Goal: Transaction & Acquisition: Obtain resource

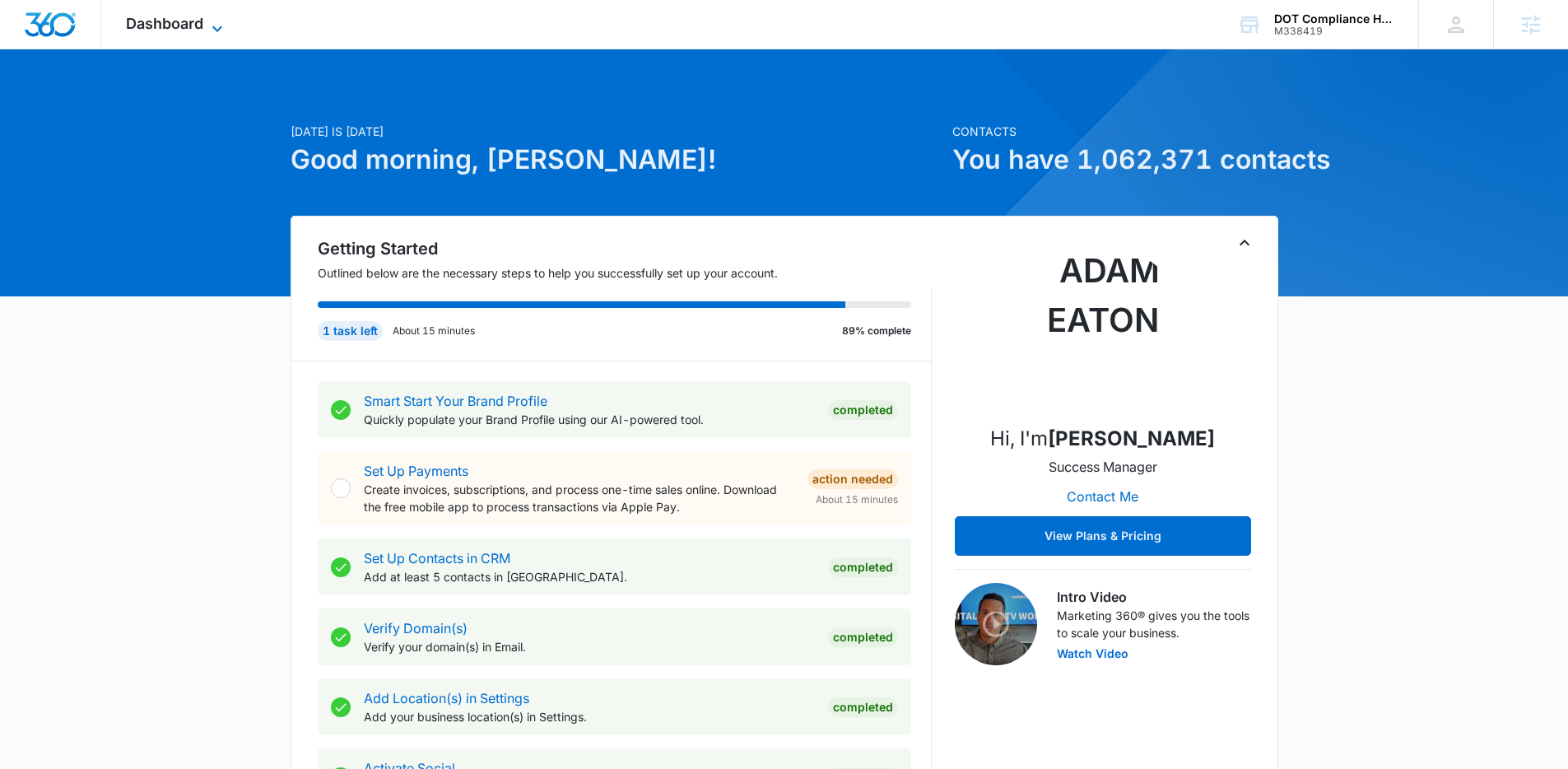
click at [227, 20] on icon at bounding box center [216, 28] width 20 height 20
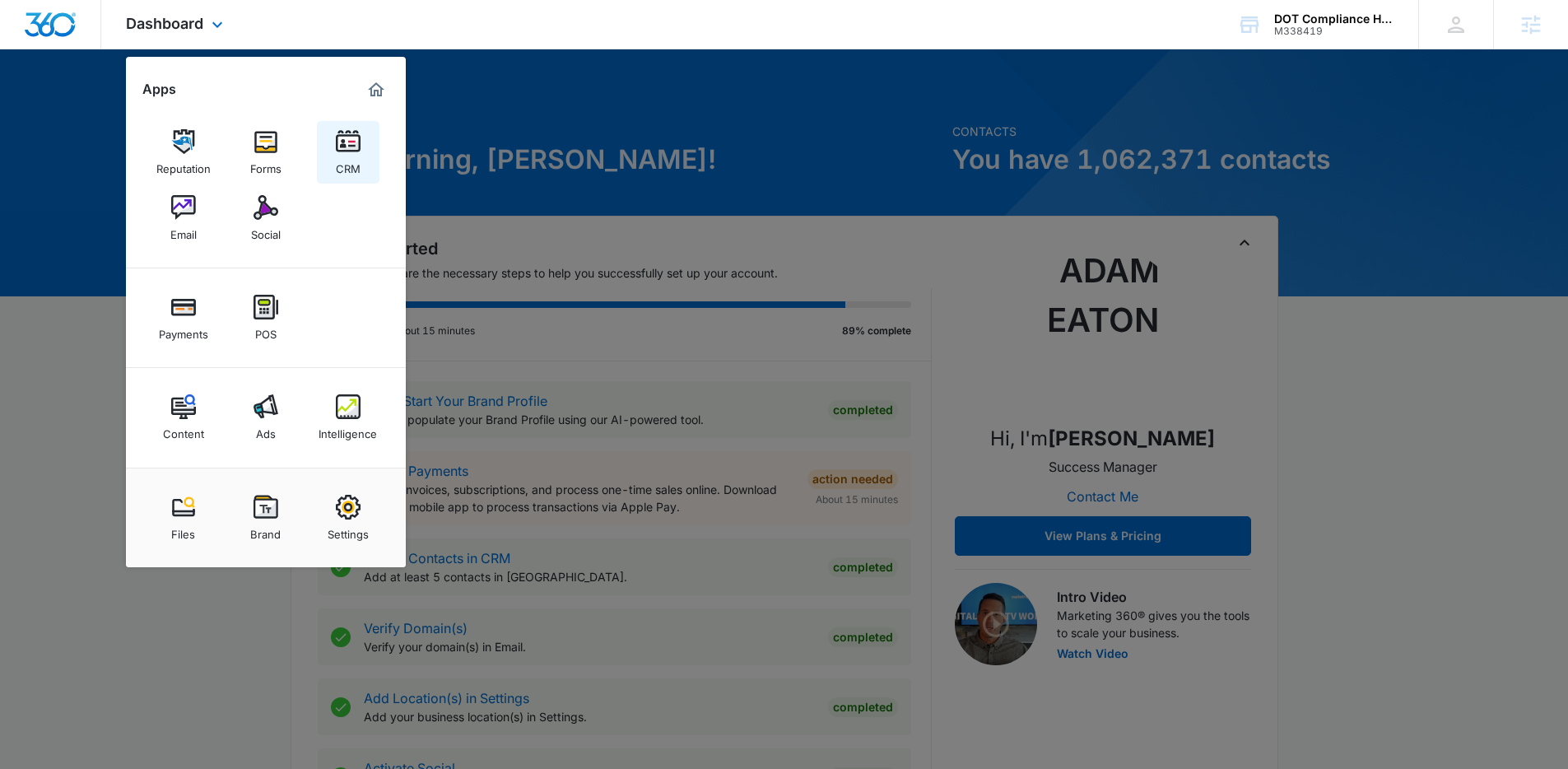
click at [334, 157] on link "CRM" at bounding box center [347, 151] width 62 height 62
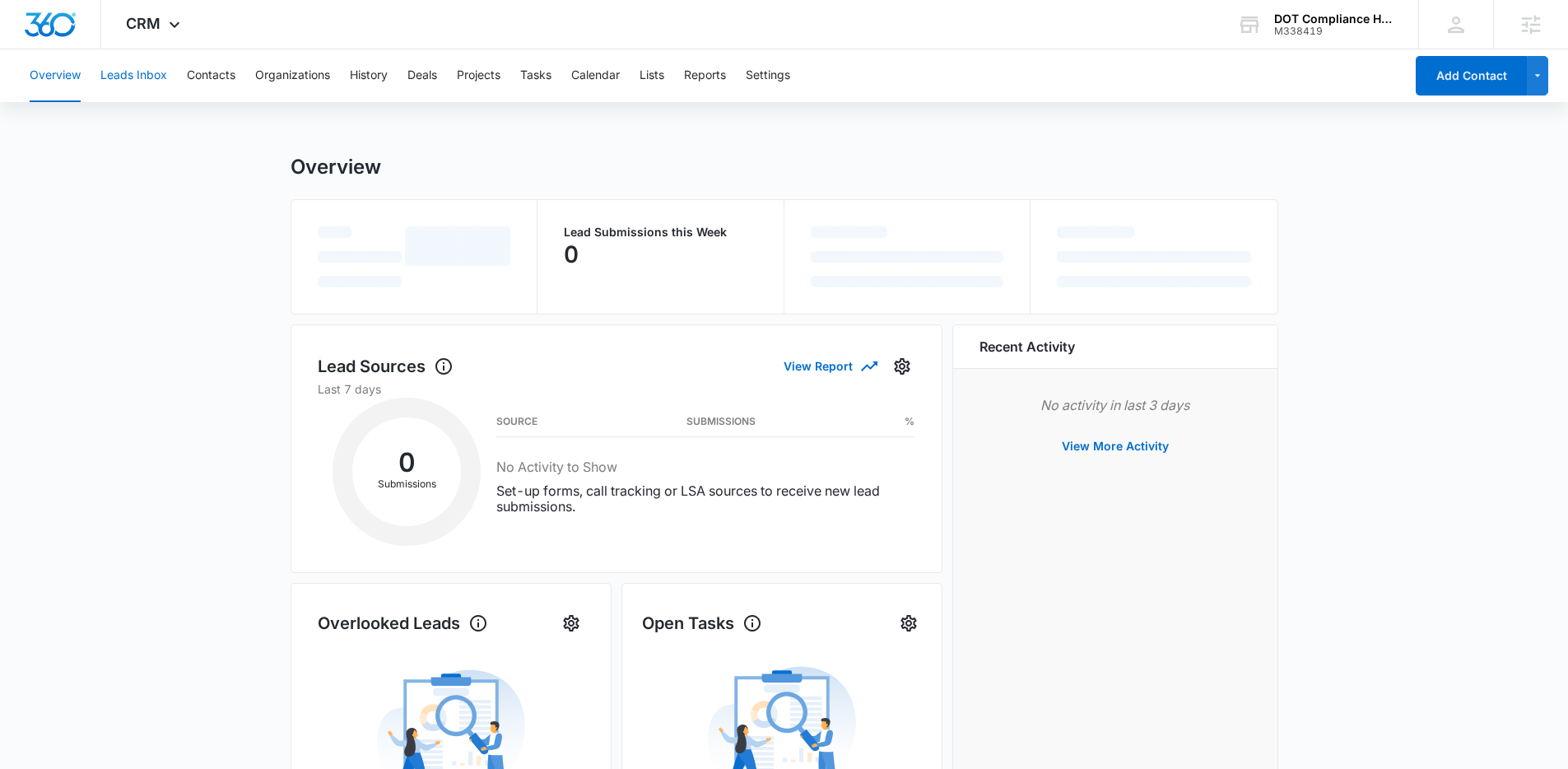
click at [148, 82] on button "Leads Inbox" at bounding box center [134, 75] width 67 height 53
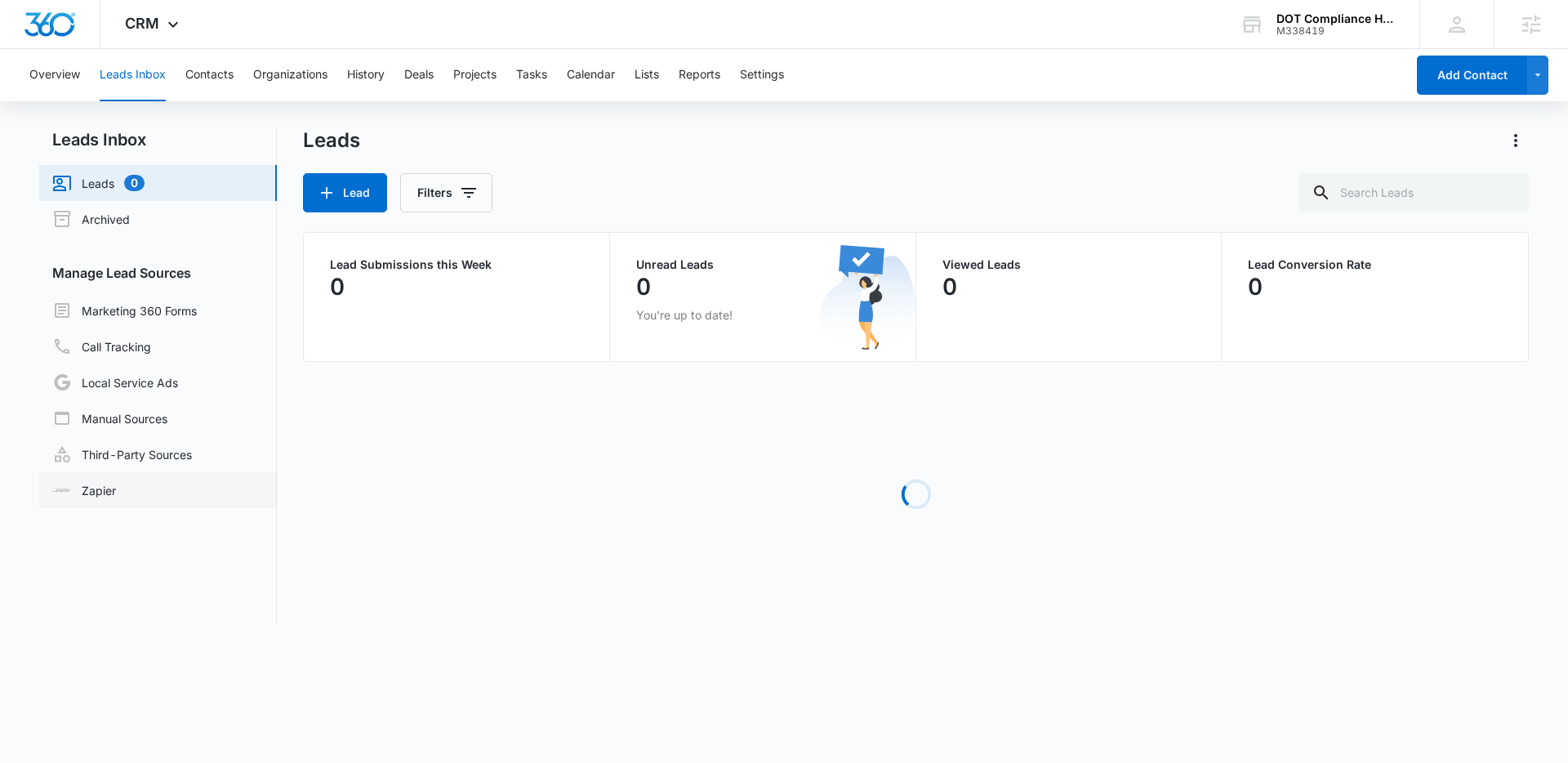
click at [107, 483] on link "Zapier" at bounding box center [84, 490] width 64 height 18
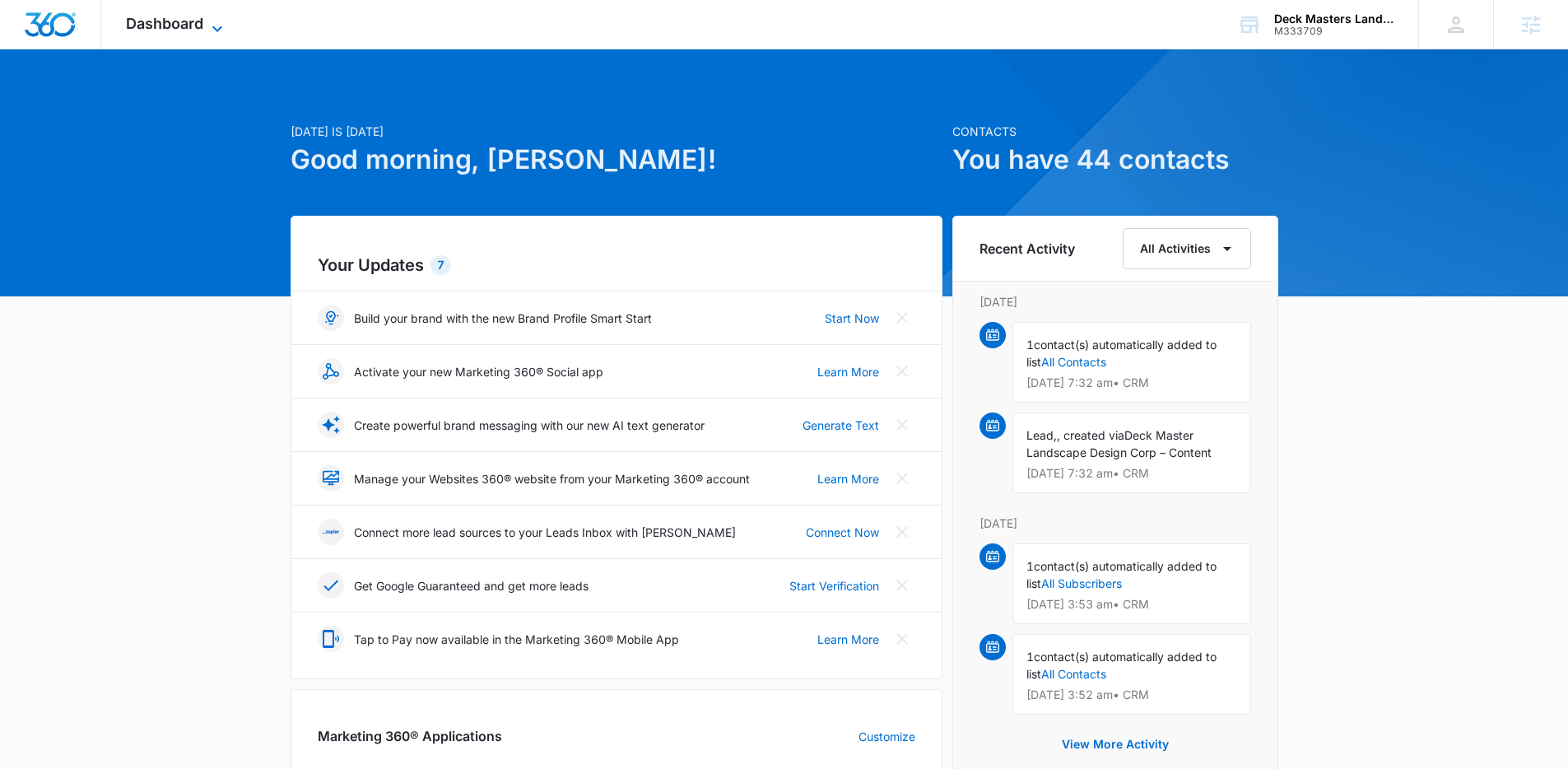
click at [193, 20] on span "Dashboard" at bounding box center [164, 23] width 77 height 18
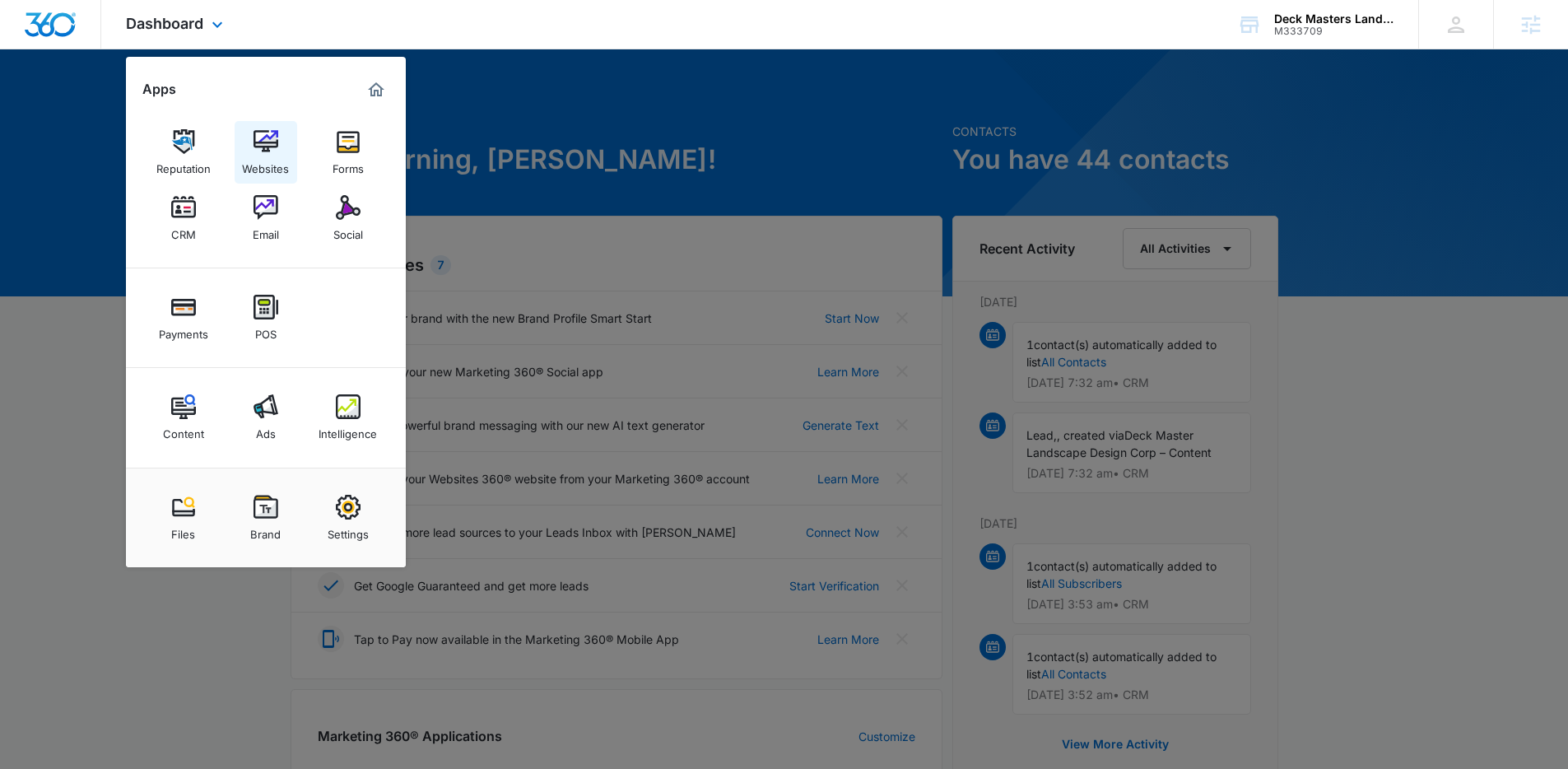
click at [263, 150] on img at bounding box center [266, 141] width 25 height 25
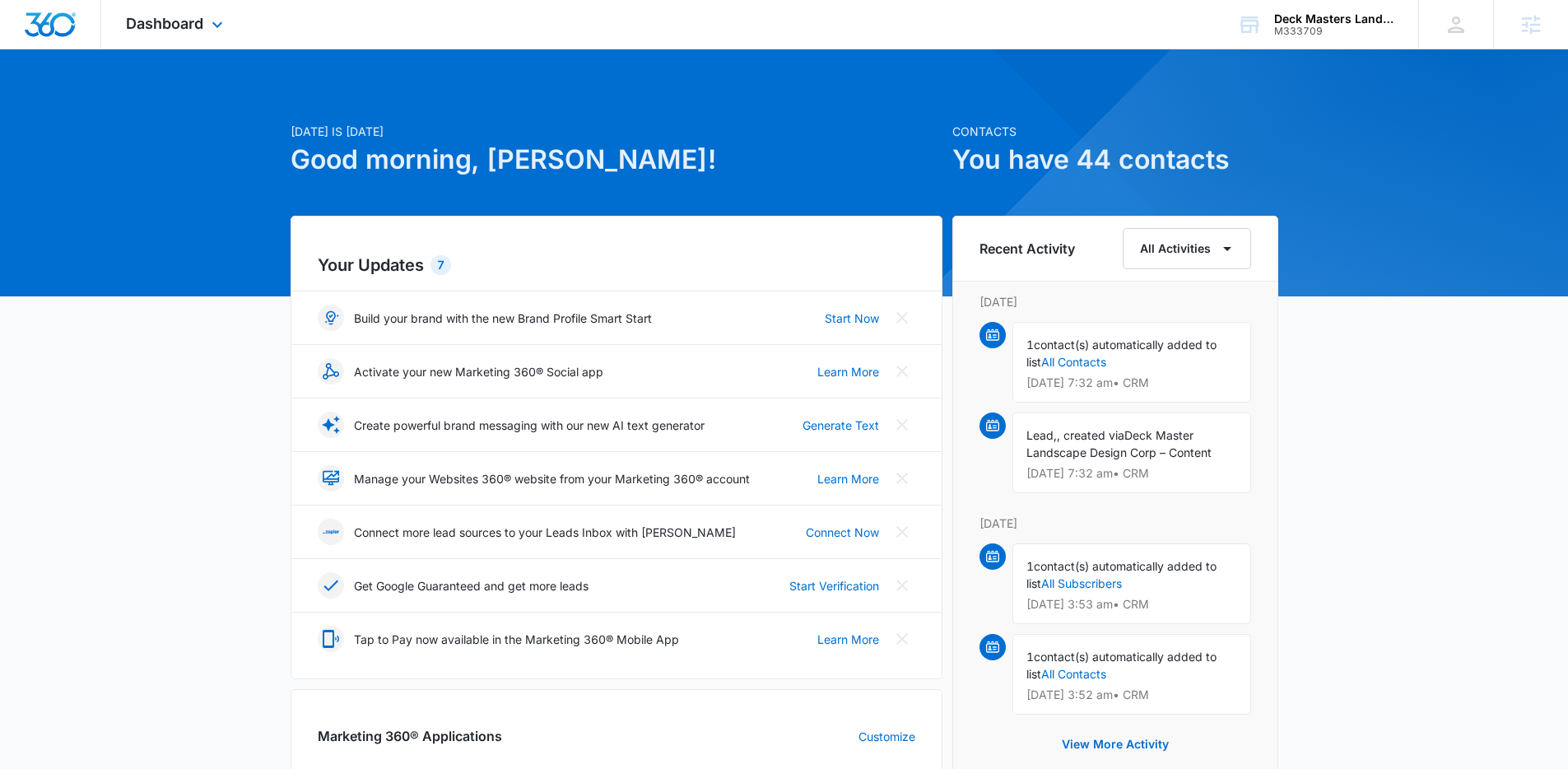
click at [219, 12] on div "Dashboard Apps Reputation Websites Forms CRM Email Social Payments POS Content …" at bounding box center [176, 24] width 150 height 48
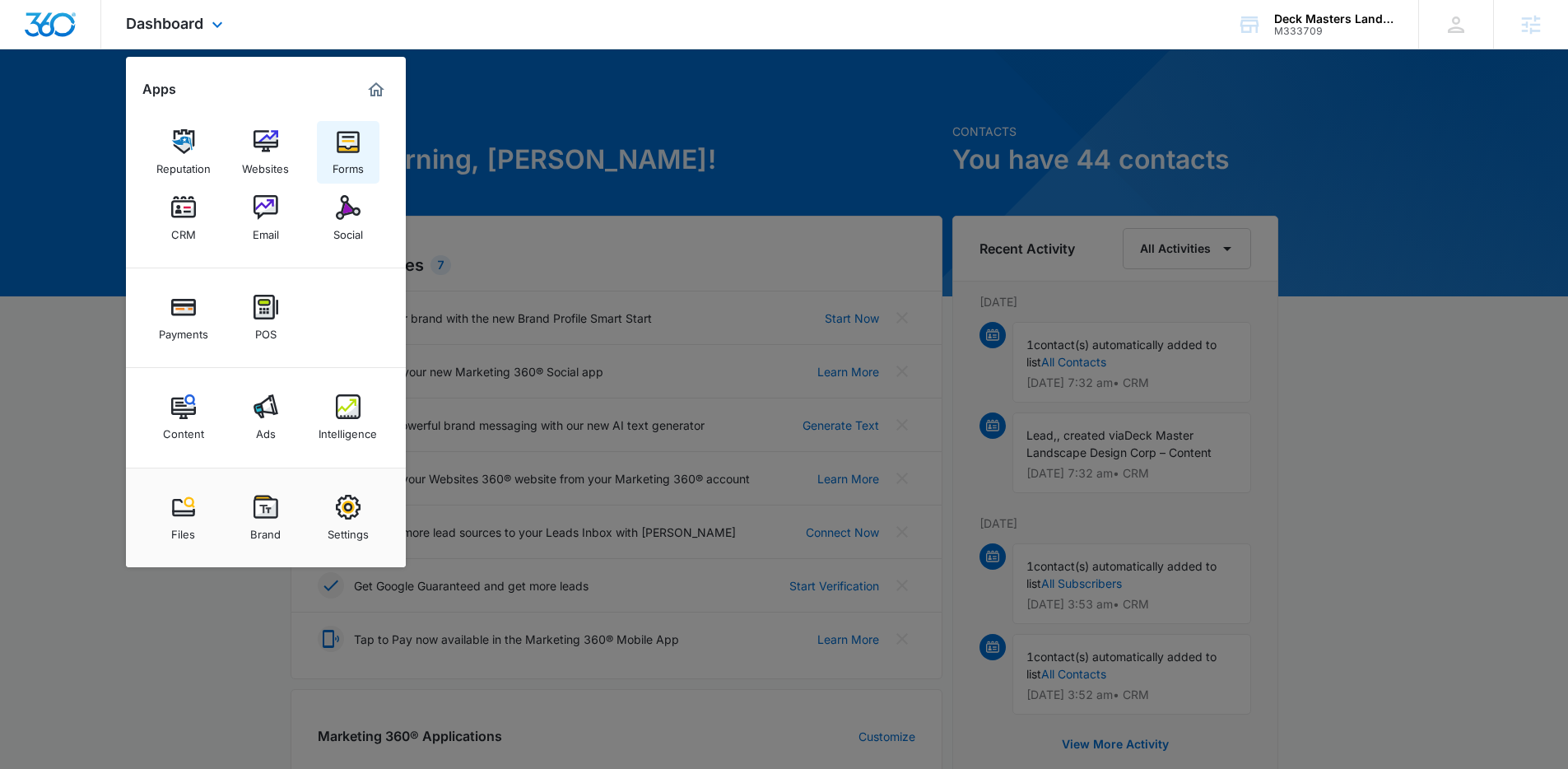
click at [340, 143] on img at bounding box center [348, 141] width 25 height 25
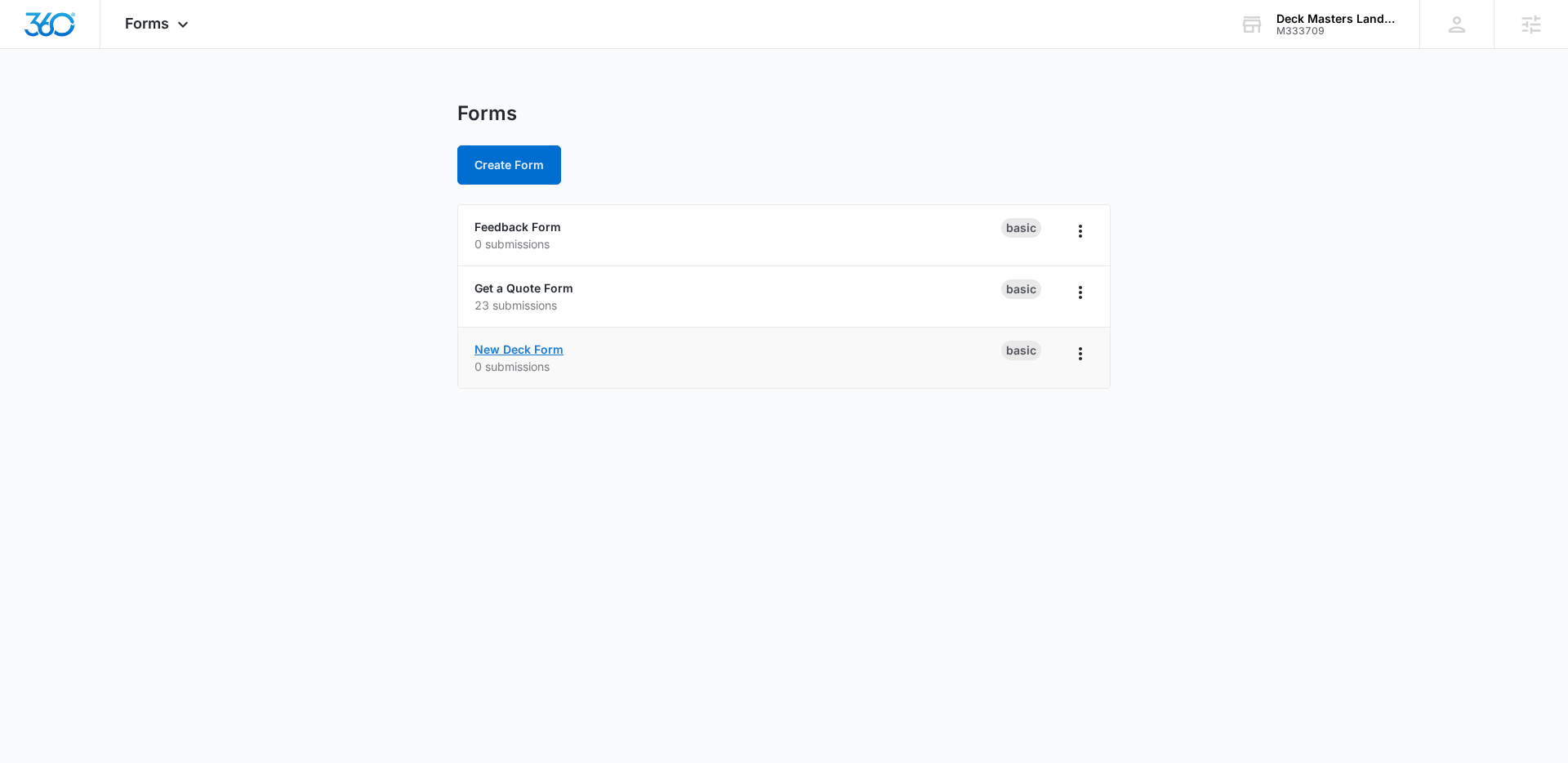
click at [515, 345] on link "New Deck Form" at bounding box center [519, 348] width 89 height 14
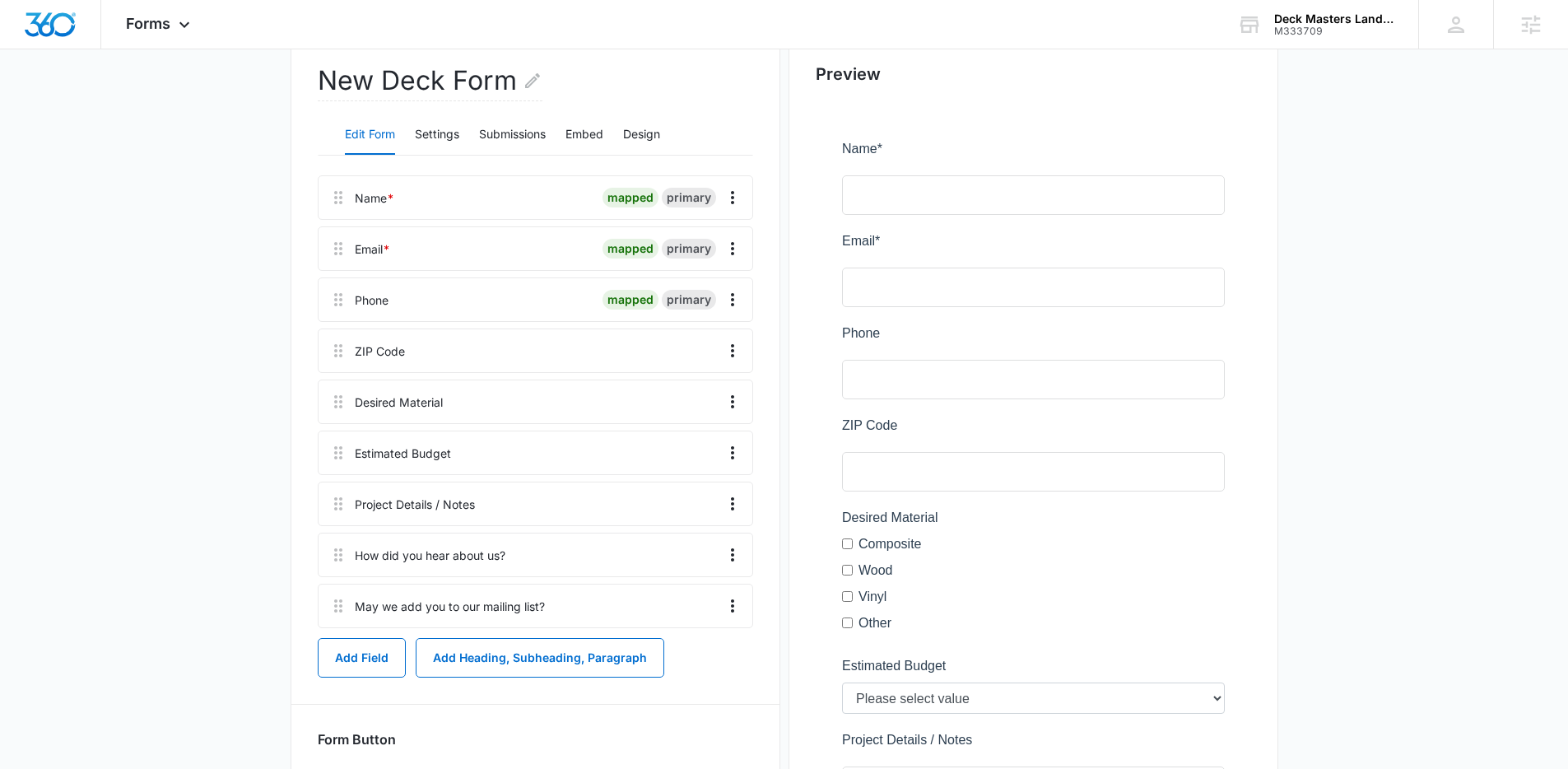
scroll to position [164, 0]
click at [738, 355] on icon "Overflow Menu" at bounding box center [732, 348] width 20 height 20
click at [691, 394] on div "Edit" at bounding box center [687, 395] width 34 height 11
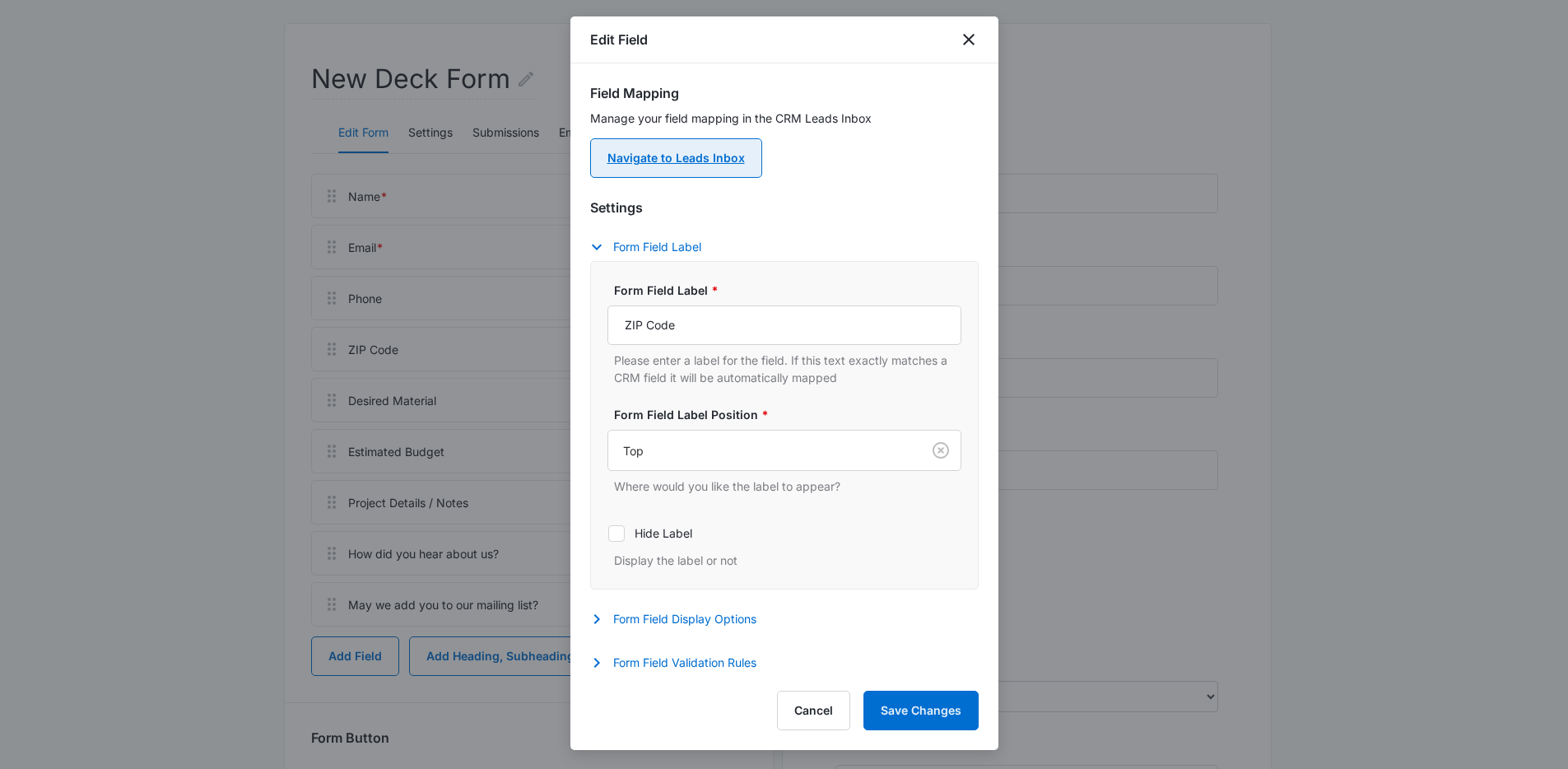
click at [688, 163] on link "Navigate to Leads Inbox" at bounding box center [675, 158] width 172 height 40
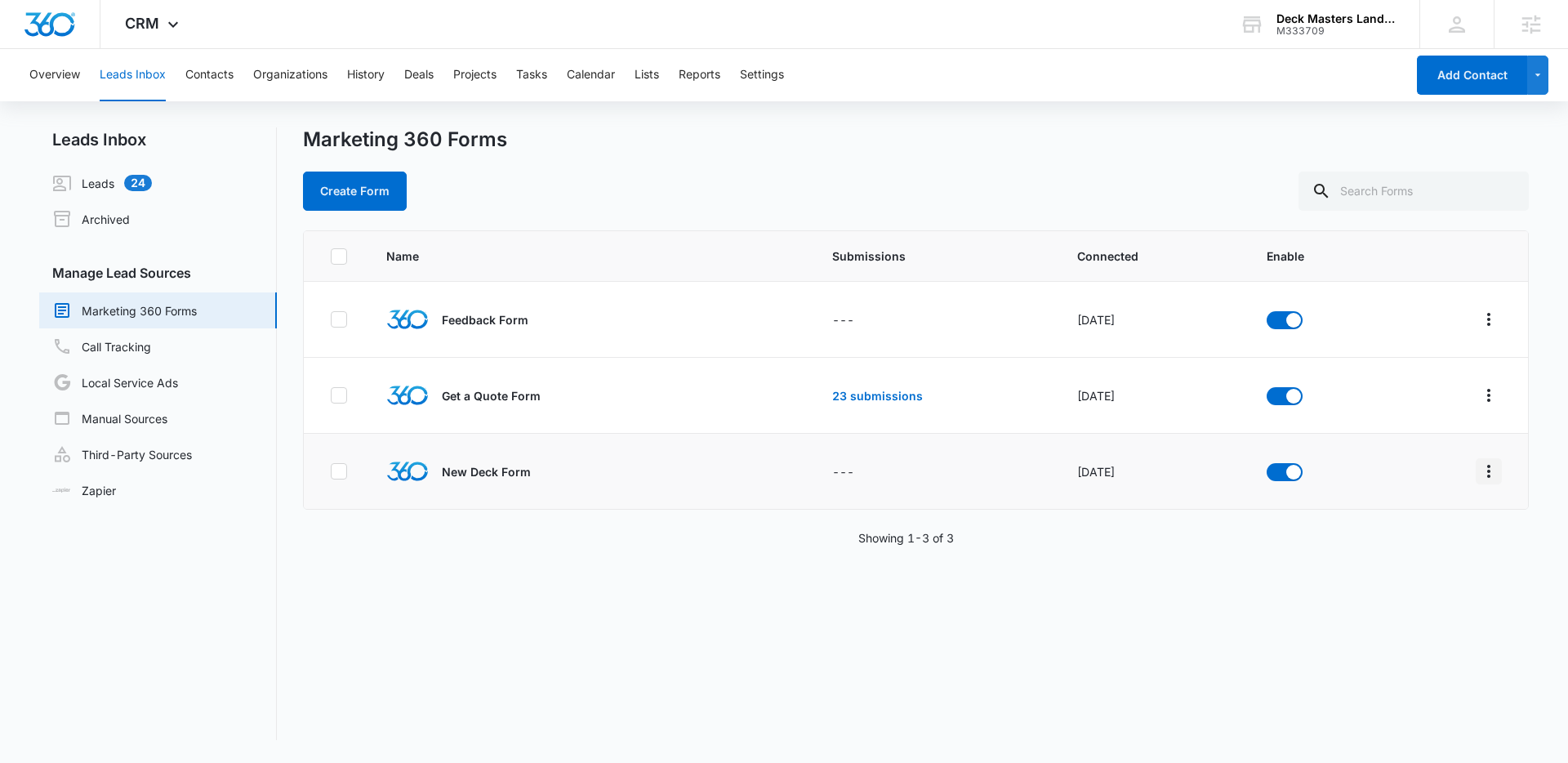
click at [1475, 458] on button "Overflow Menu" at bounding box center [1488, 471] width 26 height 26
click at [1381, 560] on div "Field Mapping" at bounding box center [1403, 566] width 92 height 11
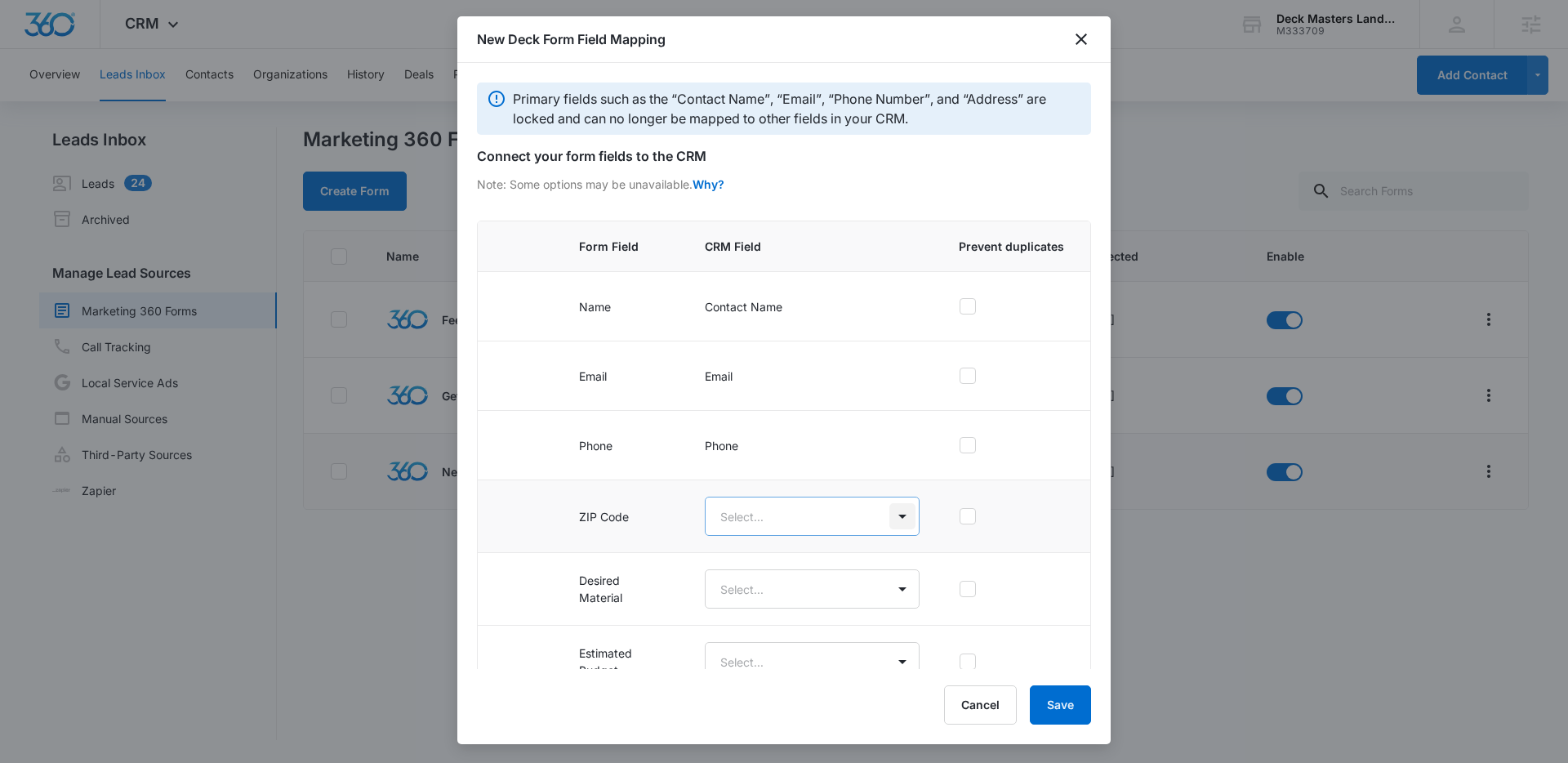
click at [888, 515] on body "CRM Apps Reputation Websites Forms CRM Email Social Payments POS Content Ads In…" at bounding box center [784, 382] width 1568 height 763
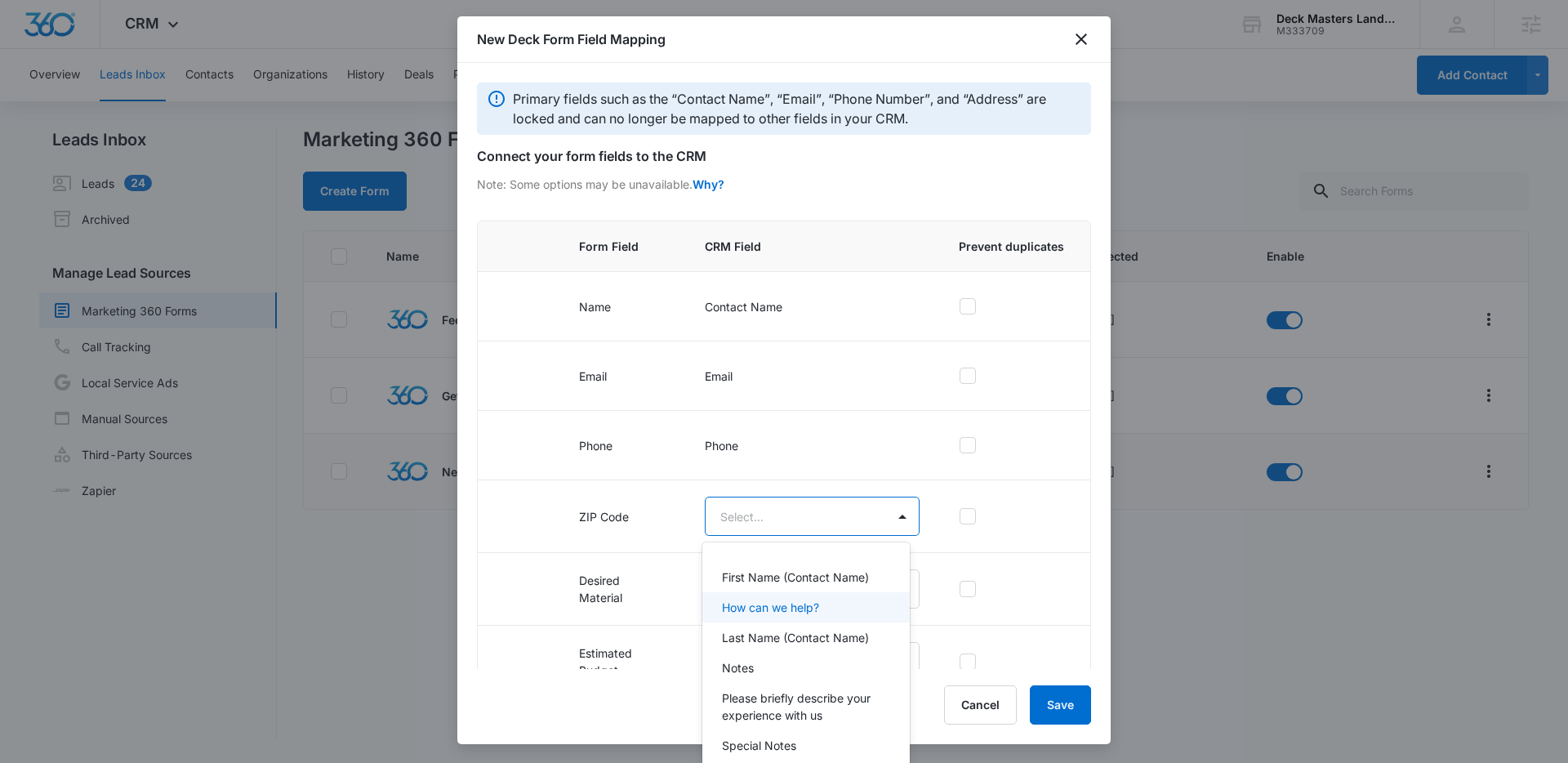
scroll to position [142, 0]
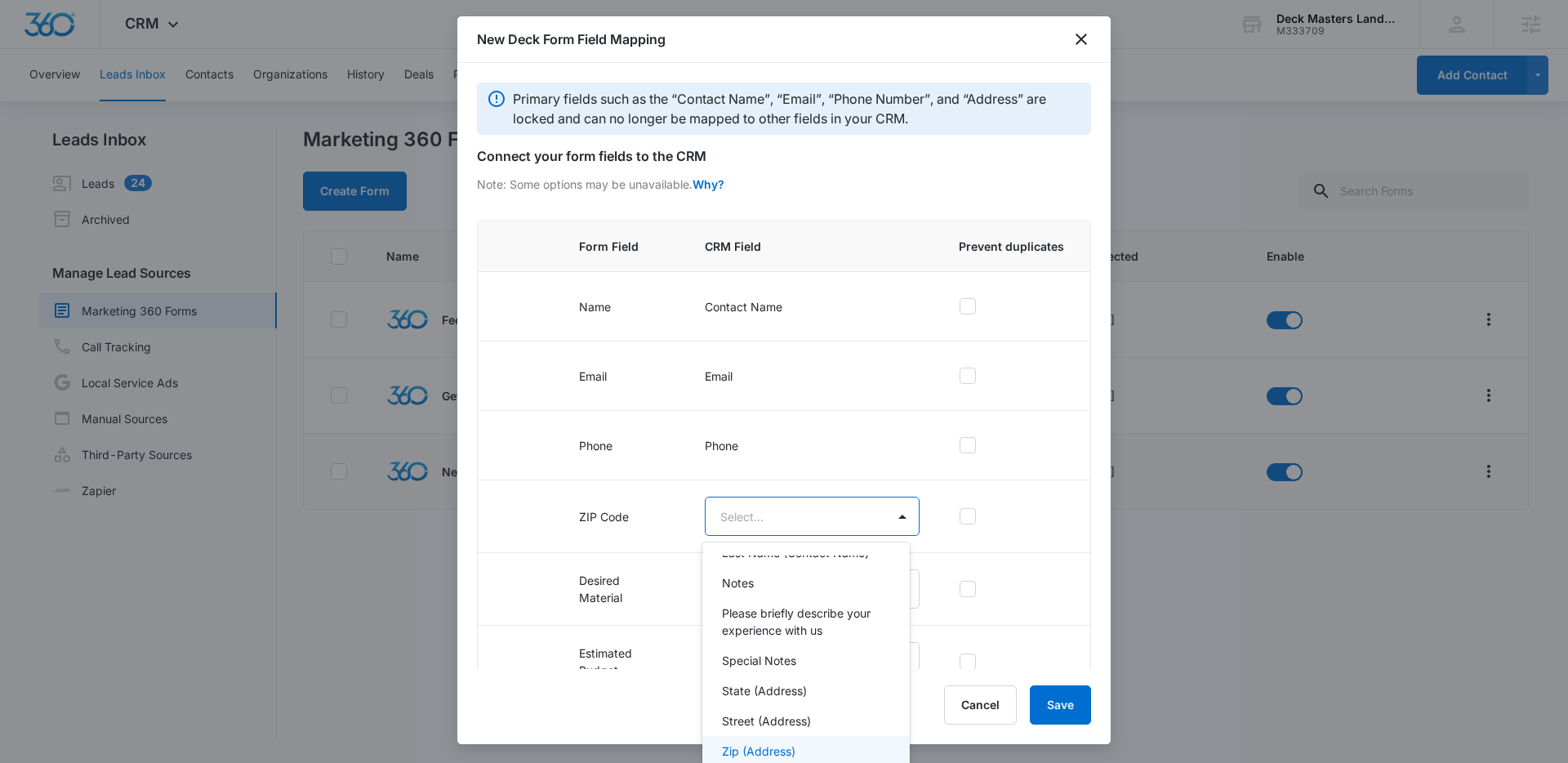
click at [771, 746] on p "Zip (Address)" at bounding box center [758, 751] width 74 height 18
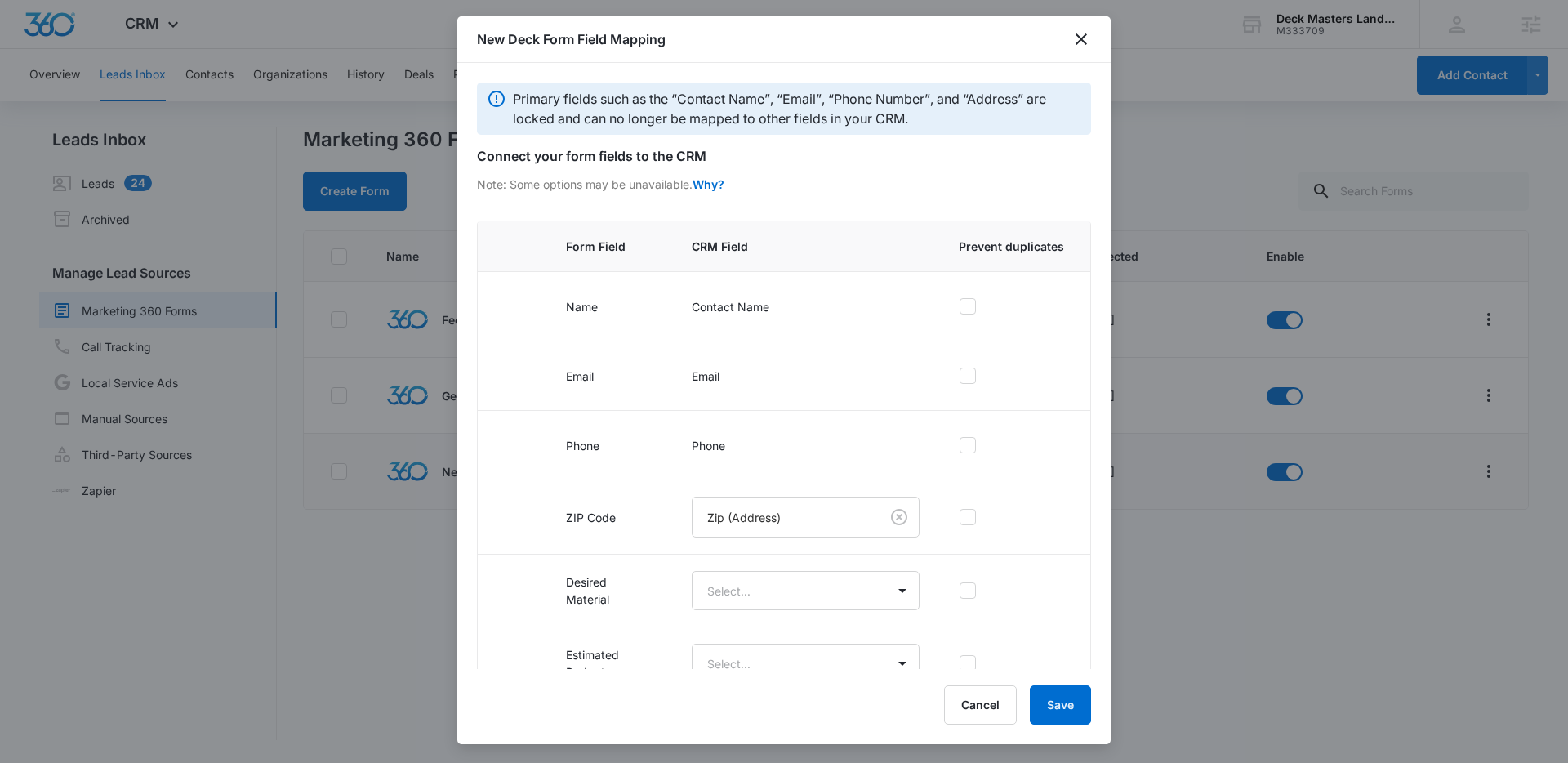
click at [470, 493] on div "Primary fields such as the “Contact Name”, “Email”, “Phone Number”, and “Addres…" at bounding box center [783, 366] width 653 height 606
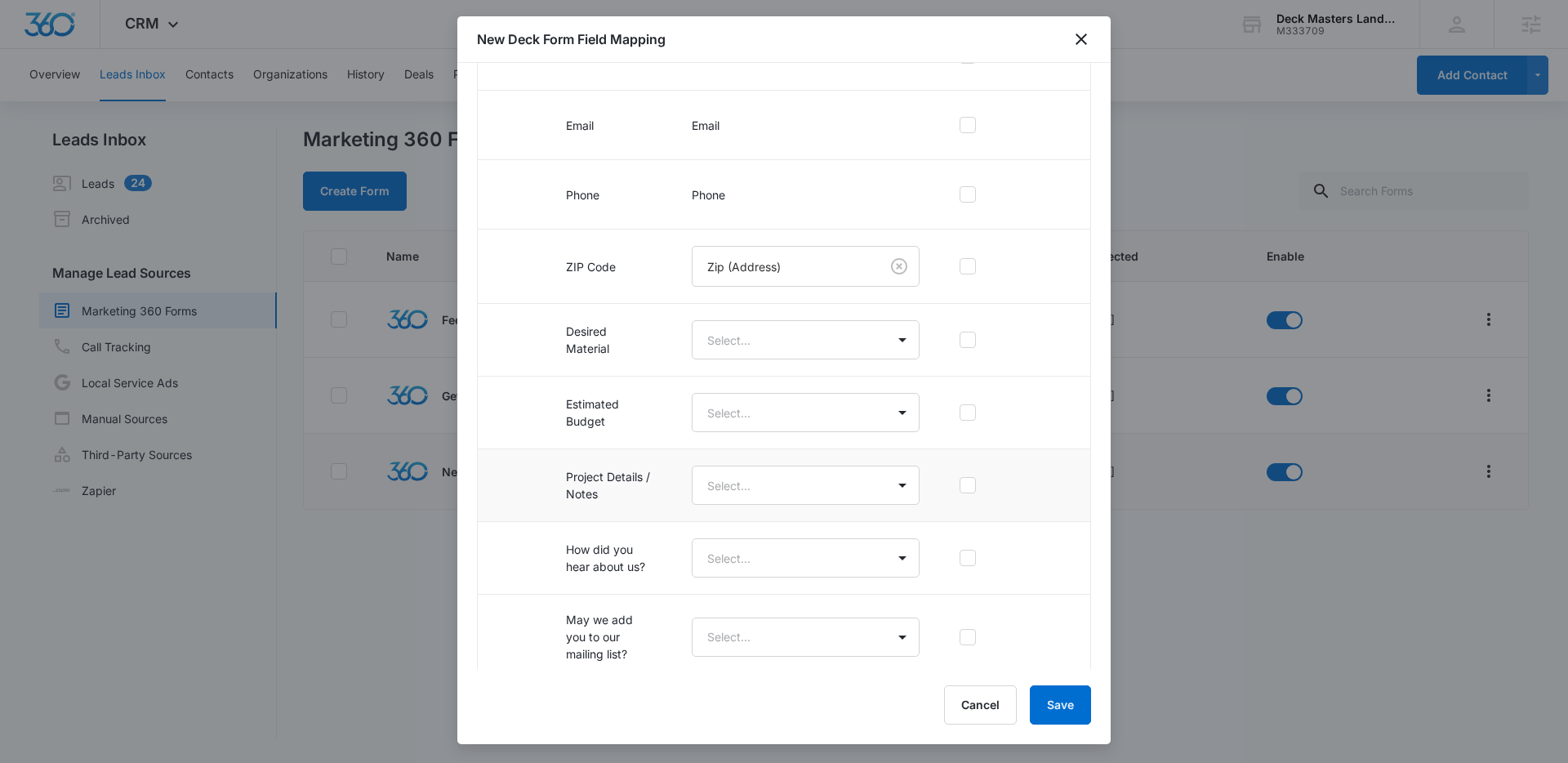
scroll to position [262, 0]
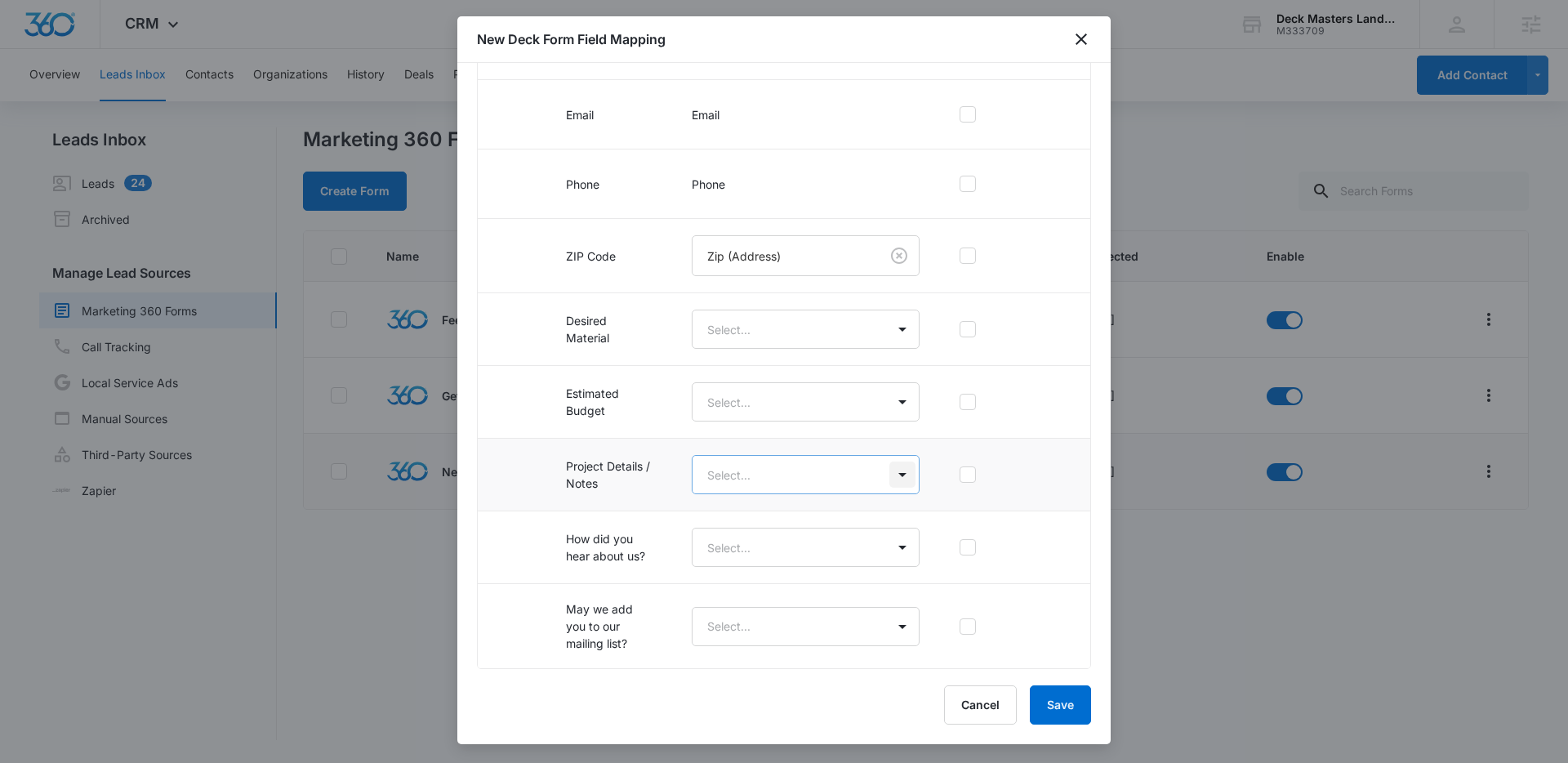
click at [891, 477] on body "CRM Apps Reputation Websites Forms CRM Email Social Payments POS Content Ads In…" at bounding box center [784, 382] width 1568 height 763
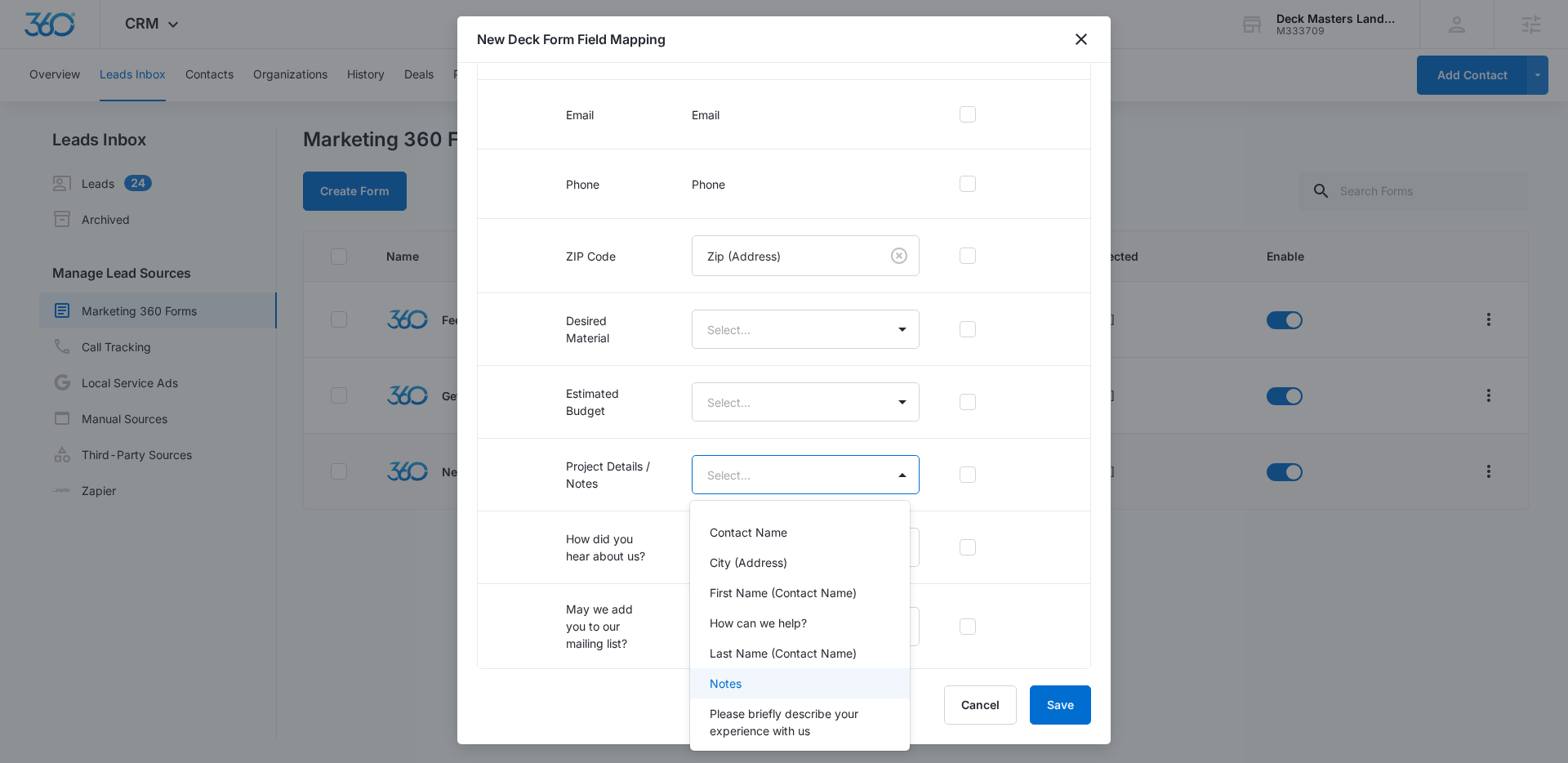
click at [748, 687] on div "Notes" at bounding box center [798, 683] width 177 height 18
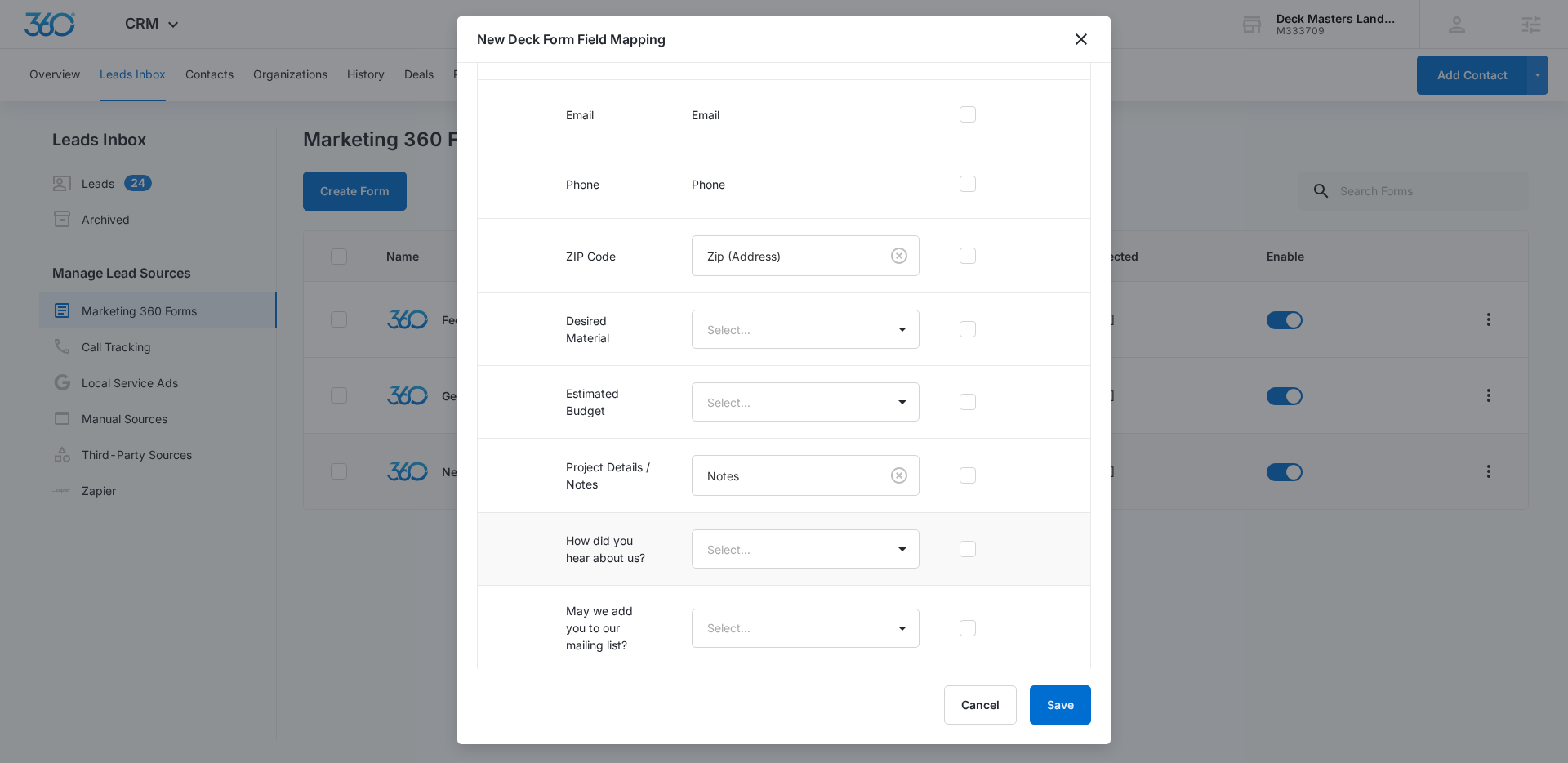
scroll to position [263, 0]
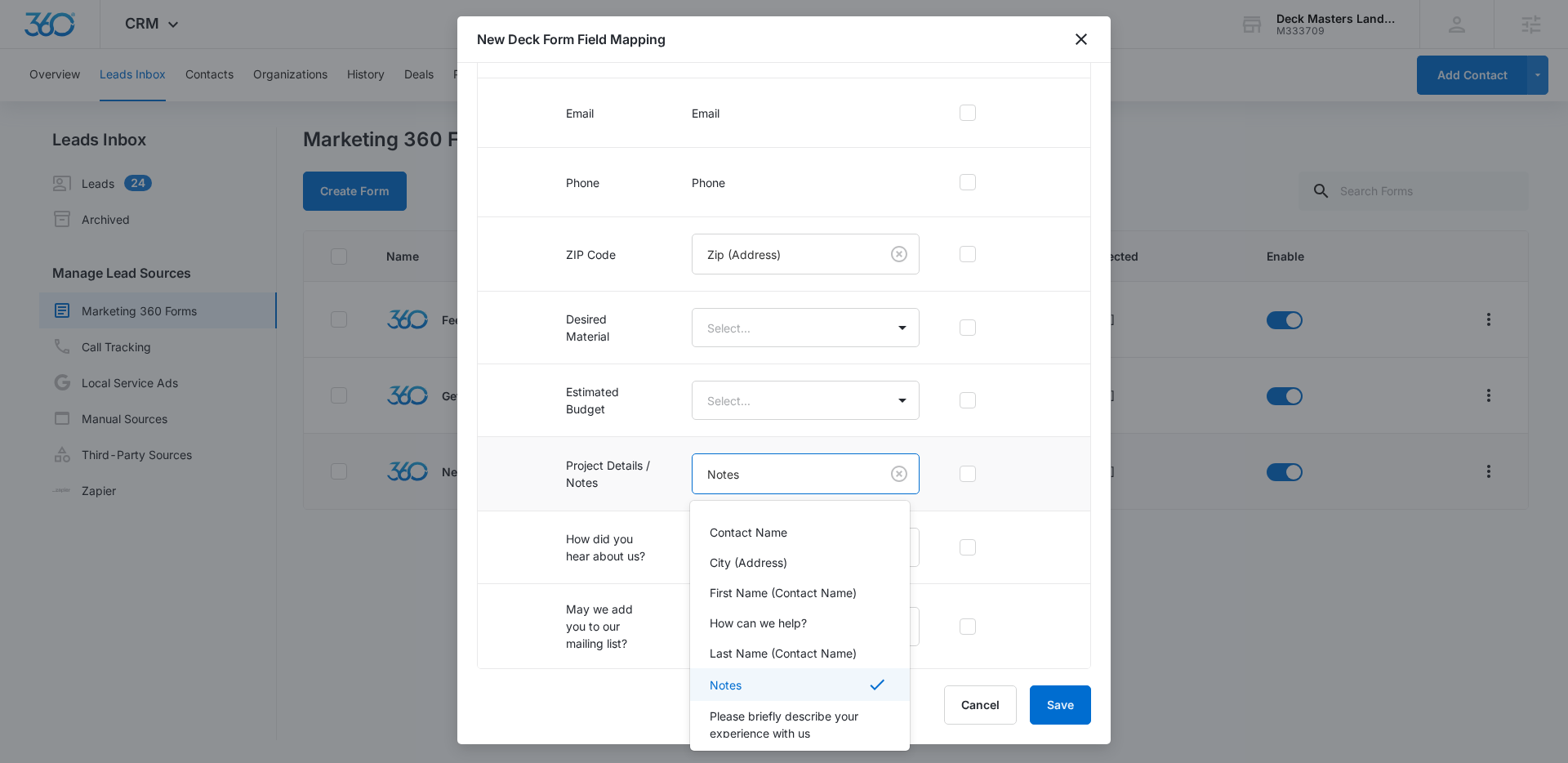
click at [853, 475] on body "CRM Apps Reputation Websites Forms CRM Email Social Payments POS Content Ads In…" at bounding box center [784, 382] width 1568 height 763
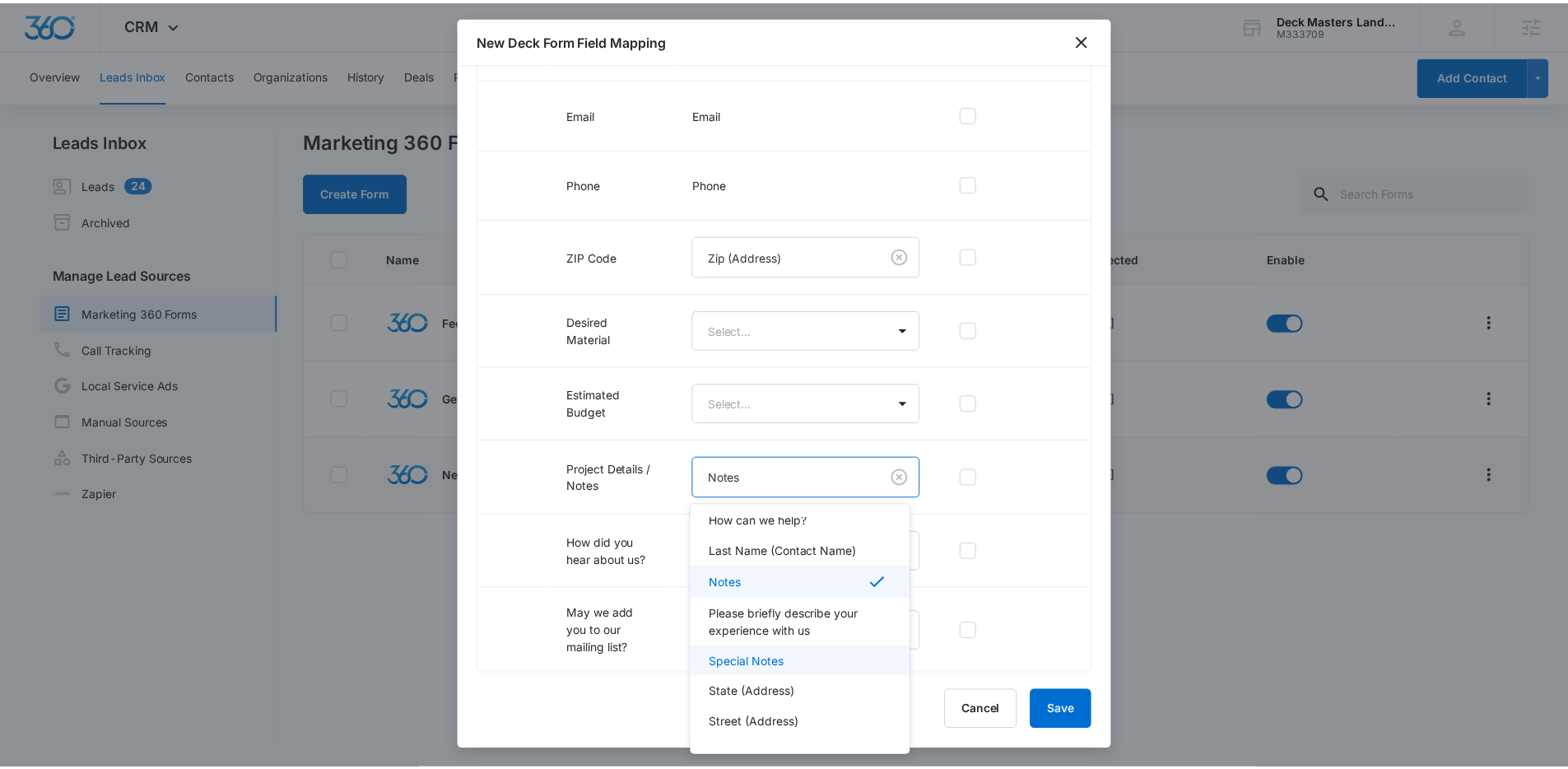
scroll to position [136, 0]
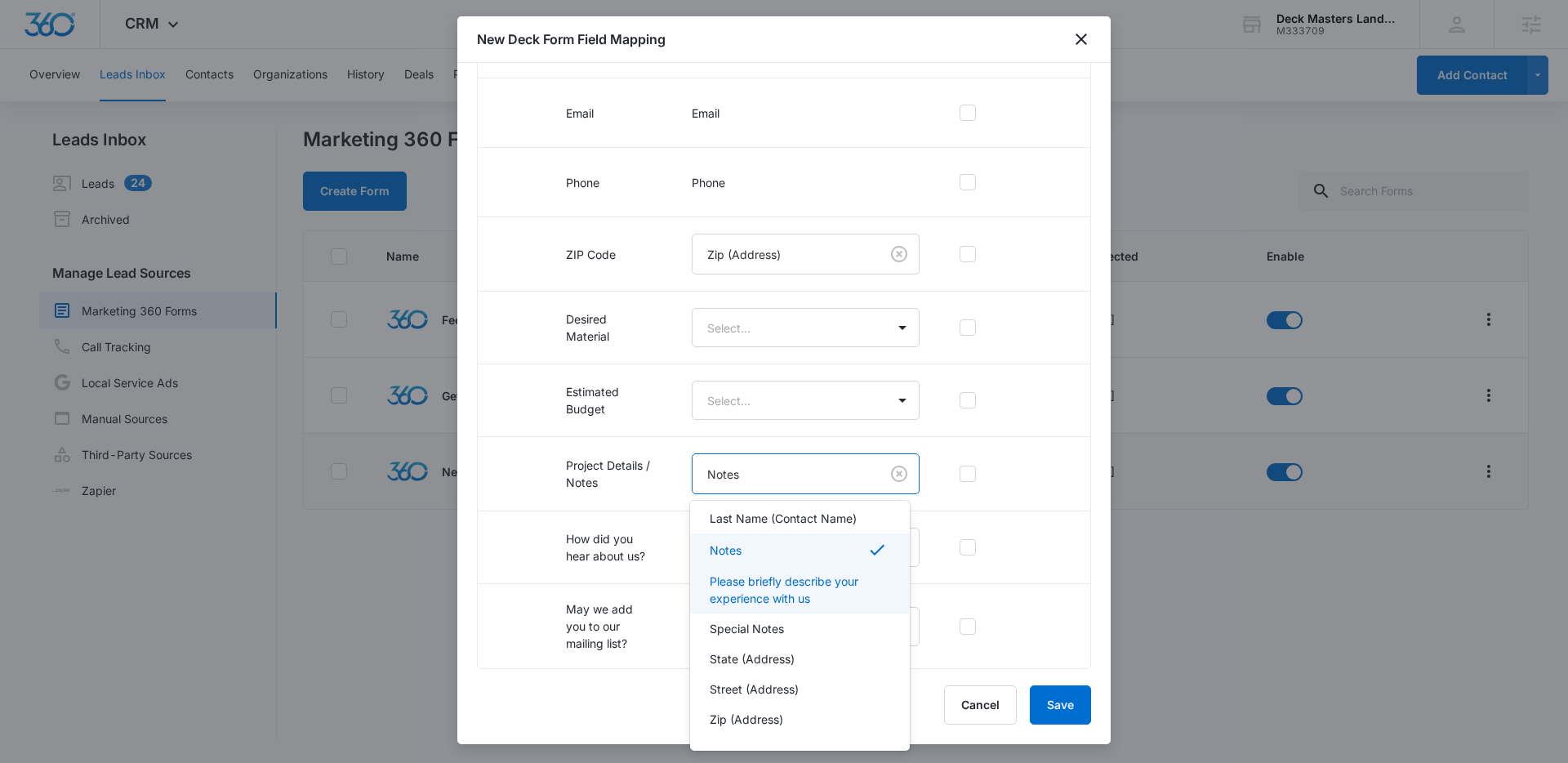
click at [472, 548] on div at bounding box center [784, 382] width 1568 height 763
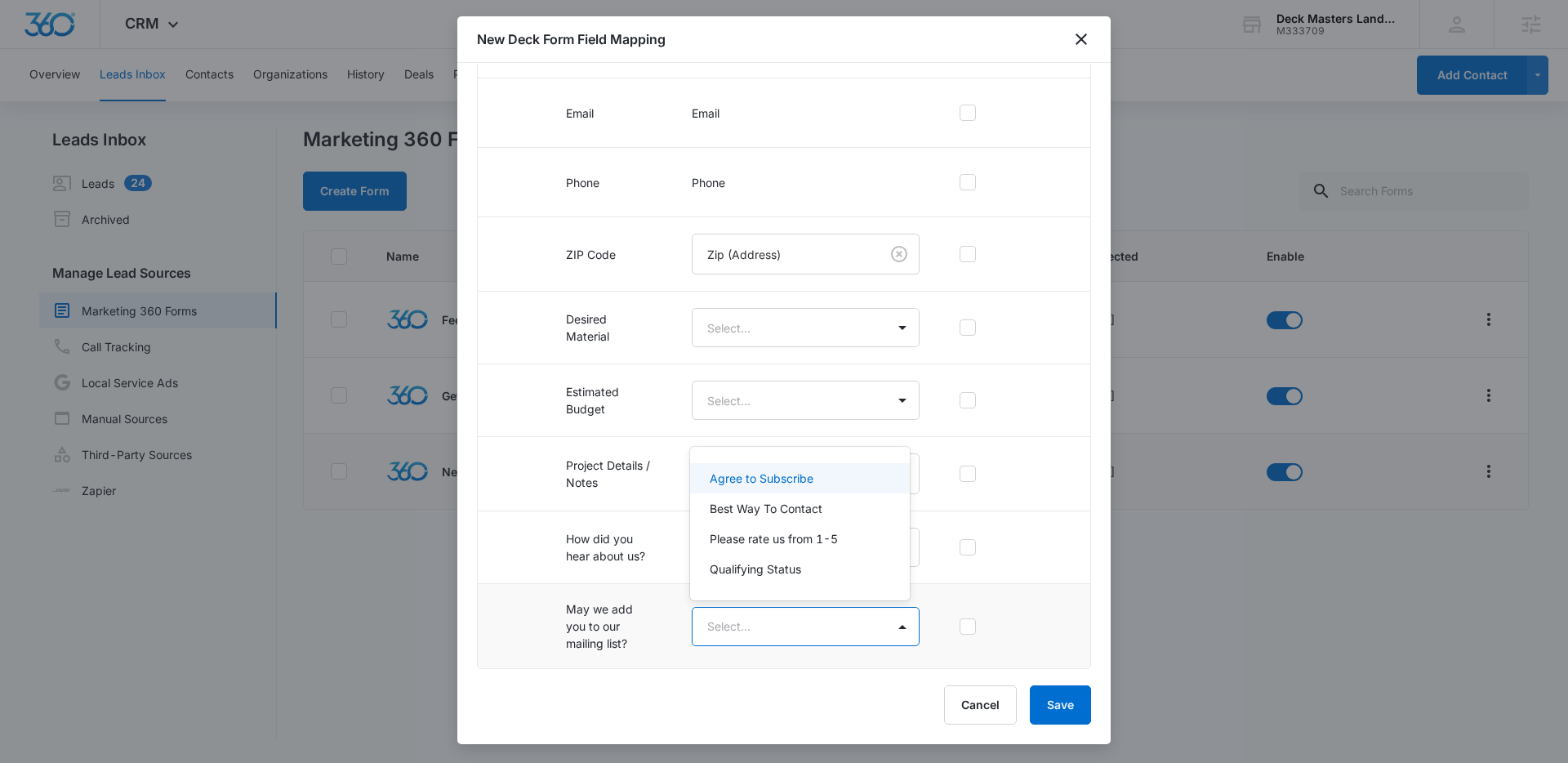
click at [838, 628] on body "CRM Apps Reputation Websites Forms CRM Email Social Payments POS Content Ads In…" at bounding box center [784, 382] width 1568 height 763
click at [768, 484] on p "Agree to Subscribe" at bounding box center [761, 478] width 104 height 18
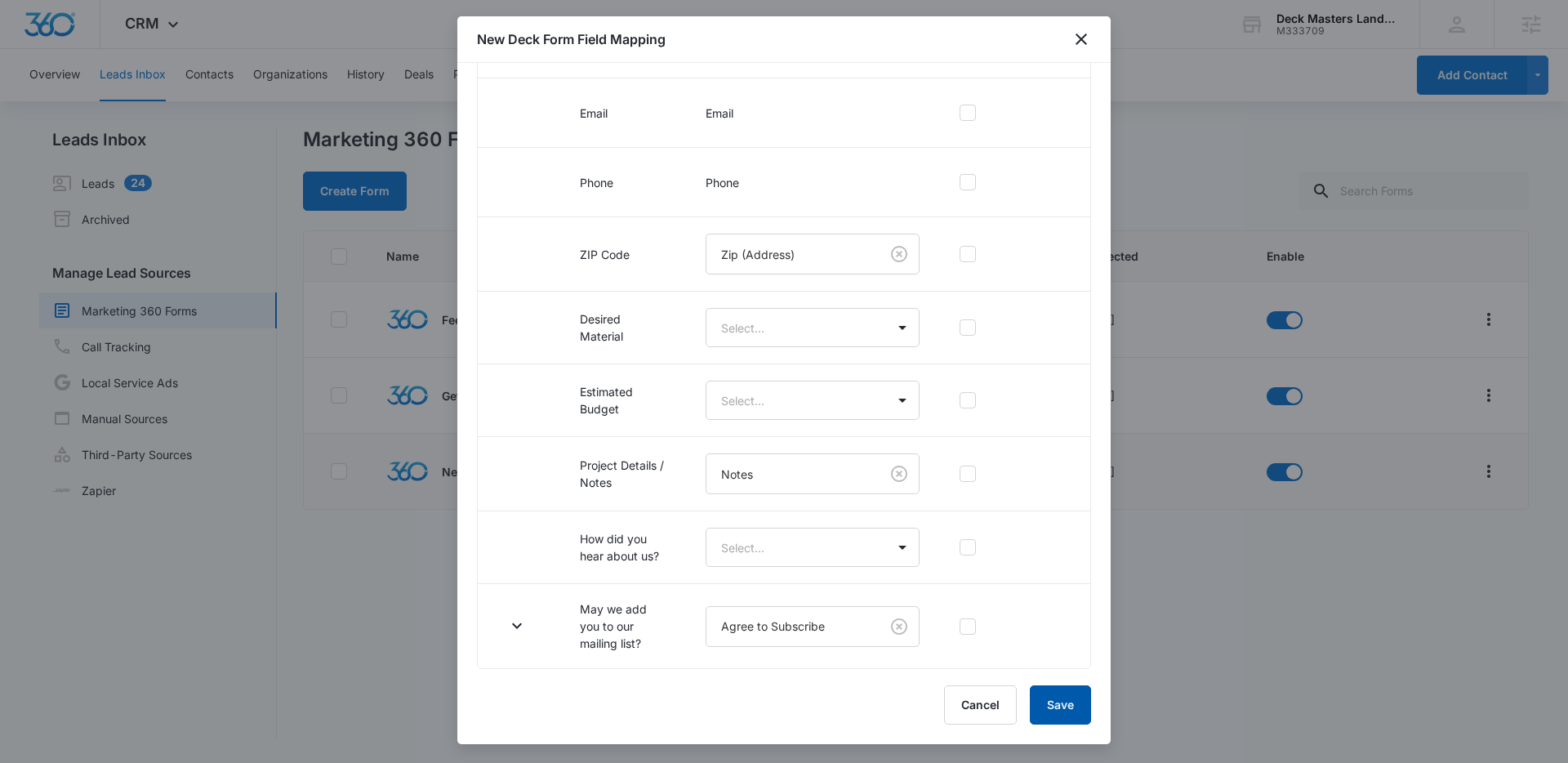
click at [1072, 710] on button "Save" at bounding box center [1059, 705] width 61 height 40
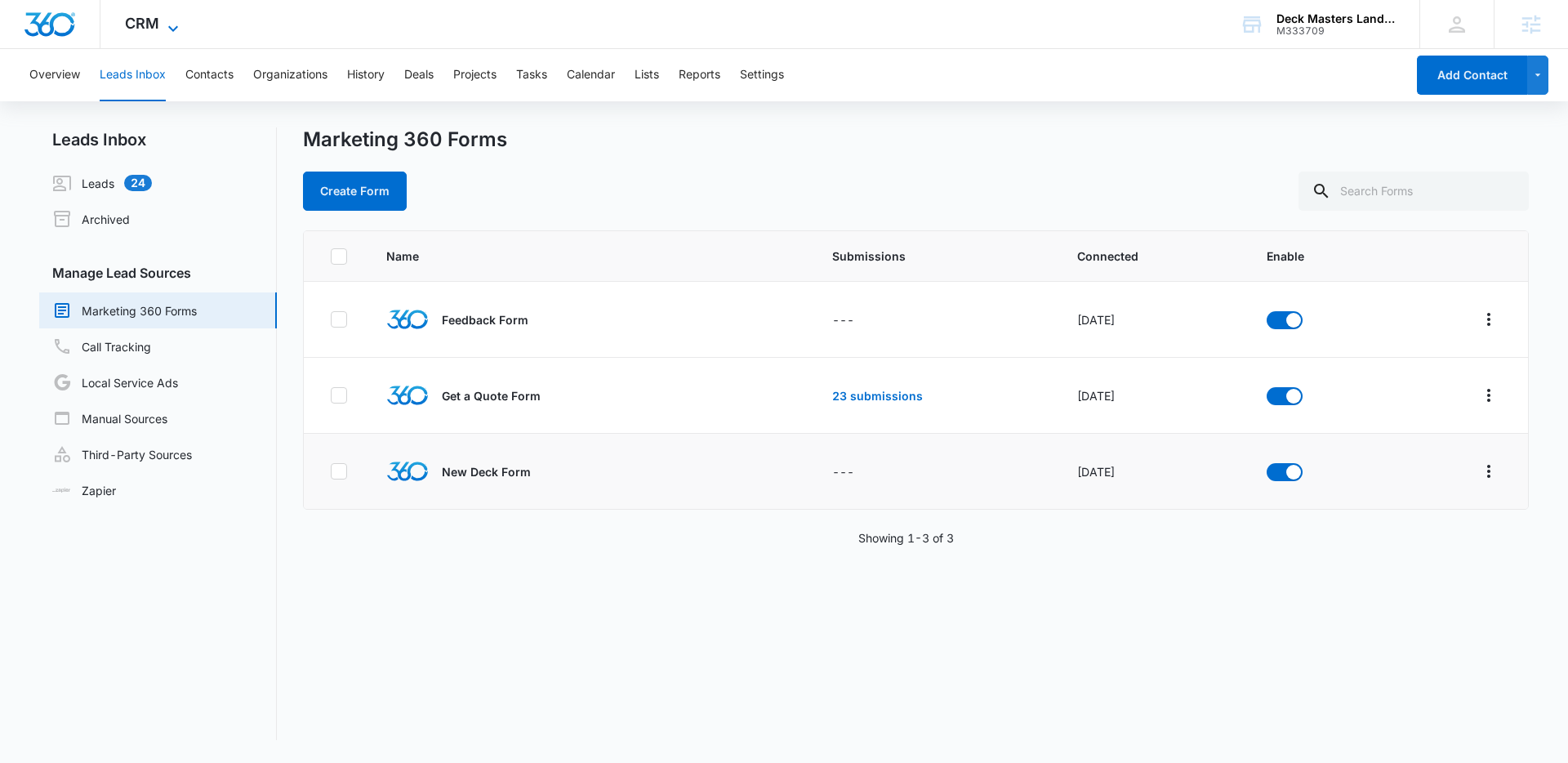
click at [165, 23] on icon at bounding box center [172, 28] width 19 height 19
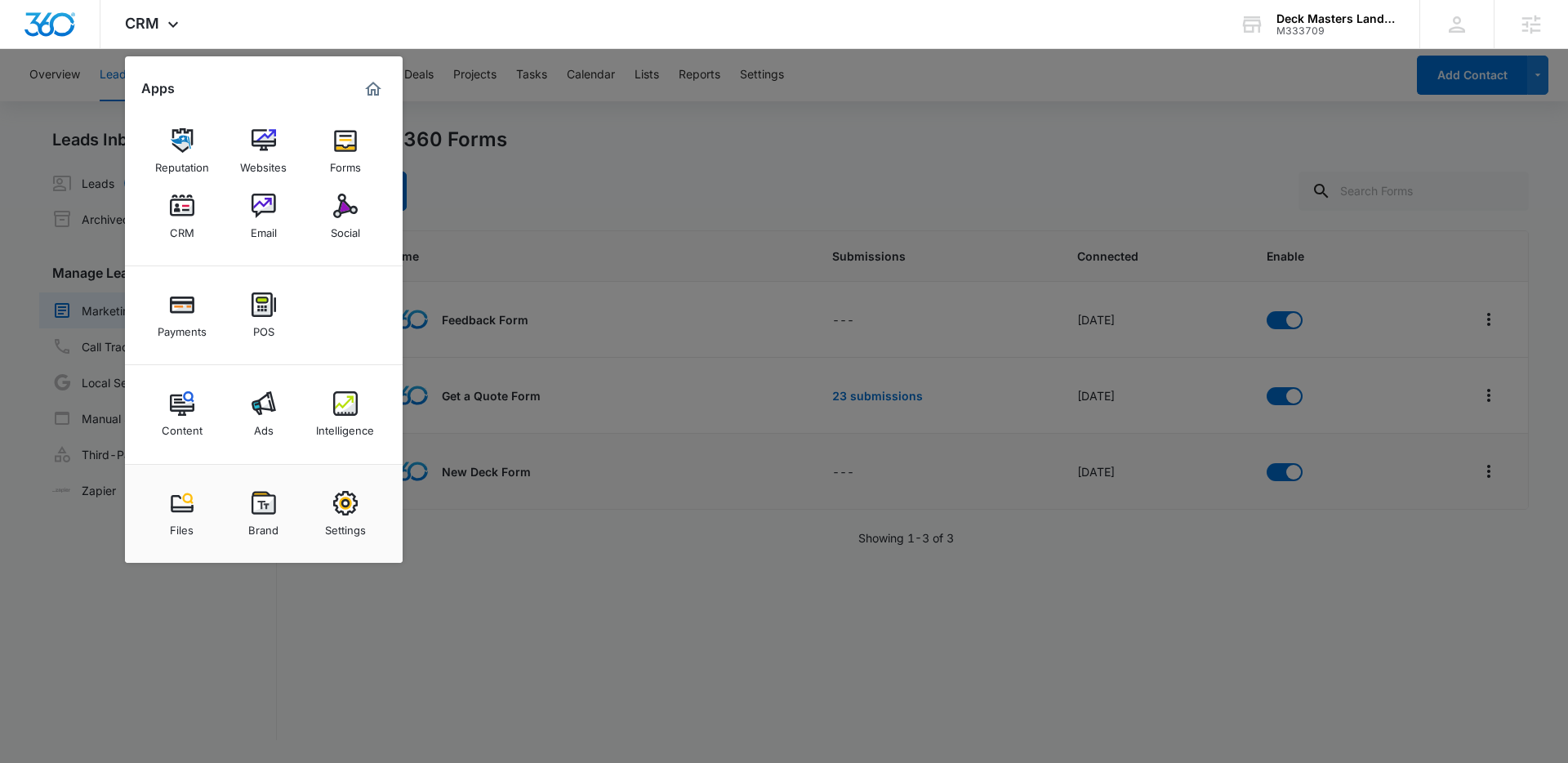
click at [687, 208] on div at bounding box center [784, 382] width 1568 height 763
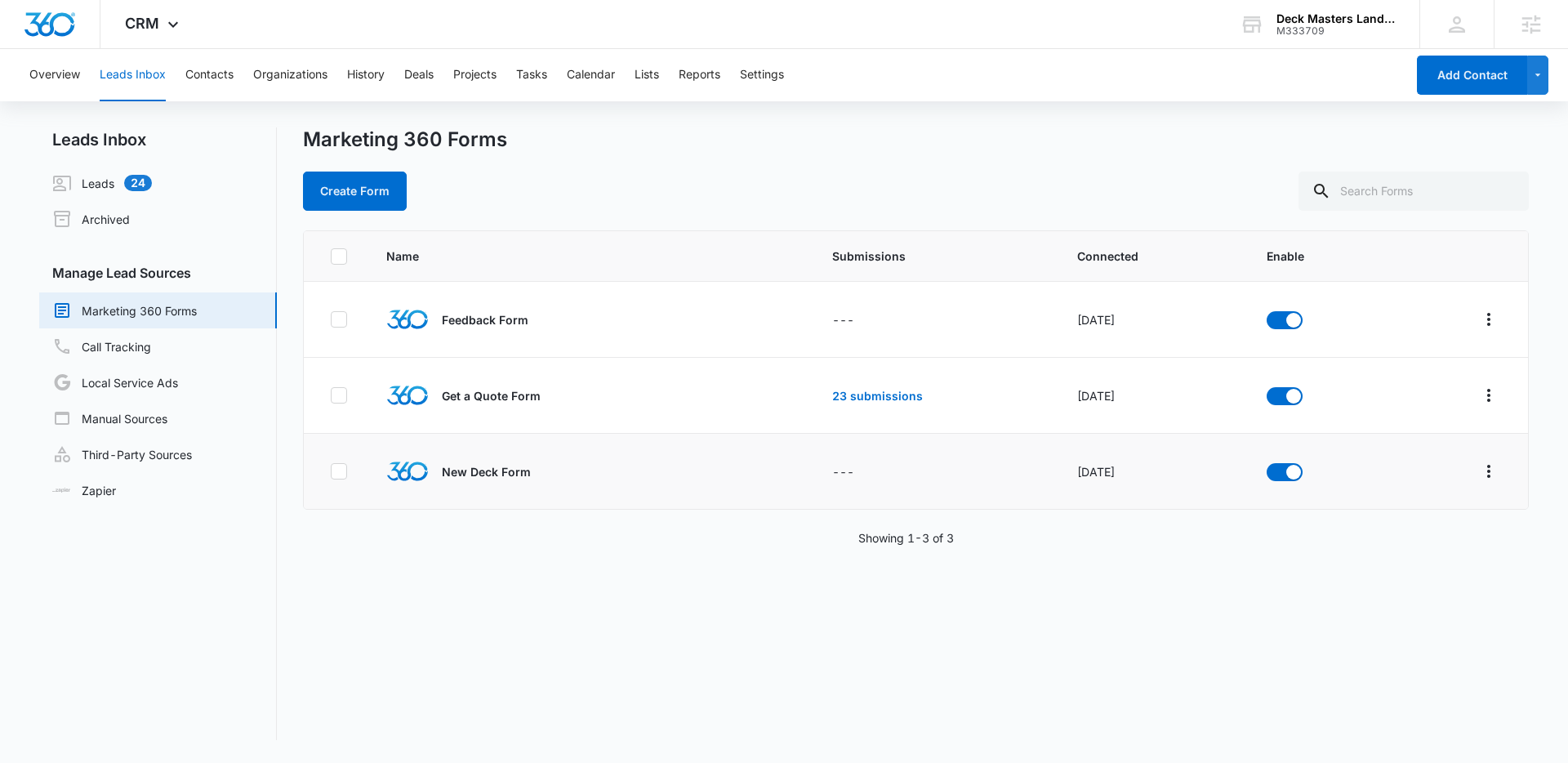
drag, startPoint x: 598, startPoint y: 554, endPoint x: 608, endPoint y: 557, distance: 10.4
click at [599, 554] on div "Name Submissions Connected Enable Feedback Form --- Oct 12, 2022 Get a Quote Fo…" at bounding box center [916, 485] width 1225 height 510
click at [167, 18] on icon at bounding box center [172, 28] width 19 height 19
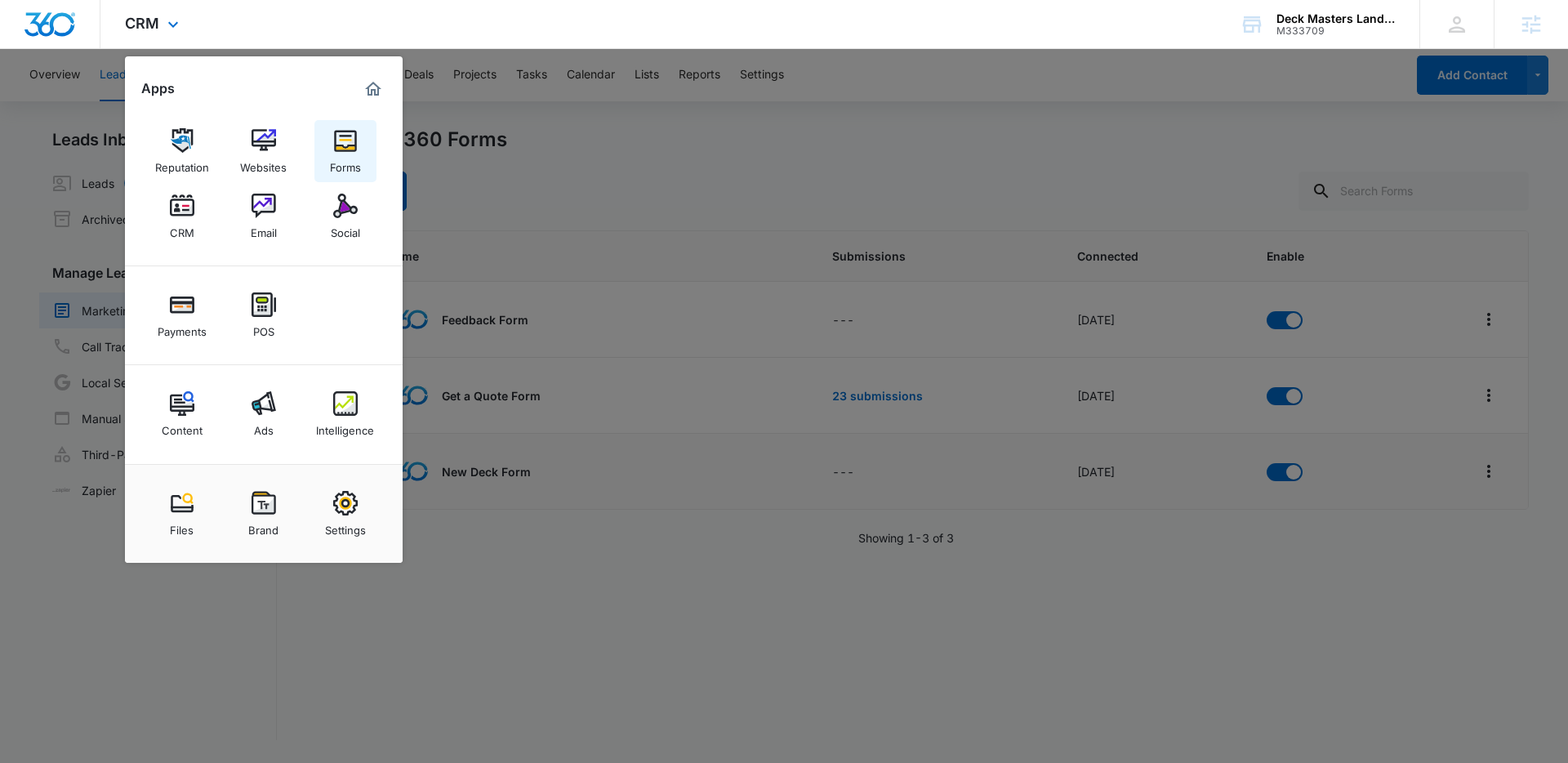
click at [333, 146] on img at bounding box center [345, 140] width 25 height 25
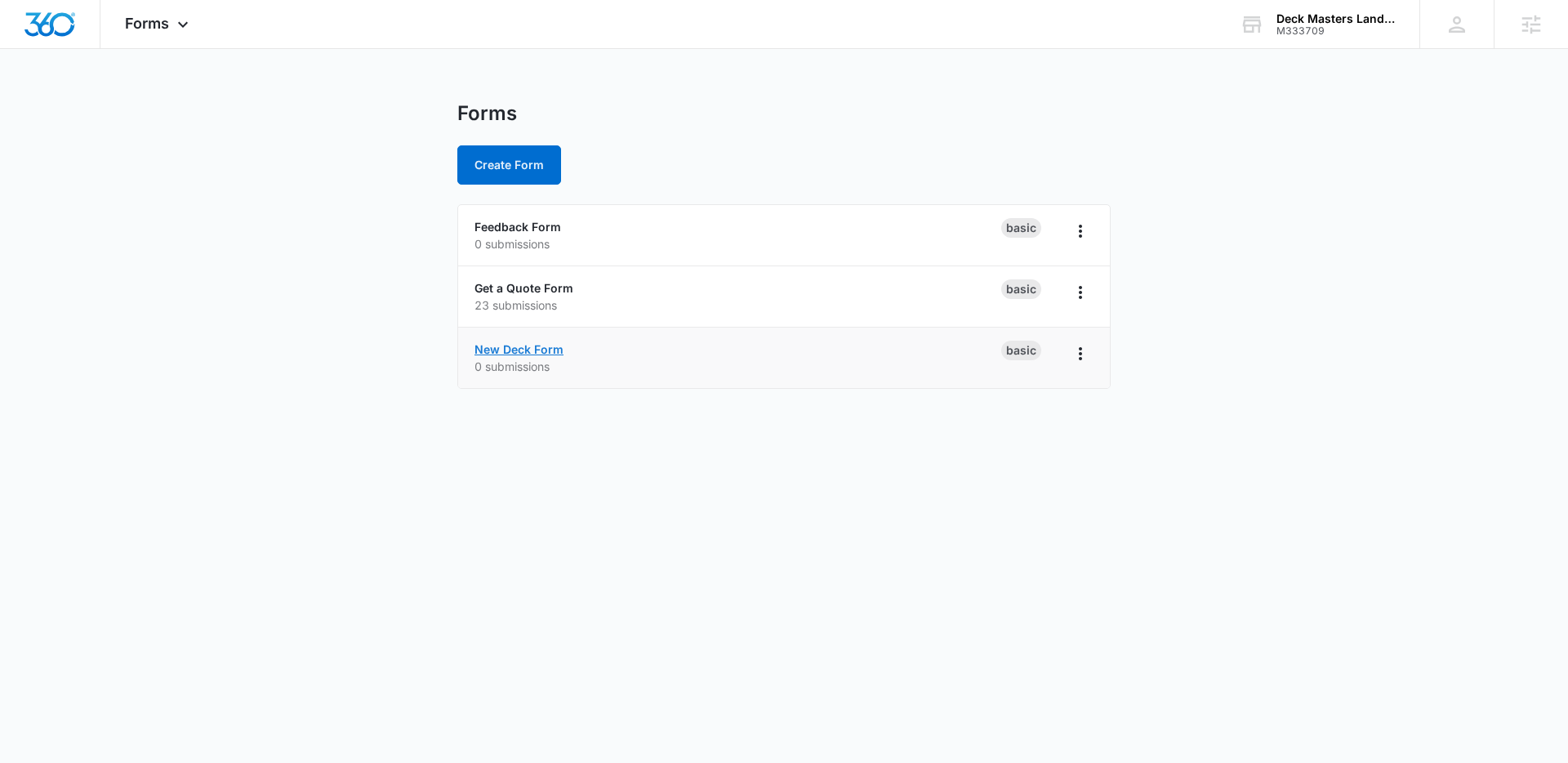
click at [505, 348] on link "New Deck Form" at bounding box center [519, 348] width 89 height 14
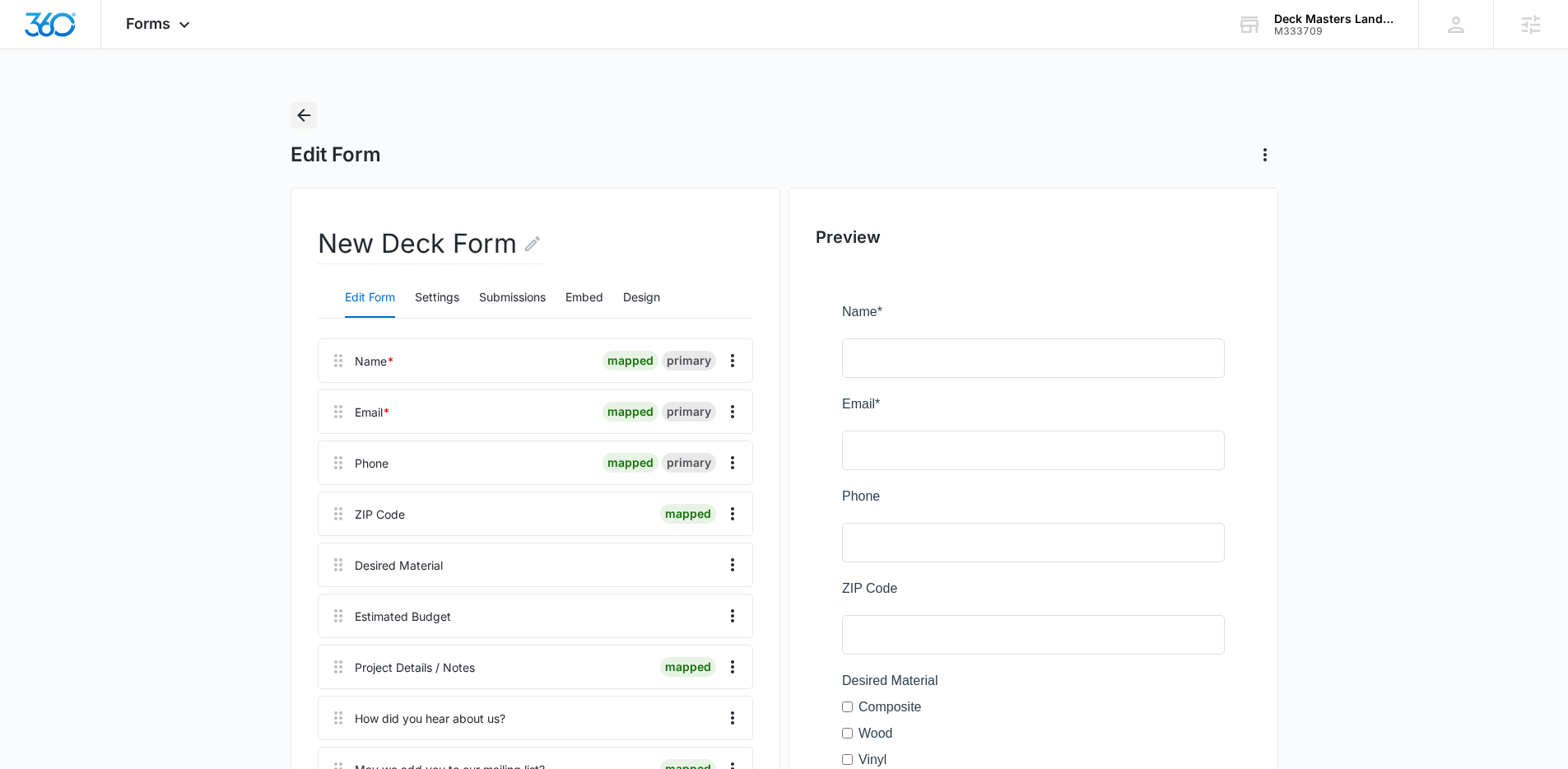
click at [313, 116] on icon "Back" at bounding box center [303, 114] width 20 height 20
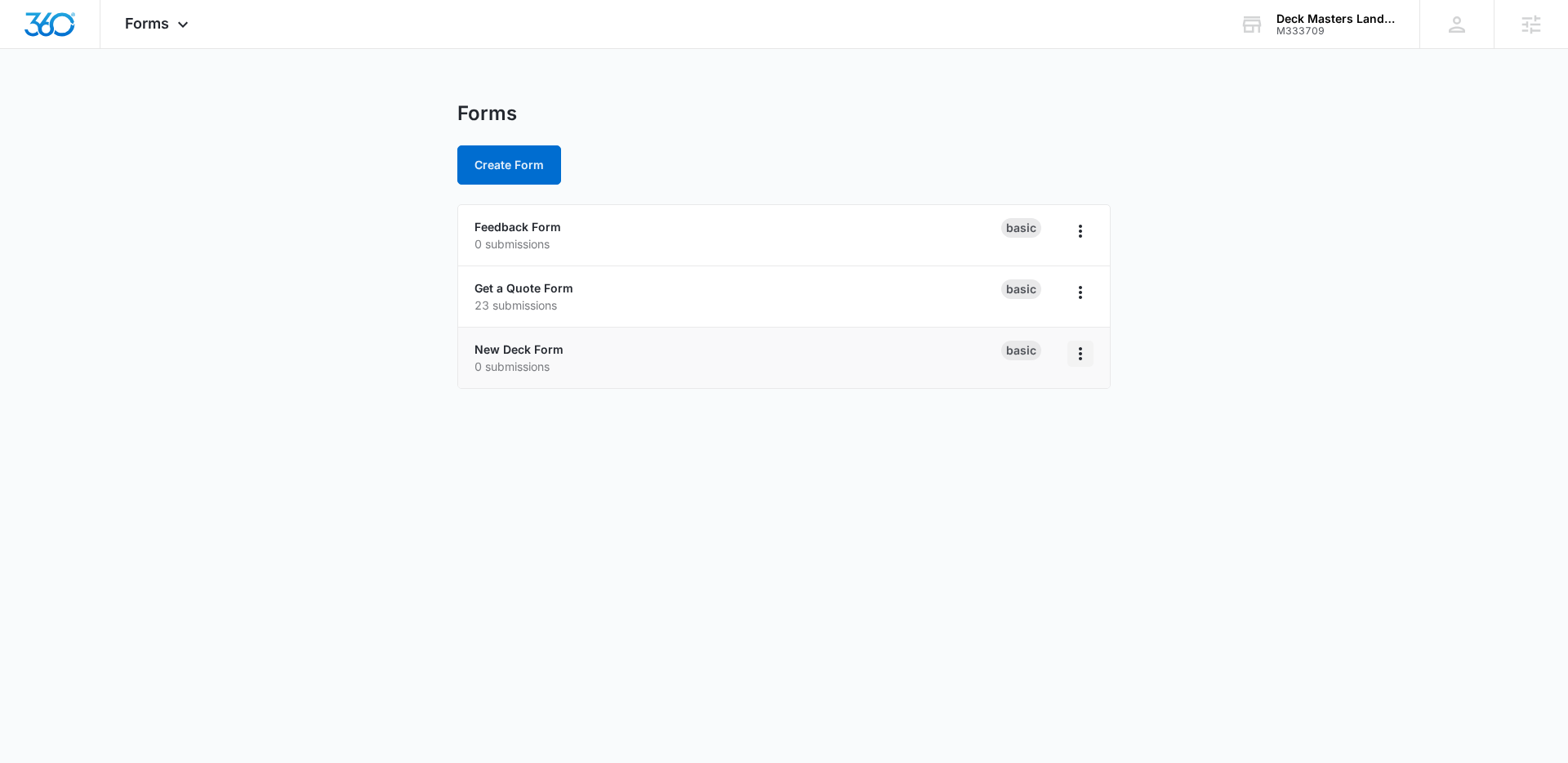
click at [1079, 355] on icon "Overflow Menu" at bounding box center [1080, 353] width 19 height 19
click at [1044, 418] on div "Duplicate" at bounding box center [1027, 424] width 51 height 11
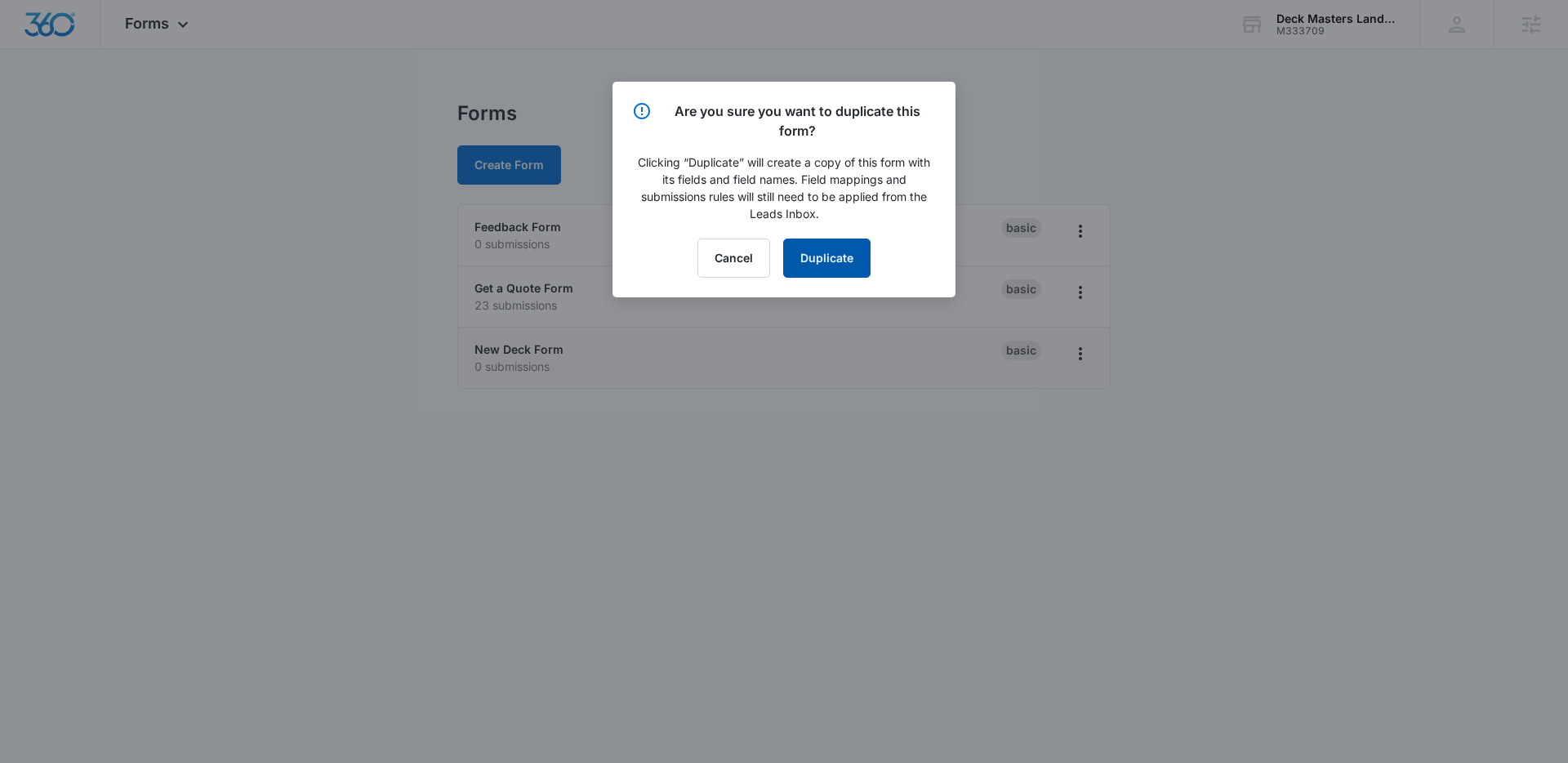
click at [816, 265] on button "Duplicate" at bounding box center [826, 258] width 88 height 40
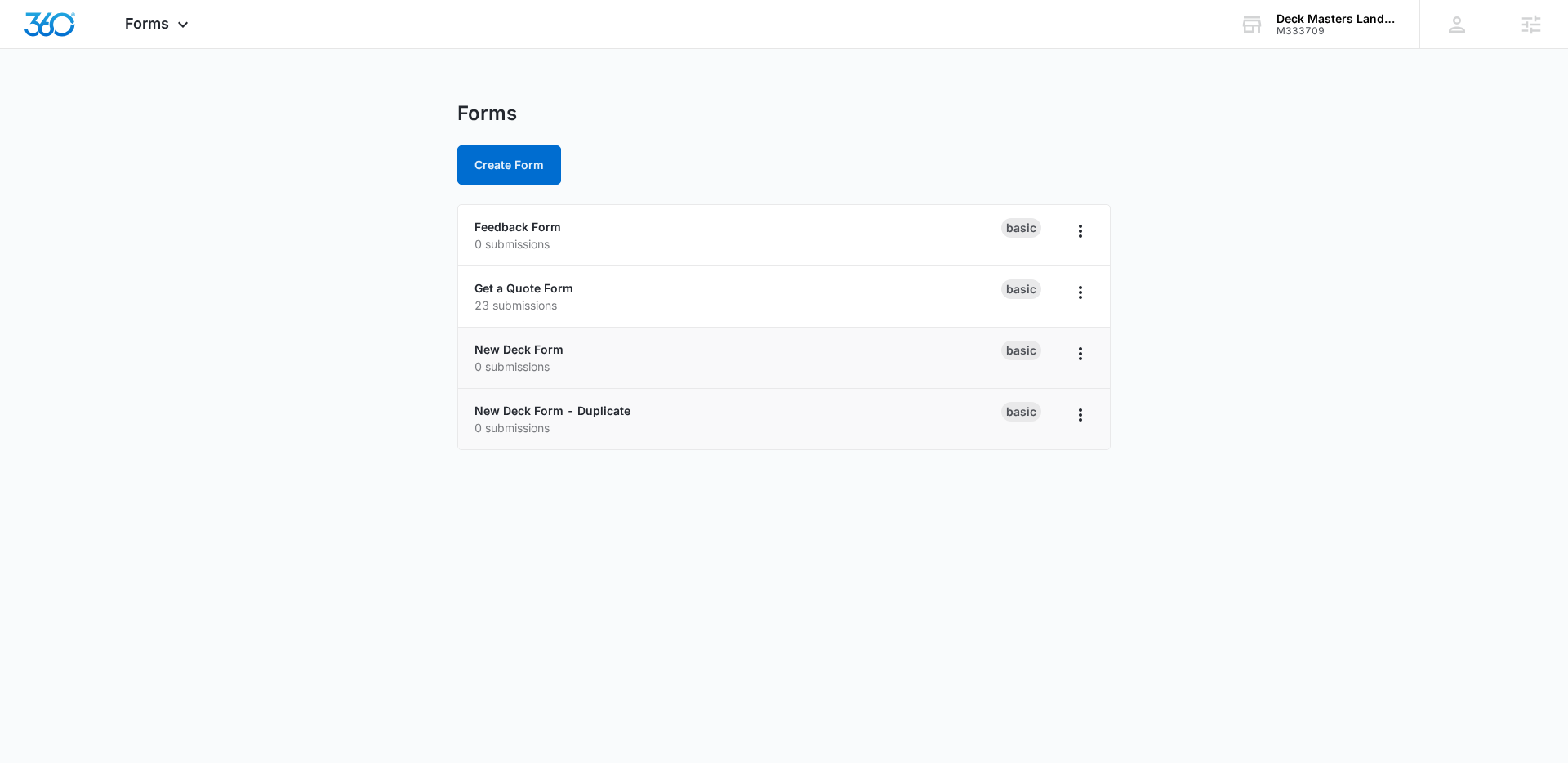
click at [1065, 419] on div "Basic" at bounding box center [1047, 418] width 92 height 34
click at [1078, 420] on icon "Overflow Menu" at bounding box center [1080, 415] width 19 height 19
click at [1034, 461] on div "Rename" at bounding box center [1027, 461] width 51 height 11
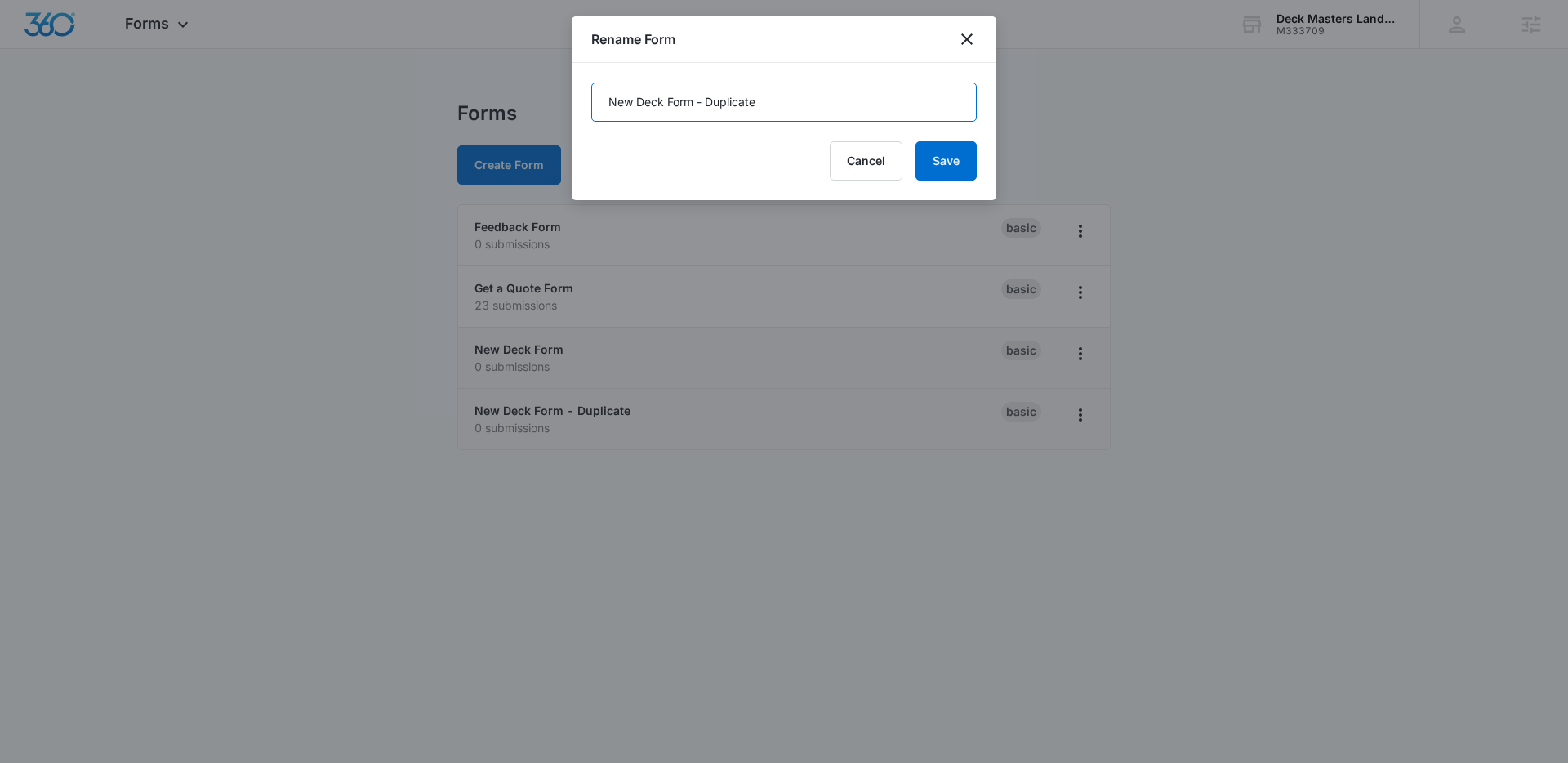
click at [732, 97] on input "New Deck Form - Duplicate" at bounding box center [784, 102] width 385 height 40
click at [644, 101] on input "New Deck Form" at bounding box center [784, 102] width 385 height 40
type input "New Restoration Form"
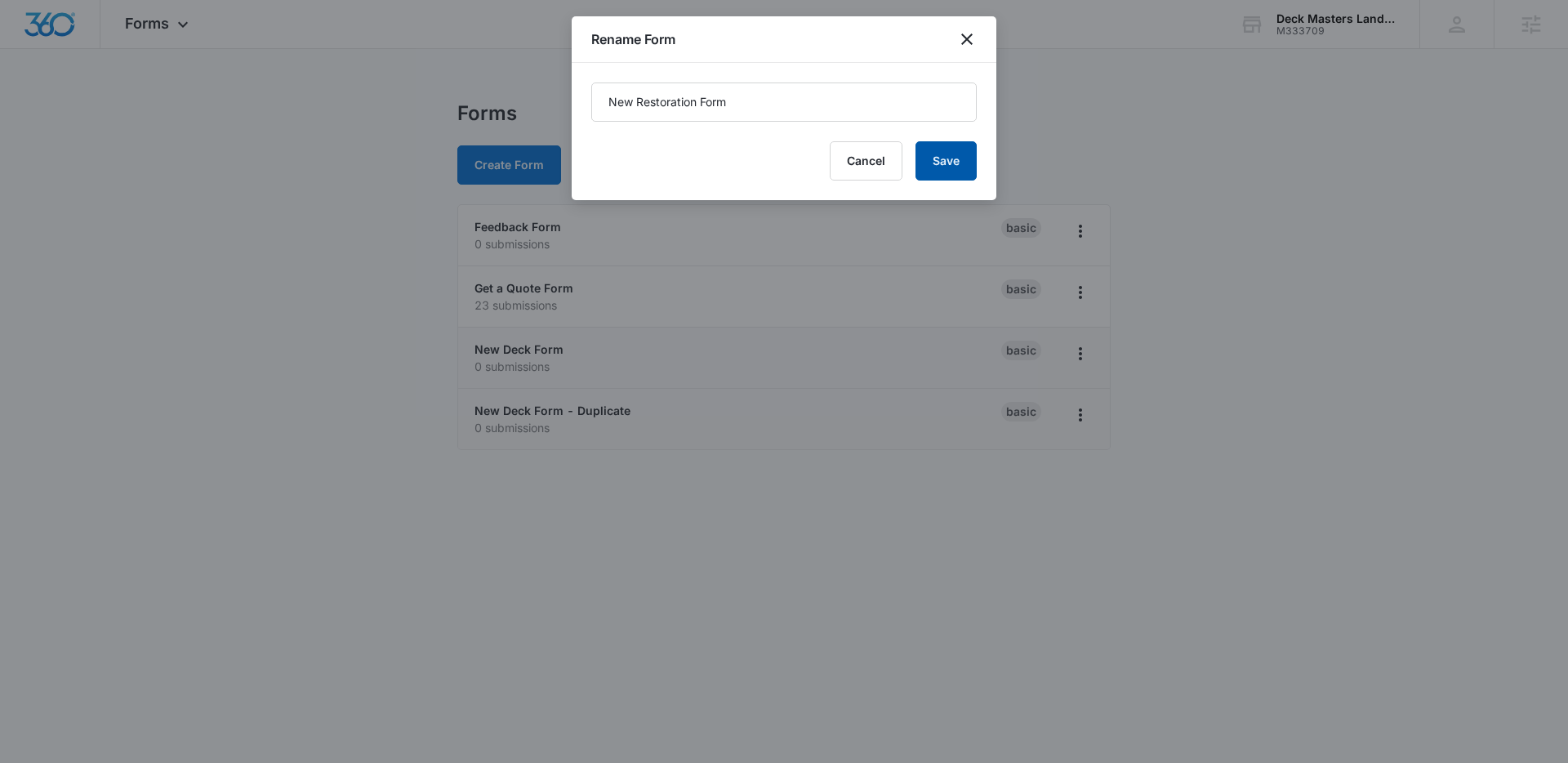
click at [938, 158] on button "Save" at bounding box center [945, 160] width 61 height 40
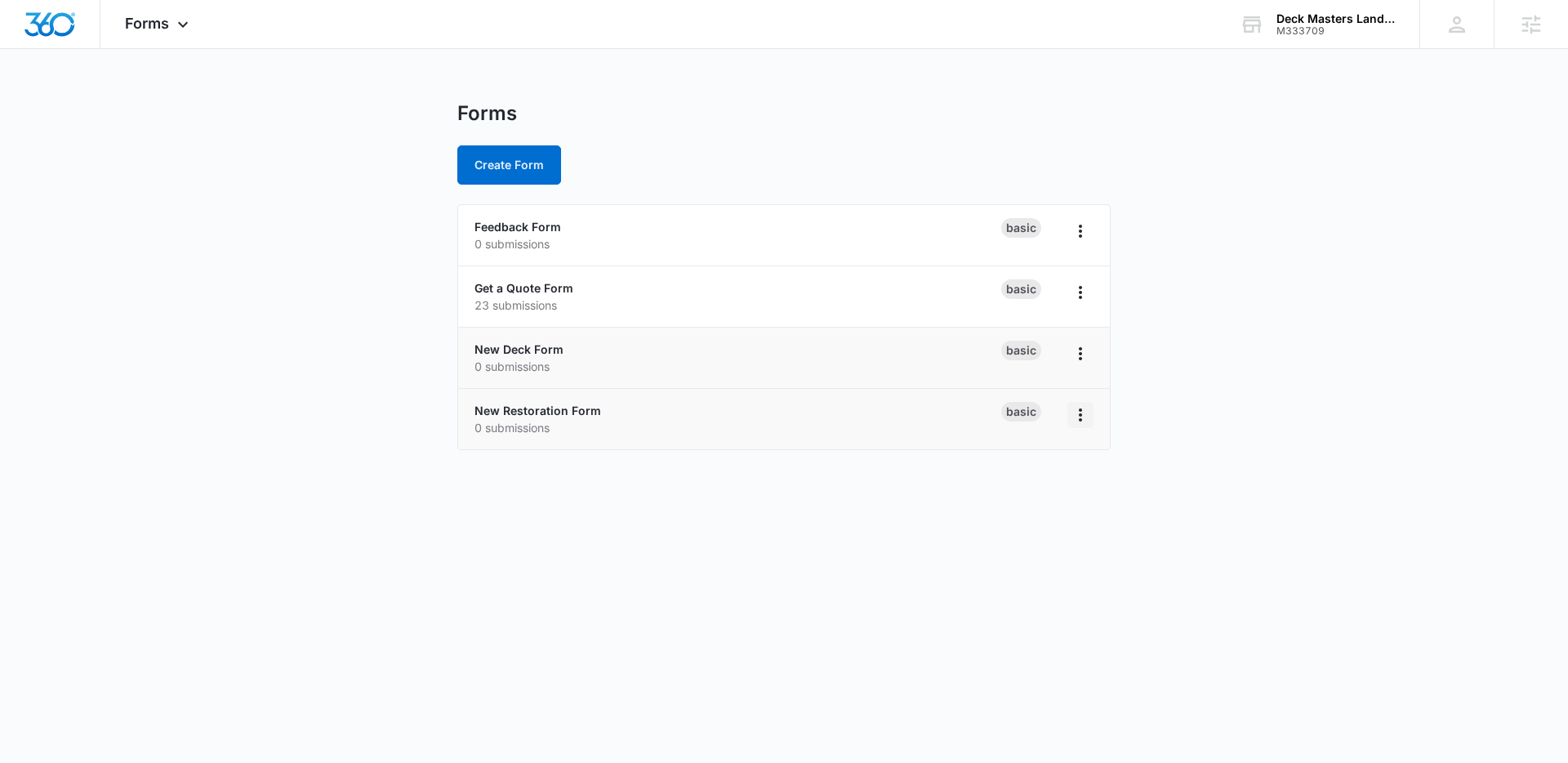
click at [1080, 413] on icon "Overflow Menu" at bounding box center [1081, 415] width 4 height 13
click at [1031, 457] on div "Rename" at bounding box center [1027, 461] width 51 height 11
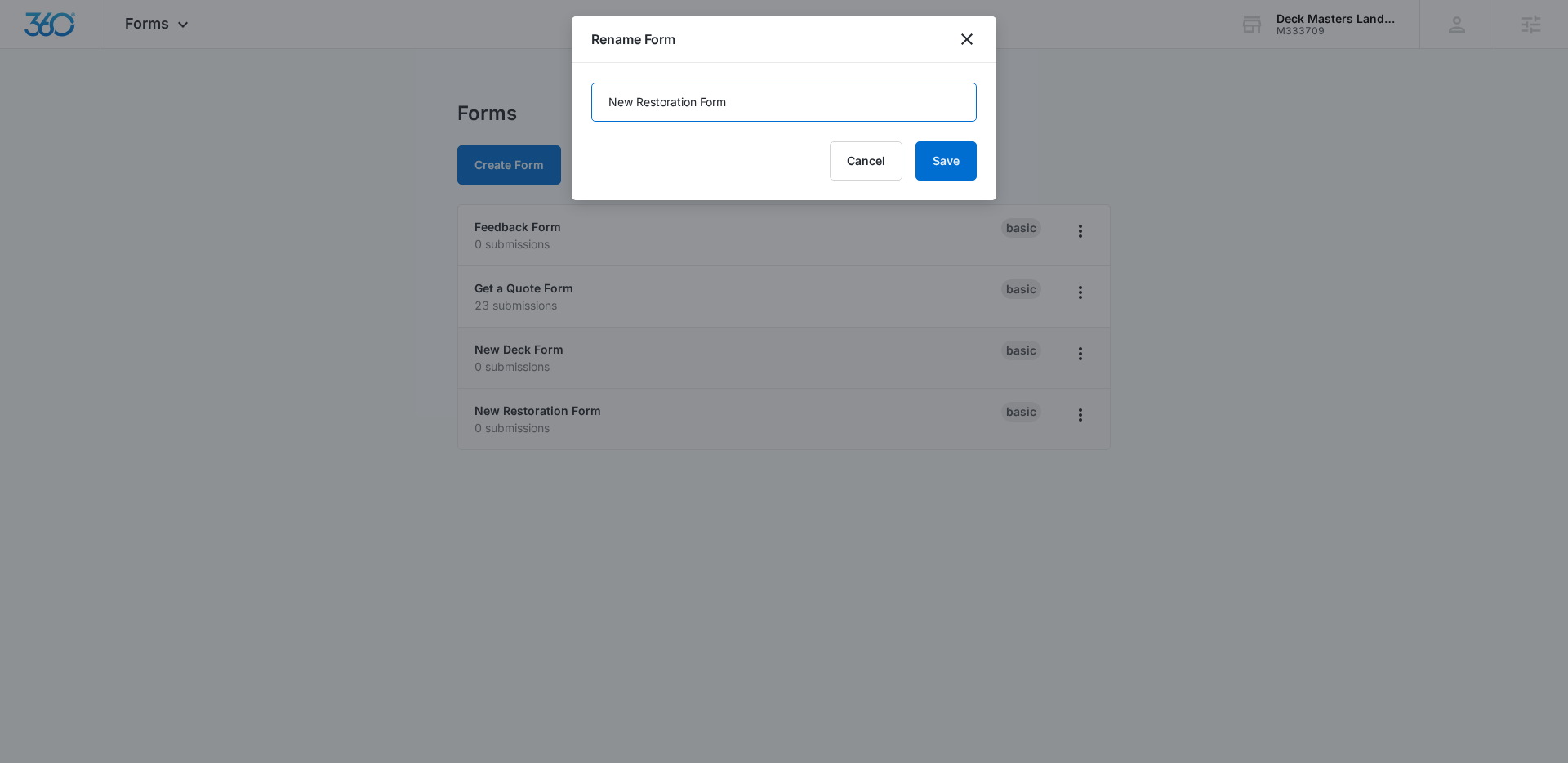
click at [620, 100] on input "New Restoration Form" at bounding box center [784, 102] width 385 height 40
type input "Deck Restoration Form"
click at [949, 168] on button "Save" at bounding box center [945, 160] width 61 height 40
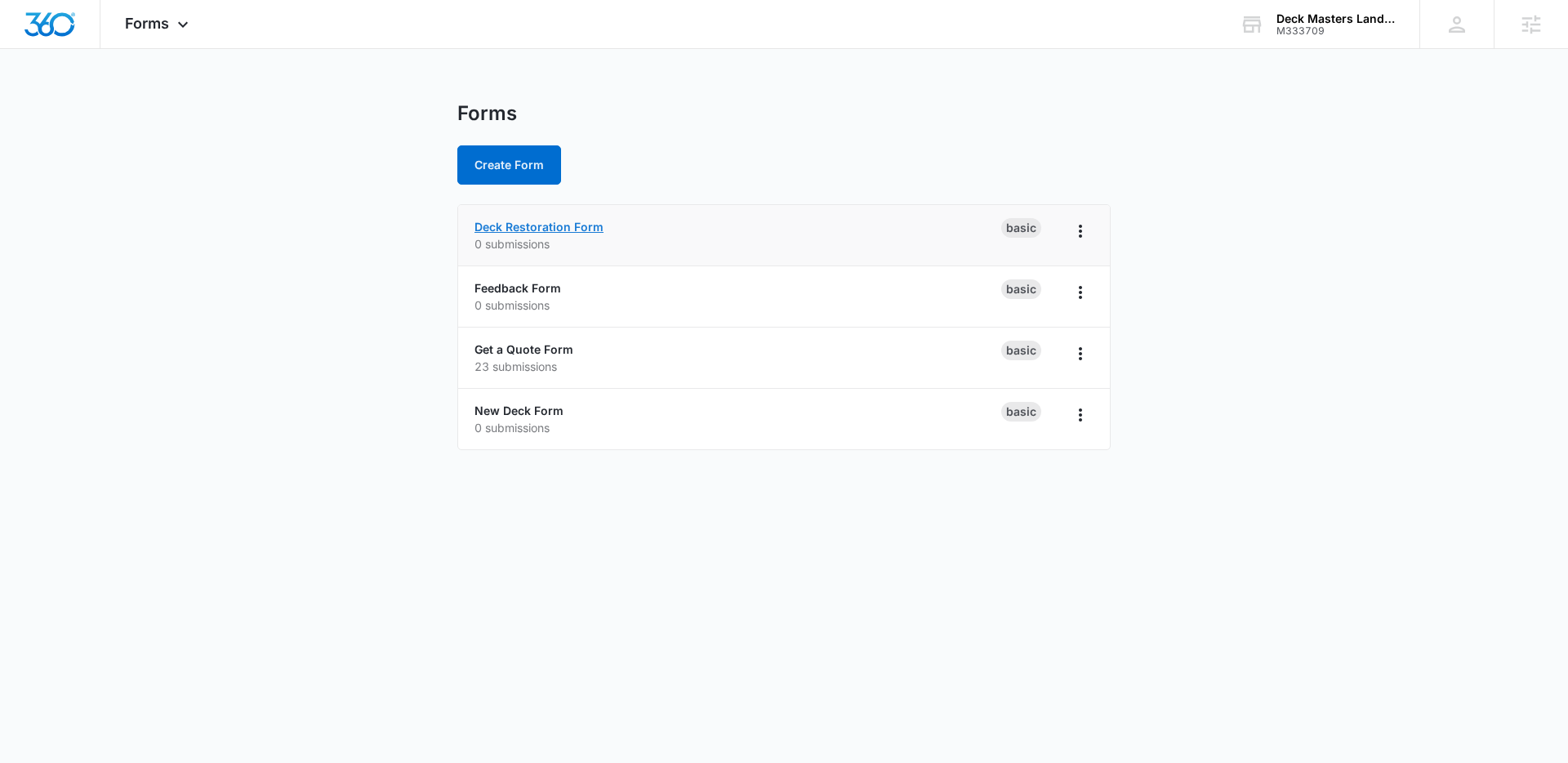
click at [548, 221] on link "Deck Restoration Form" at bounding box center [539, 226] width 129 height 14
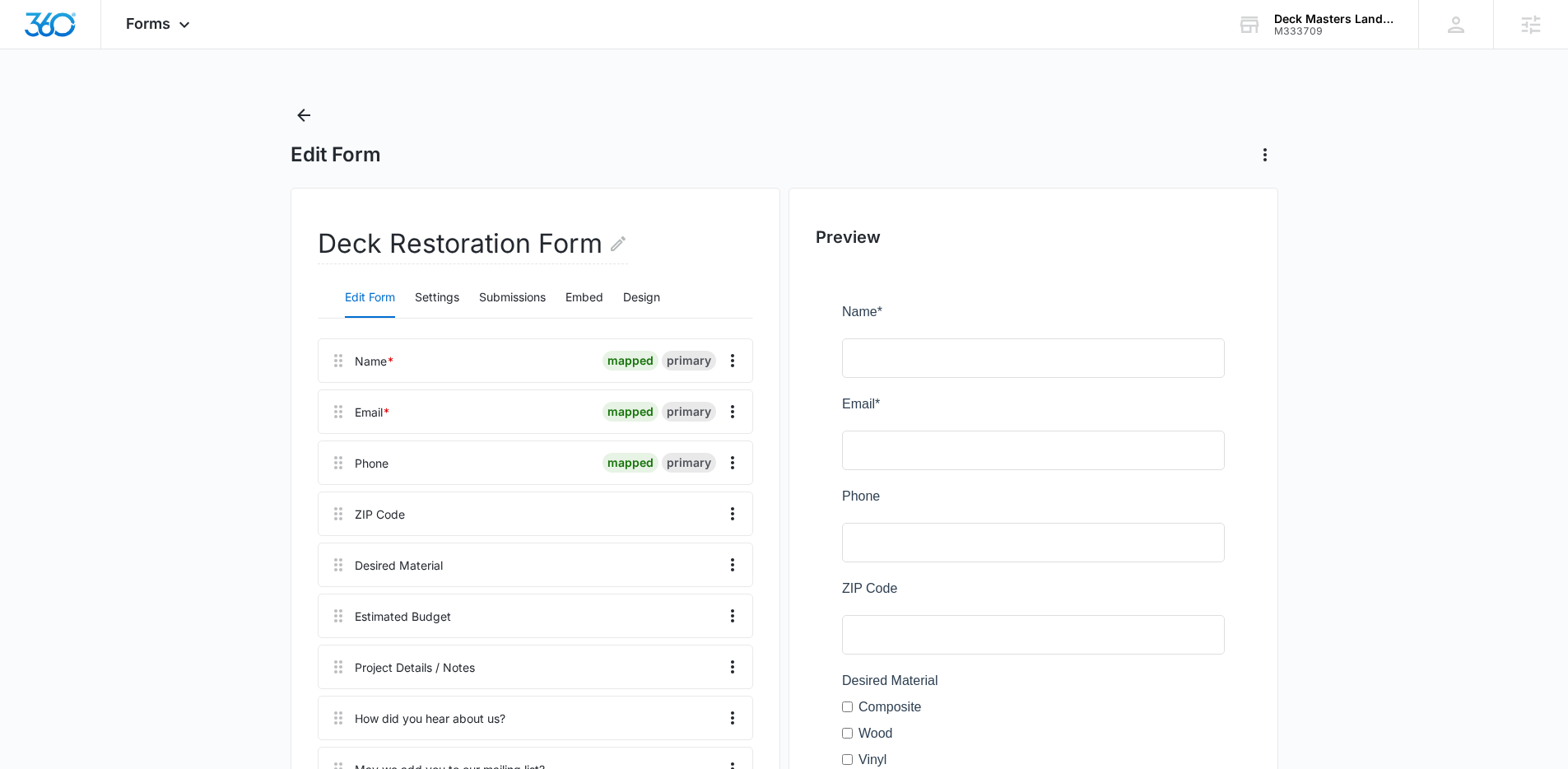
drag, startPoint x: 187, startPoint y: 298, endPoint x: 199, endPoint y: 296, distance: 12.2
click at [188, 298] on main "Edit Form Deck Restoration Form Edit Form Settings Submissions Embed Design Nam…" at bounding box center [784, 758] width 1568 height 1311
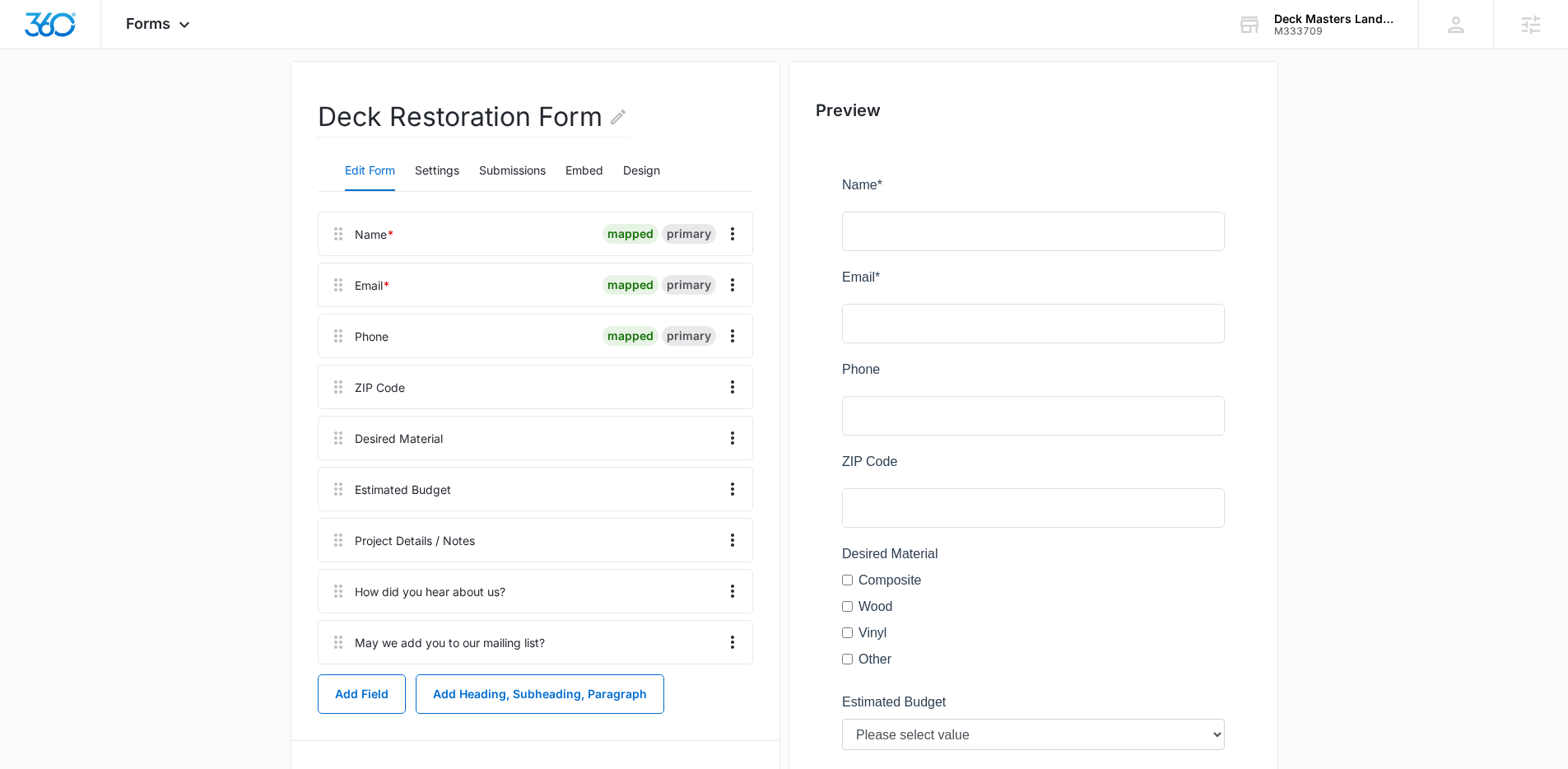
scroll to position [124, 0]
click at [235, 146] on main "Edit Form Deck Restoration Form Edit Form Settings Submissions Embed Design Nam…" at bounding box center [784, 634] width 1568 height 1311
click at [738, 383] on icon "Overflow Menu" at bounding box center [732, 389] width 20 height 20
click at [709, 428] on button "Edit" at bounding box center [698, 436] width 94 height 25
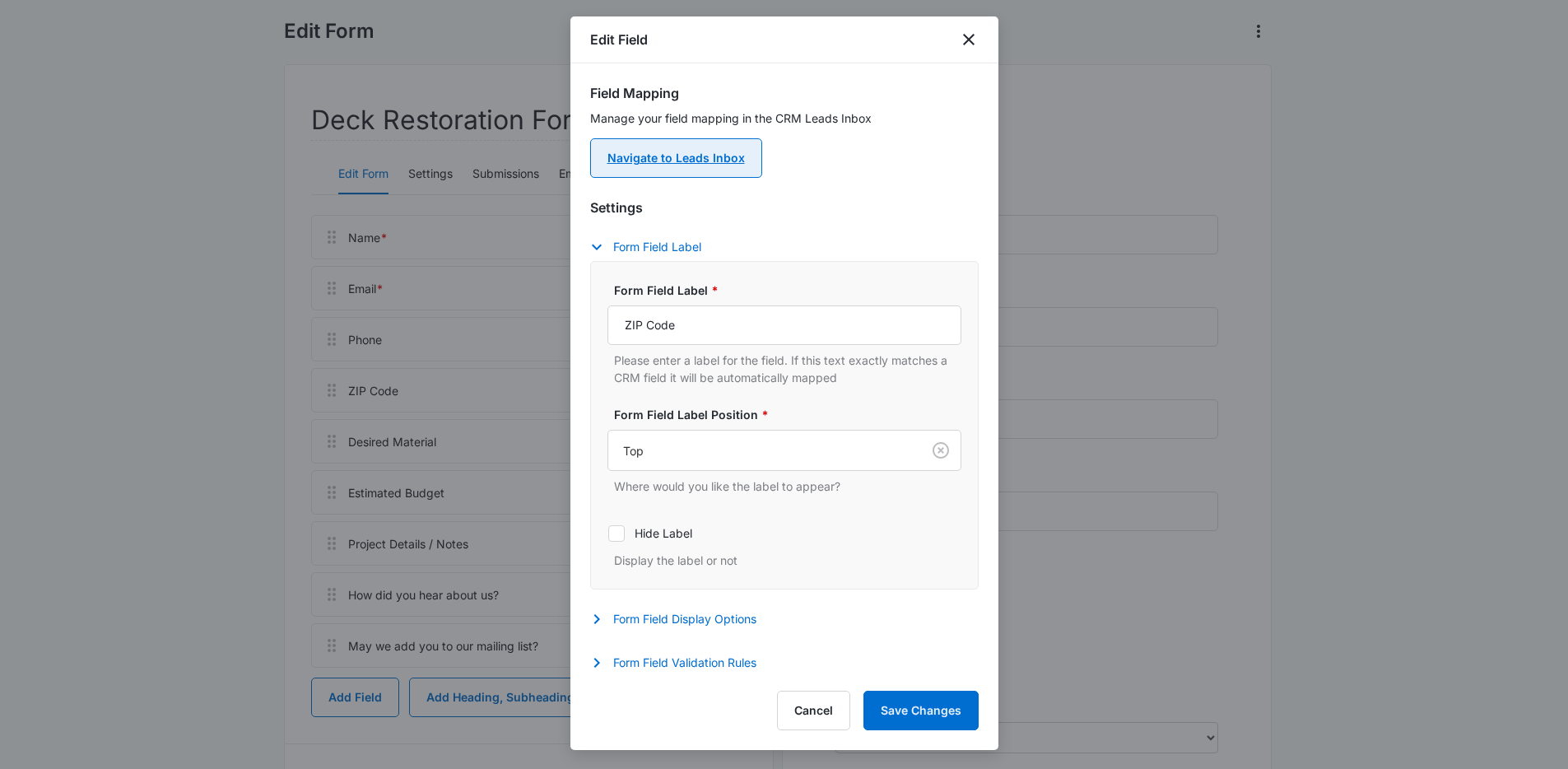
click at [701, 163] on link "Navigate to Leads Inbox" at bounding box center [675, 158] width 172 height 40
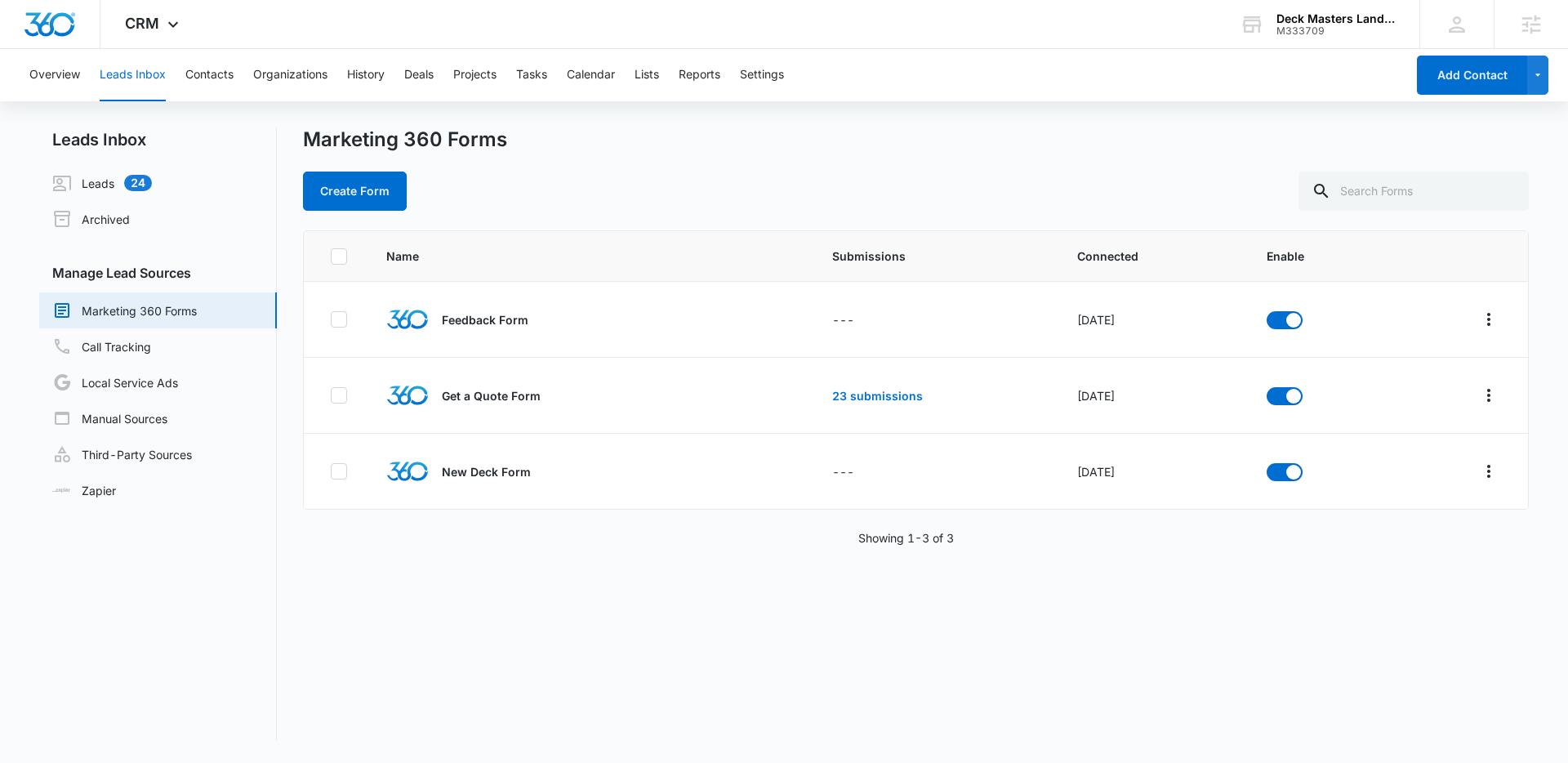
click at [671, 195] on div "Create Form" at bounding box center [916, 191] width 1225 height 40
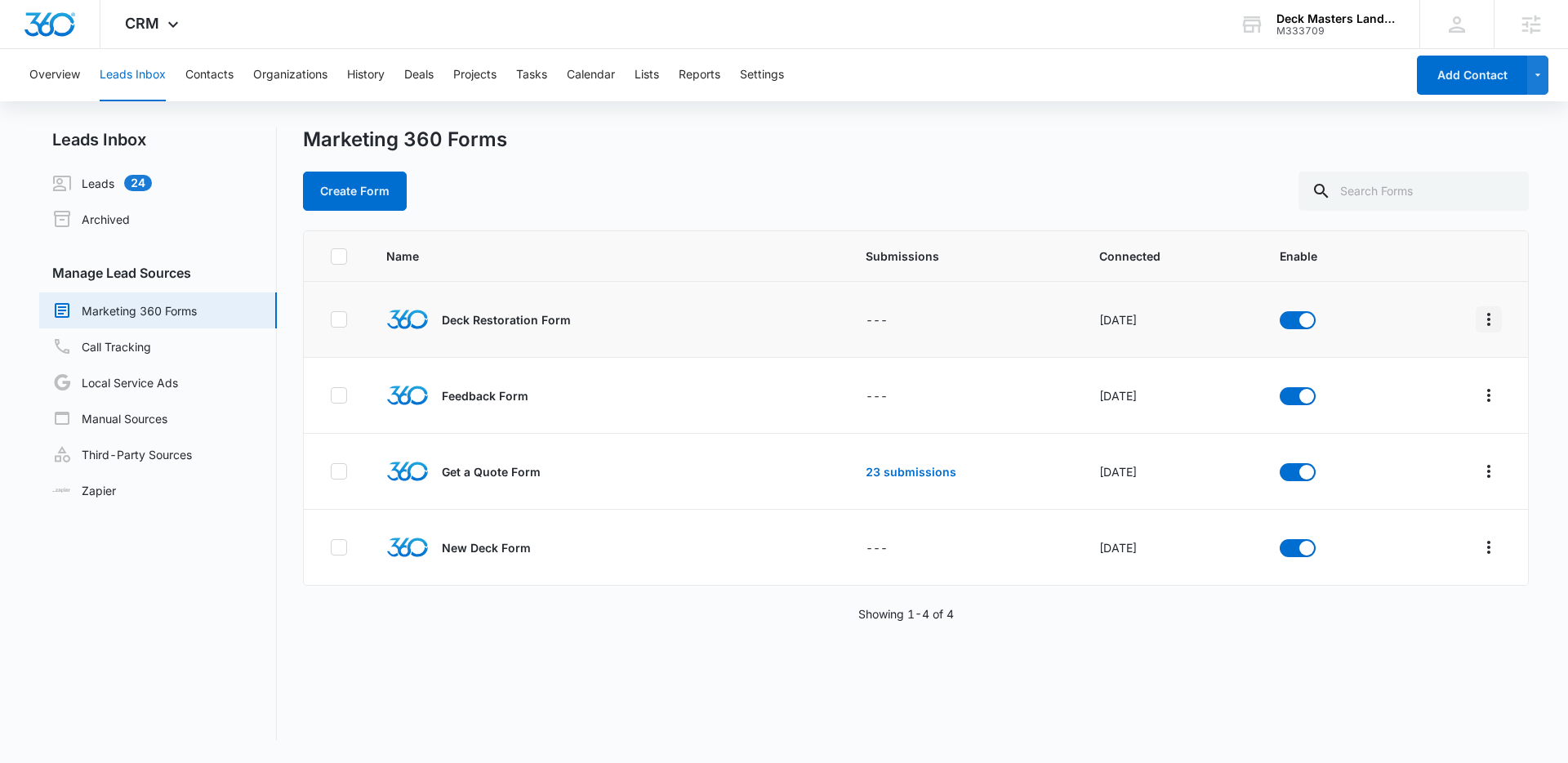
click at [1479, 322] on icon "Overflow Menu" at bounding box center [1488, 319] width 19 height 19
click at [1393, 408] on div "Field Mapping" at bounding box center [1403, 414] width 92 height 11
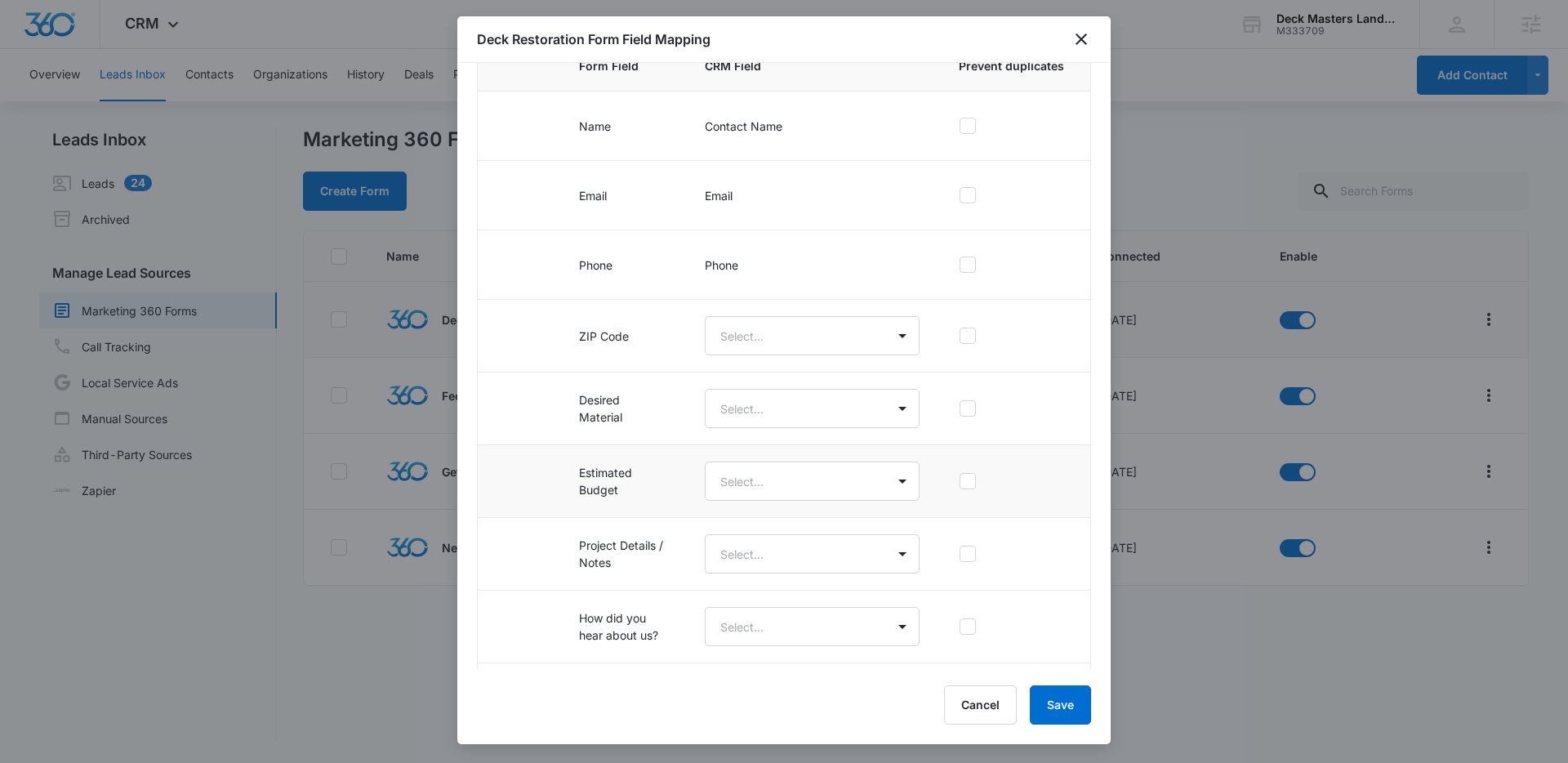
scroll to position [260, 0]
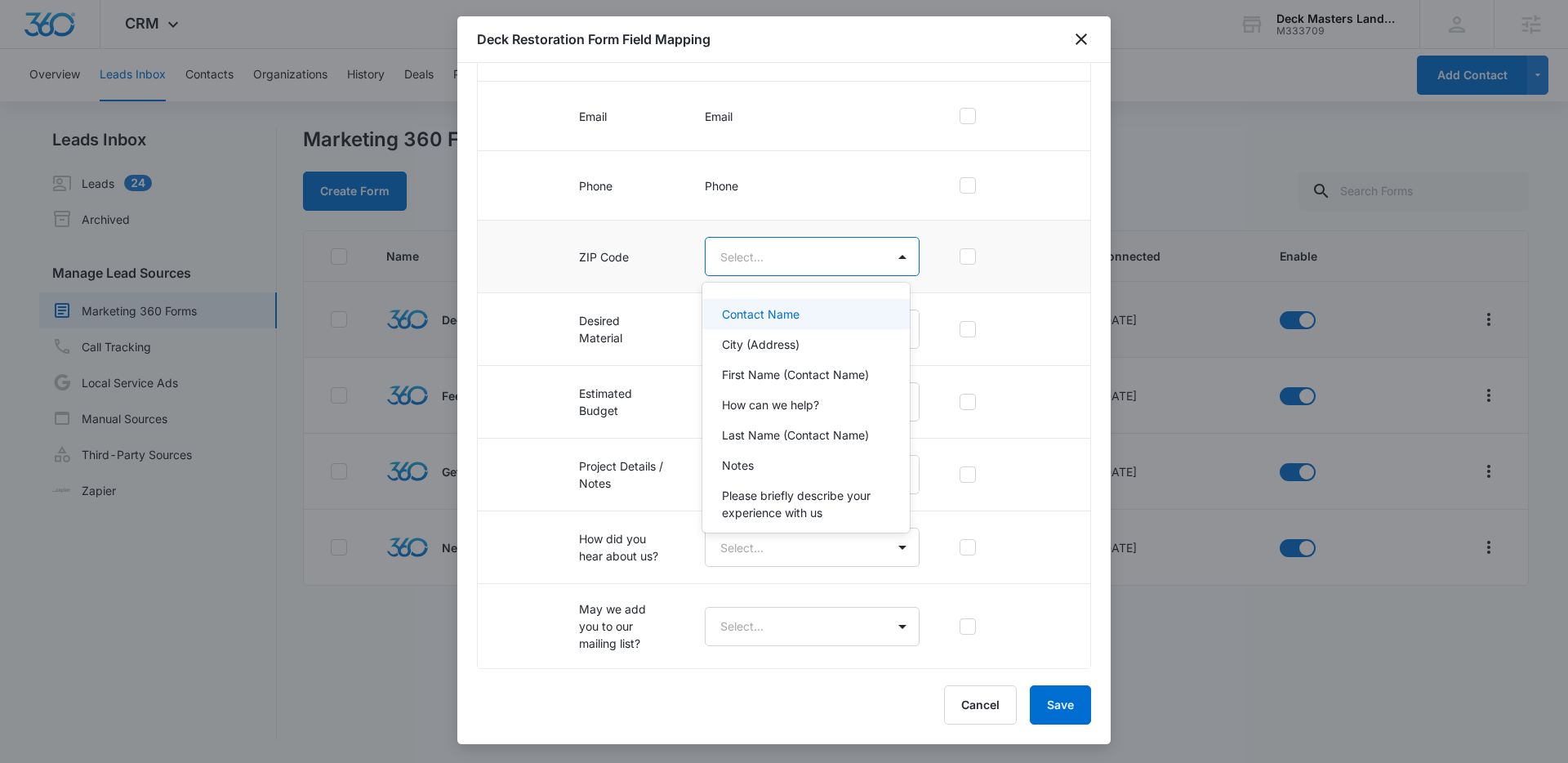
click at [855, 262] on body "CRM Apps Reputation Websites Forms CRM Email Social Payments POS Content Ads In…" at bounding box center [784, 382] width 1568 height 763
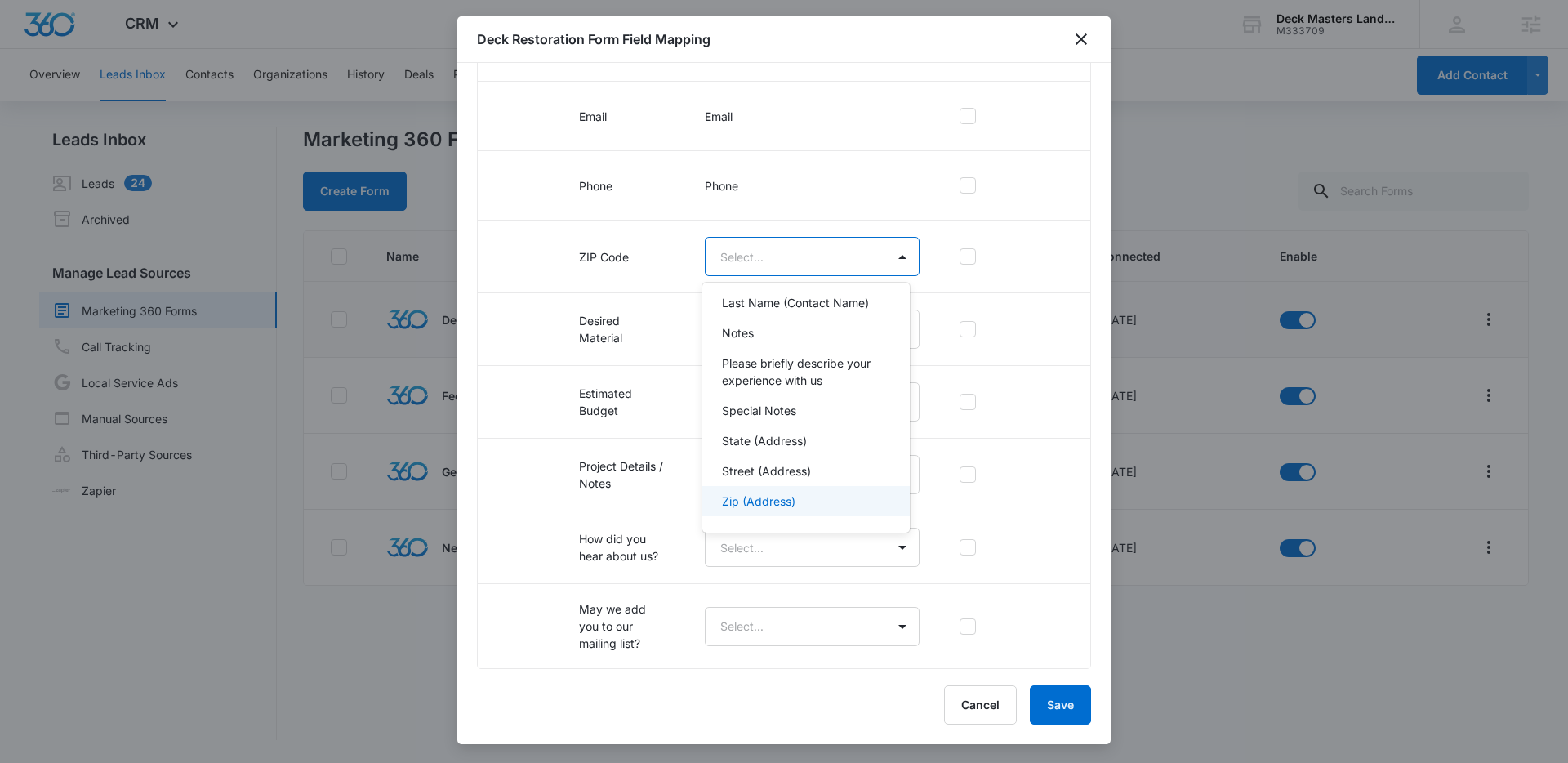
click at [777, 493] on p "Zip (Address)" at bounding box center [758, 500] width 74 height 18
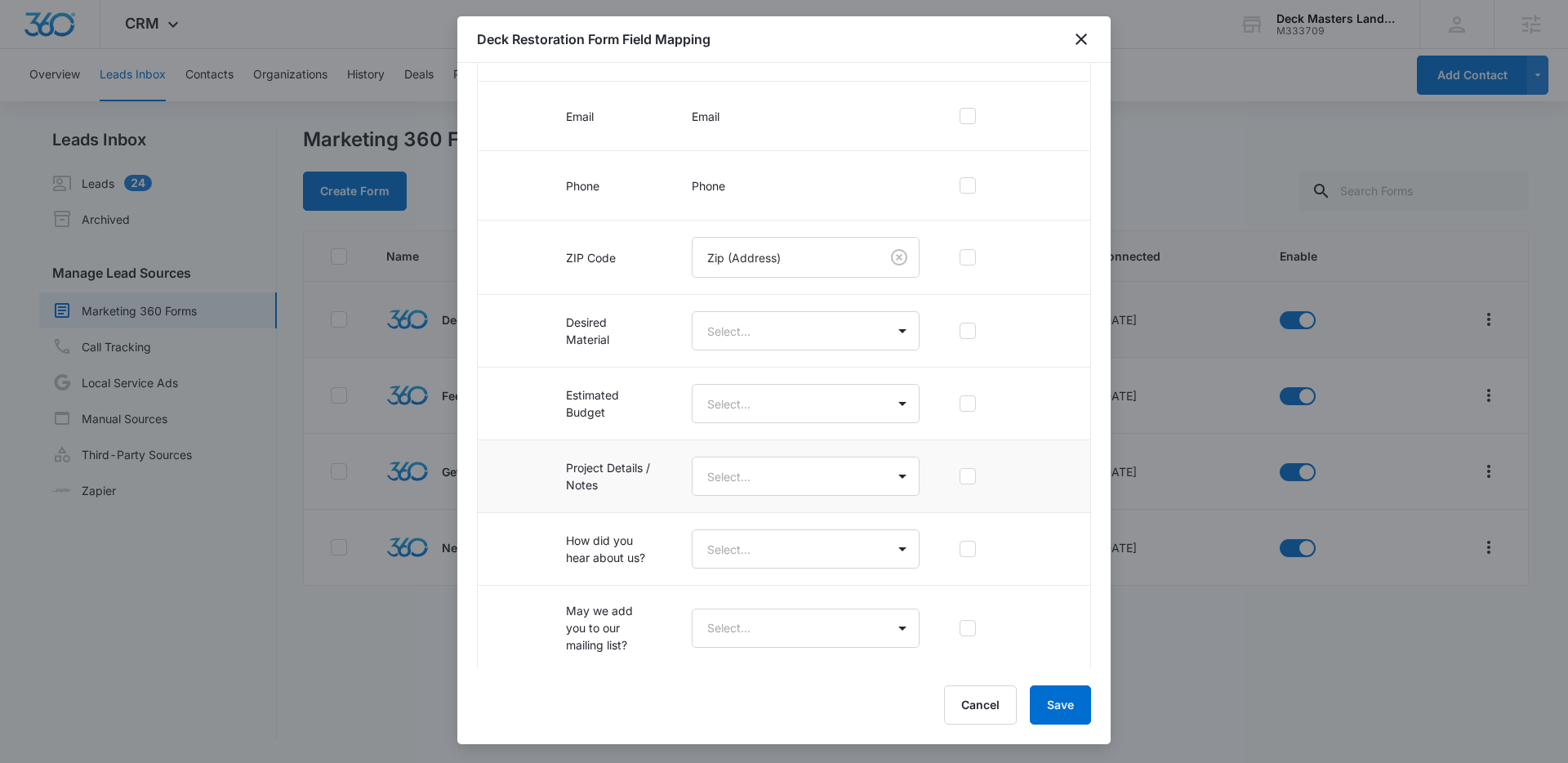
scroll to position [262, 0]
click at [839, 467] on body "CRM Apps Reputation Websites Forms CRM Email Social Payments POS Content Ads In…" at bounding box center [784, 382] width 1568 height 763
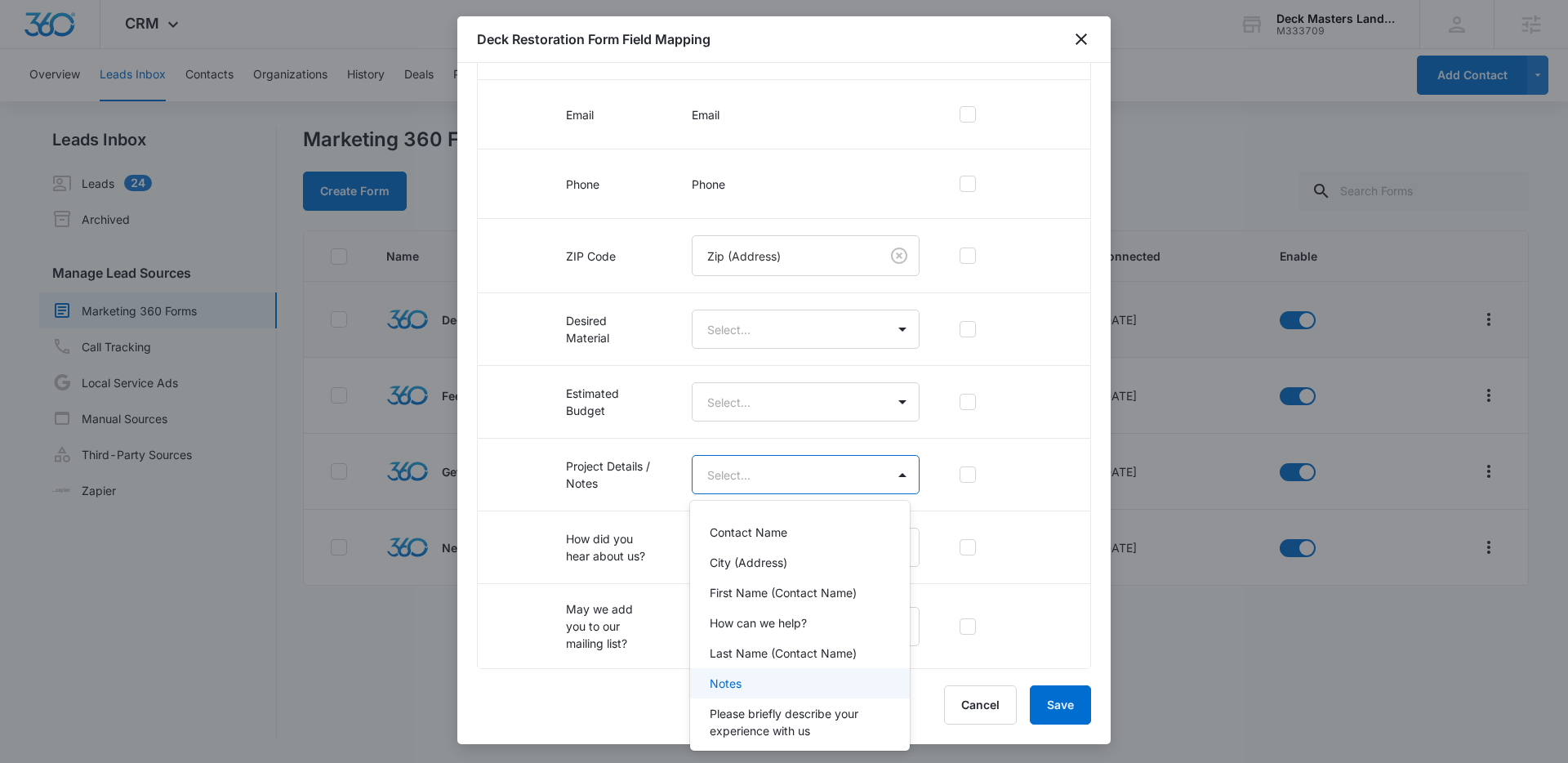
click at [735, 681] on p "Notes" at bounding box center [725, 683] width 32 height 18
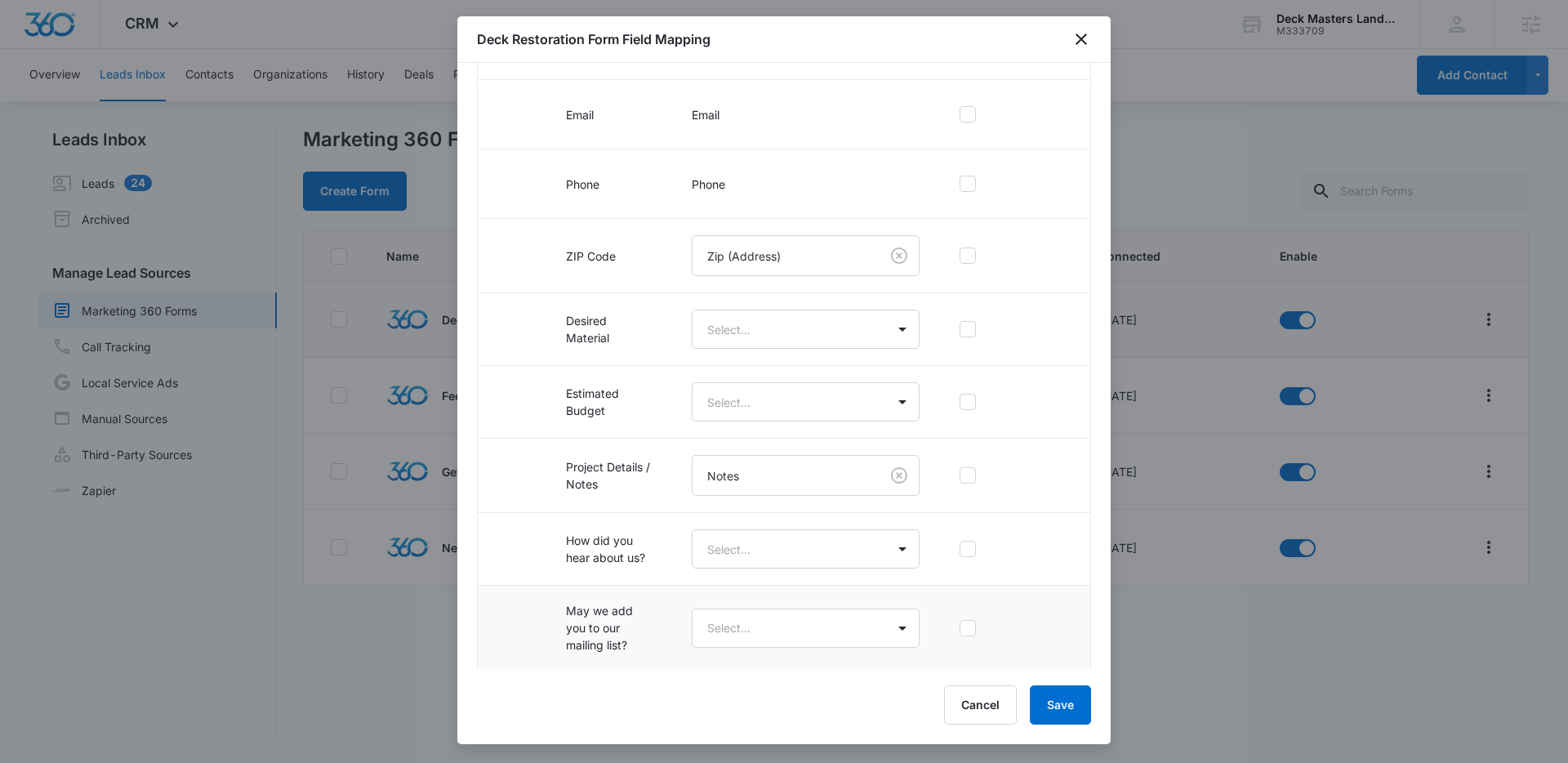
scroll to position [263, 0]
click at [844, 611] on body "CRM Apps Reputation Websites Forms CRM Email Social Payments POS Content Ads In…" at bounding box center [784, 382] width 1568 height 763
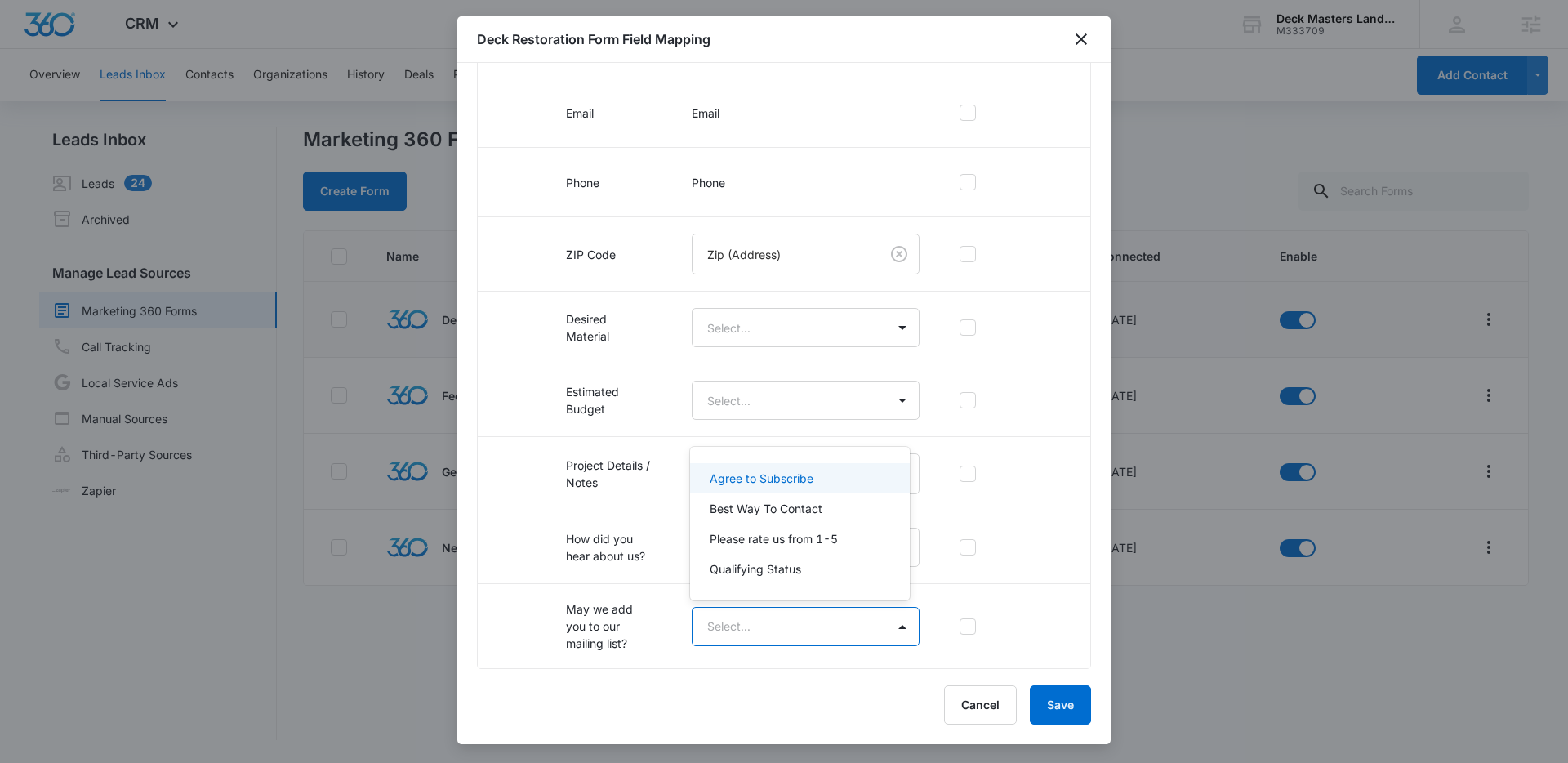
click at [791, 485] on p "Agree to Subscribe" at bounding box center [761, 478] width 104 height 18
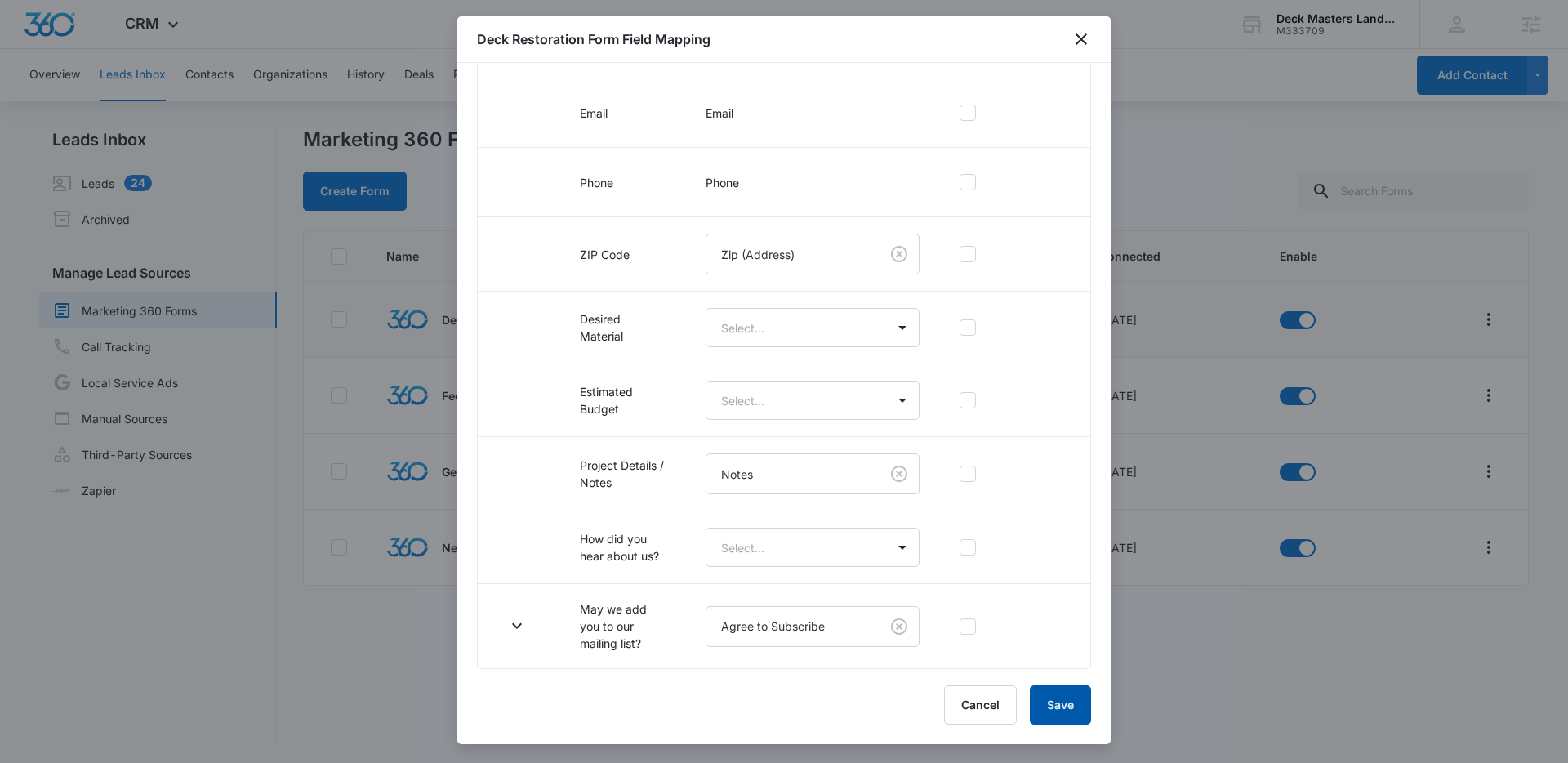
click at [1059, 697] on button "Save" at bounding box center [1059, 705] width 61 height 40
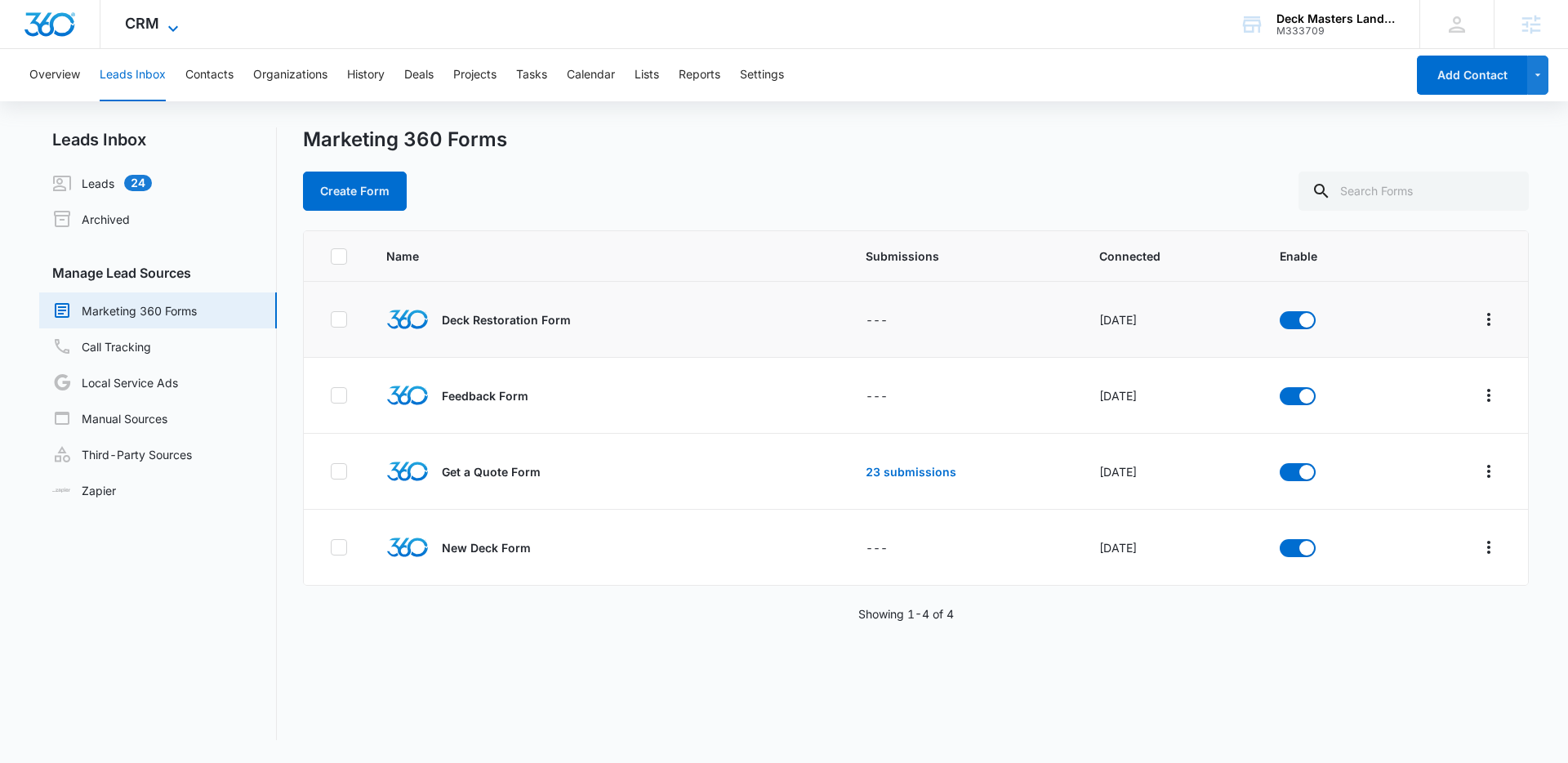
click at [158, 27] on span "CRM" at bounding box center [142, 23] width 34 height 18
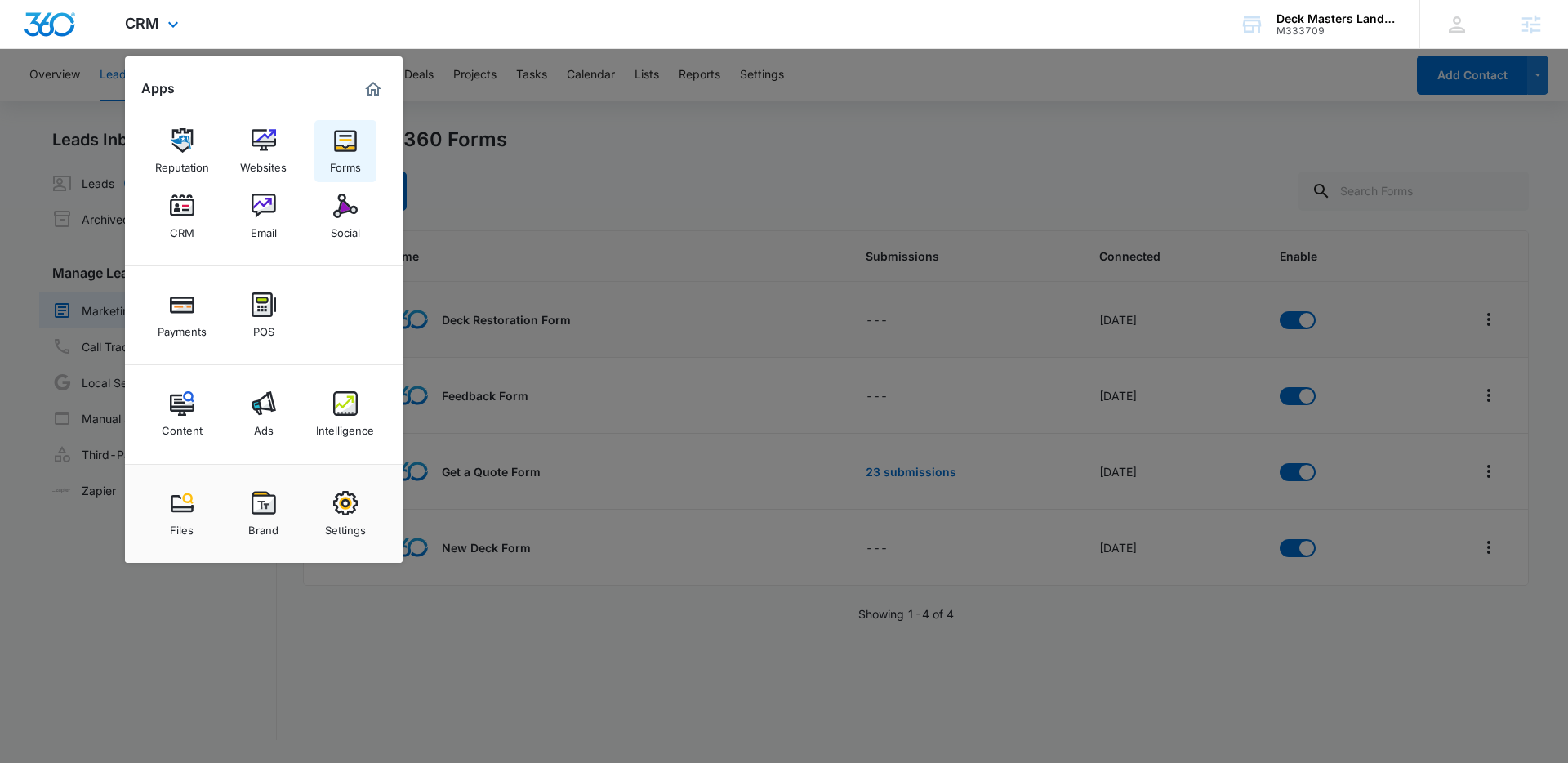
click at [331, 142] on link "Forms" at bounding box center [345, 150] width 62 height 62
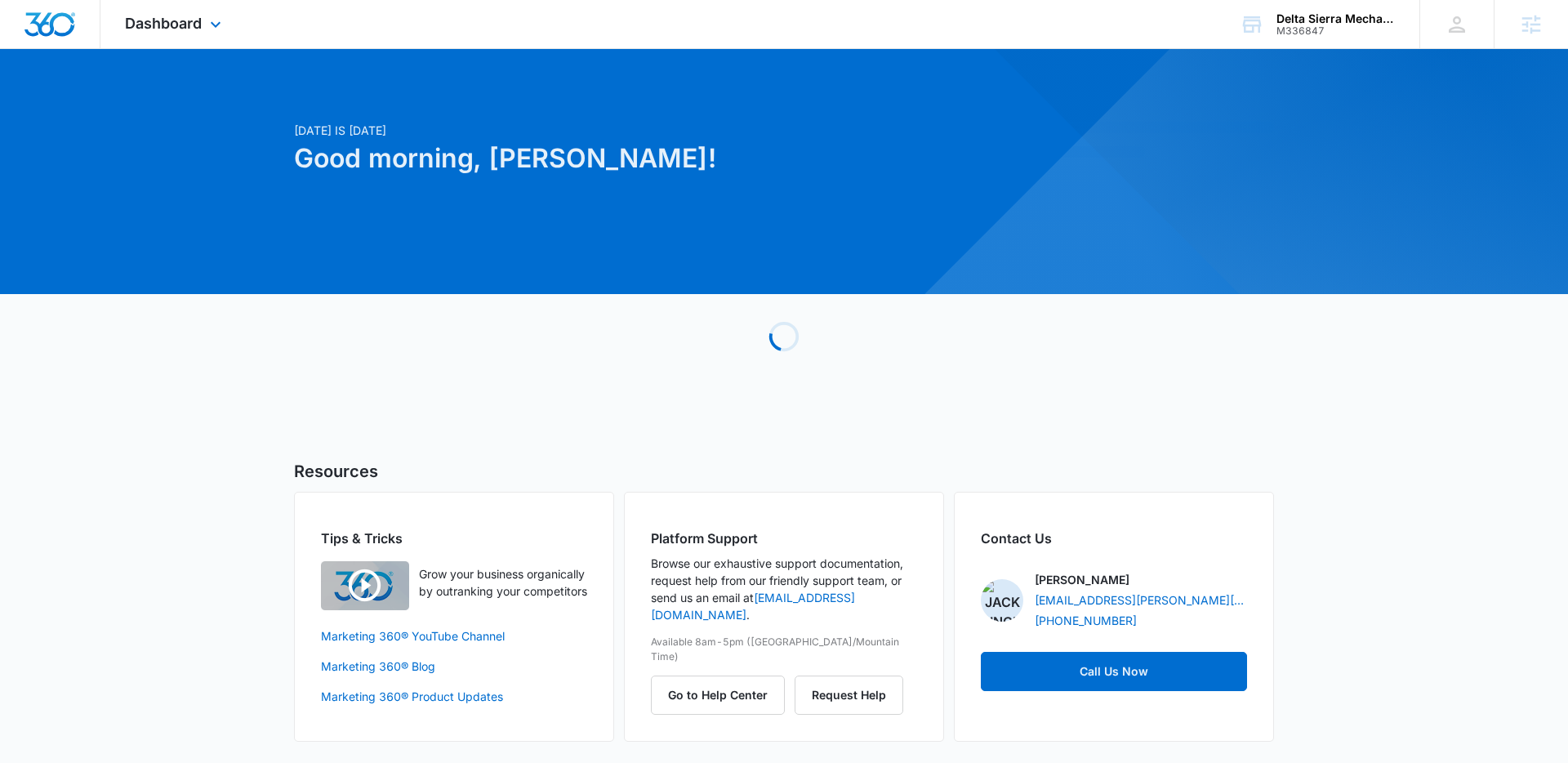
click at [216, 35] on div "Dashboard Apps Reputation Websites Forms CRM Email Social Payments POS Content …" at bounding box center [175, 24] width 149 height 48
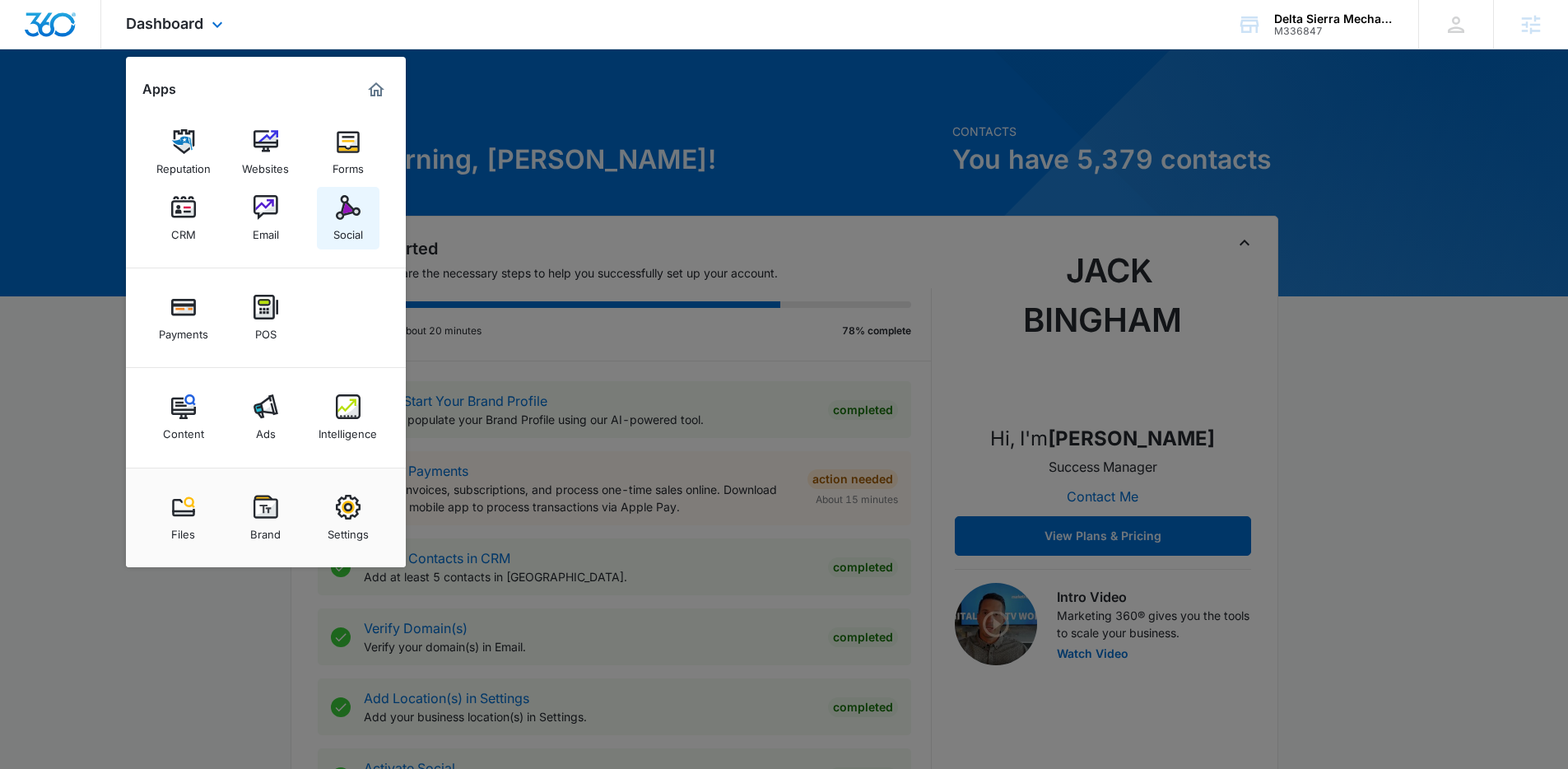
click at [343, 206] on img at bounding box center [348, 207] width 25 height 25
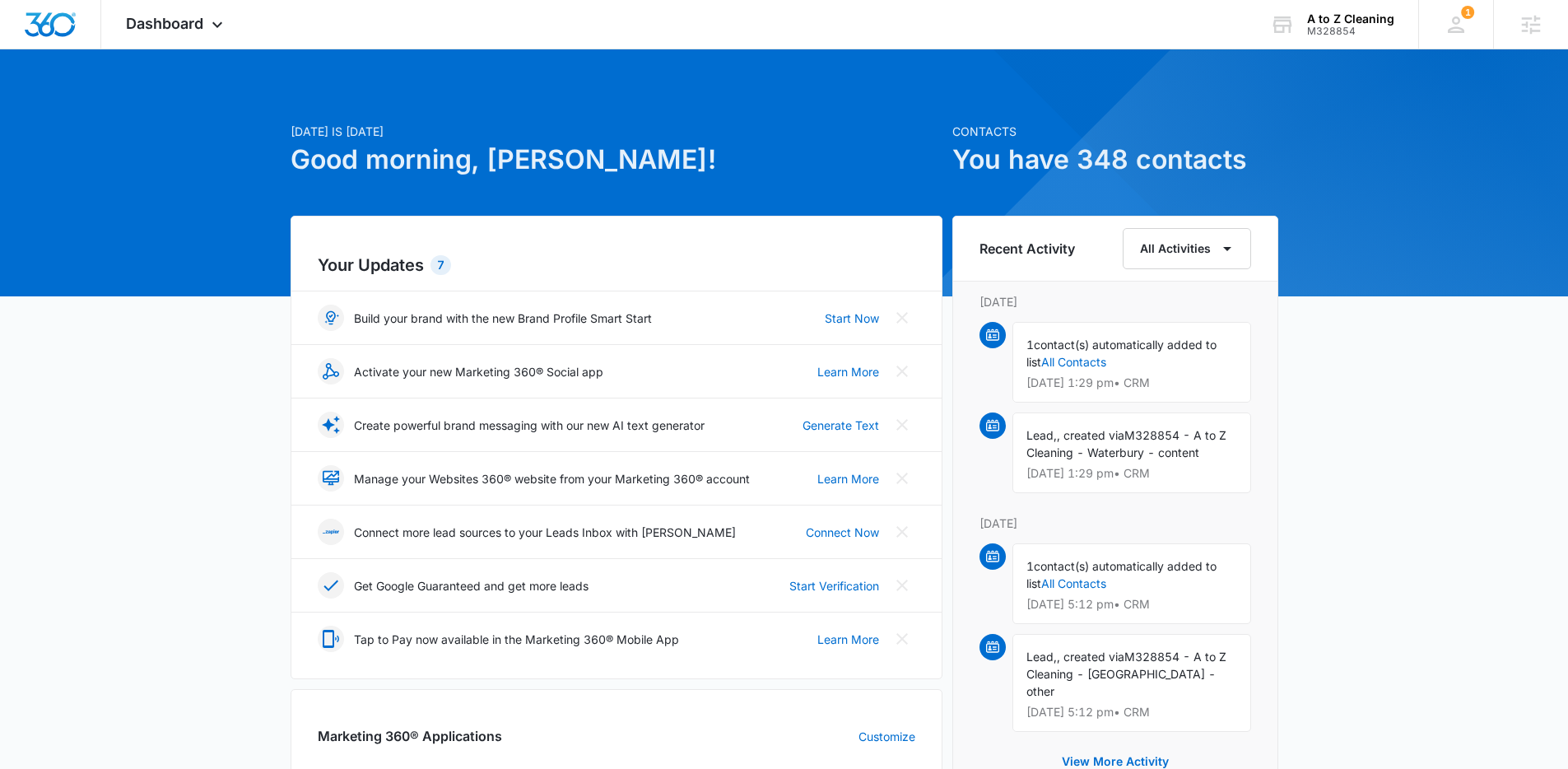
click at [359, 93] on div "[DATE] is [DATE] Good morning, [PERSON_NAME]! Contacts You have 348 contacts Yo…" at bounding box center [784, 766] width 1568 height 1393
click at [216, 24] on icon at bounding box center [216, 28] width 20 height 20
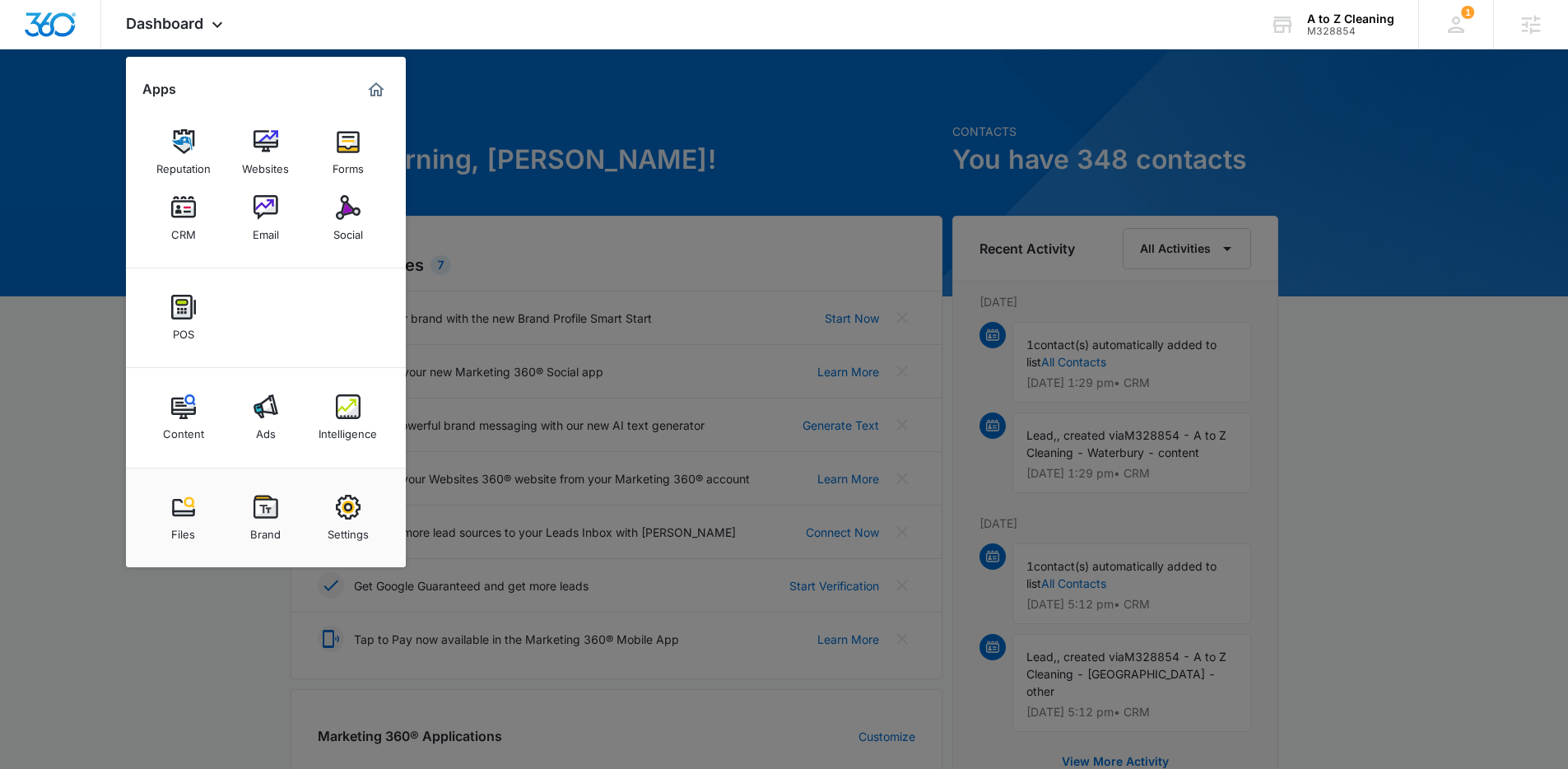
click at [103, 317] on div at bounding box center [784, 384] width 1568 height 769
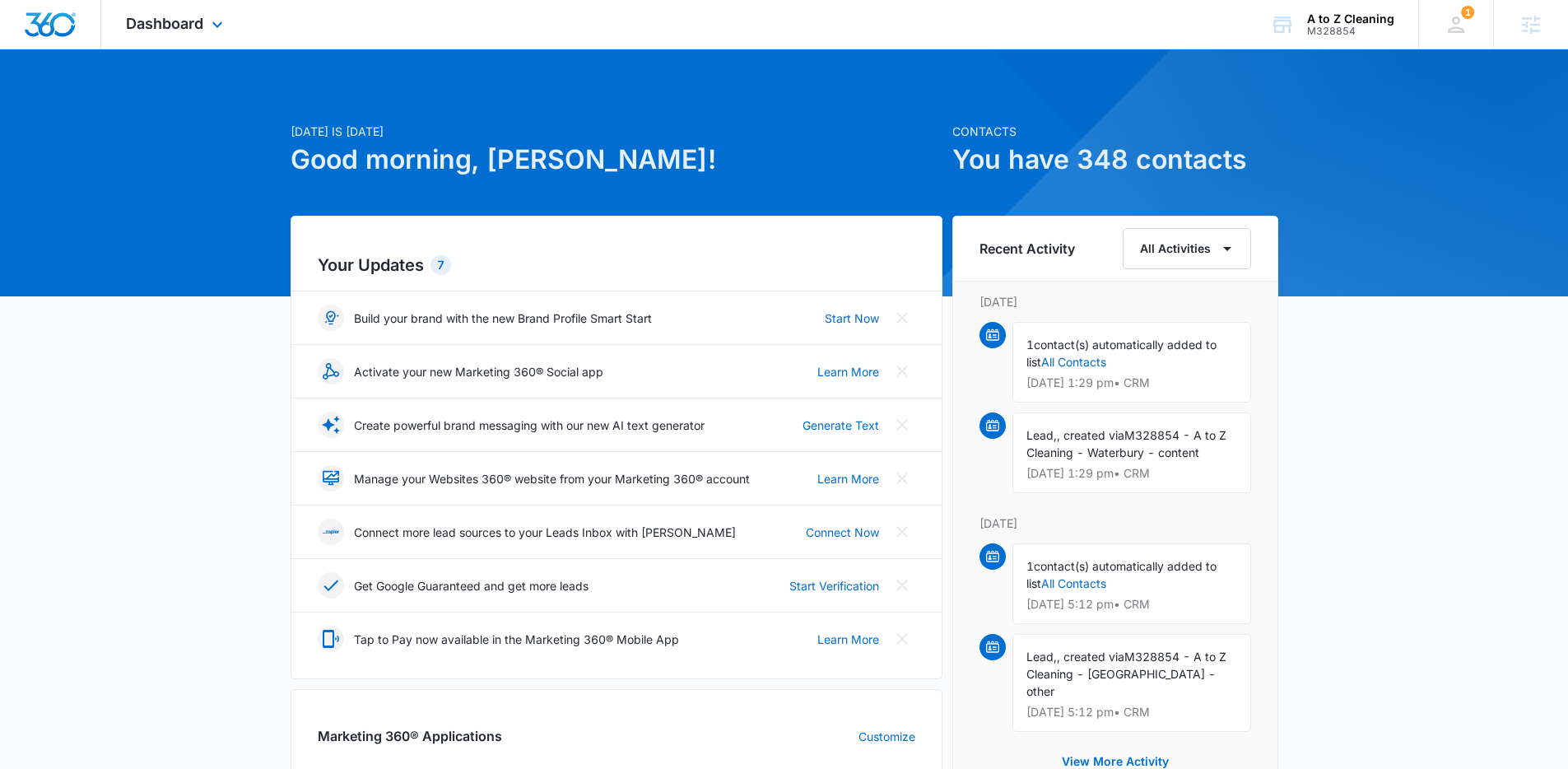
click at [321, 40] on div "Dashboard Apps Reputation Websites Forms CRM Email Social POS Content Ads Intel…" at bounding box center [784, 24] width 1568 height 49
click at [235, 28] on div "Dashboard Apps Reputation Websites Forms CRM Email Social POS Content Ads Intel…" at bounding box center [176, 24] width 150 height 48
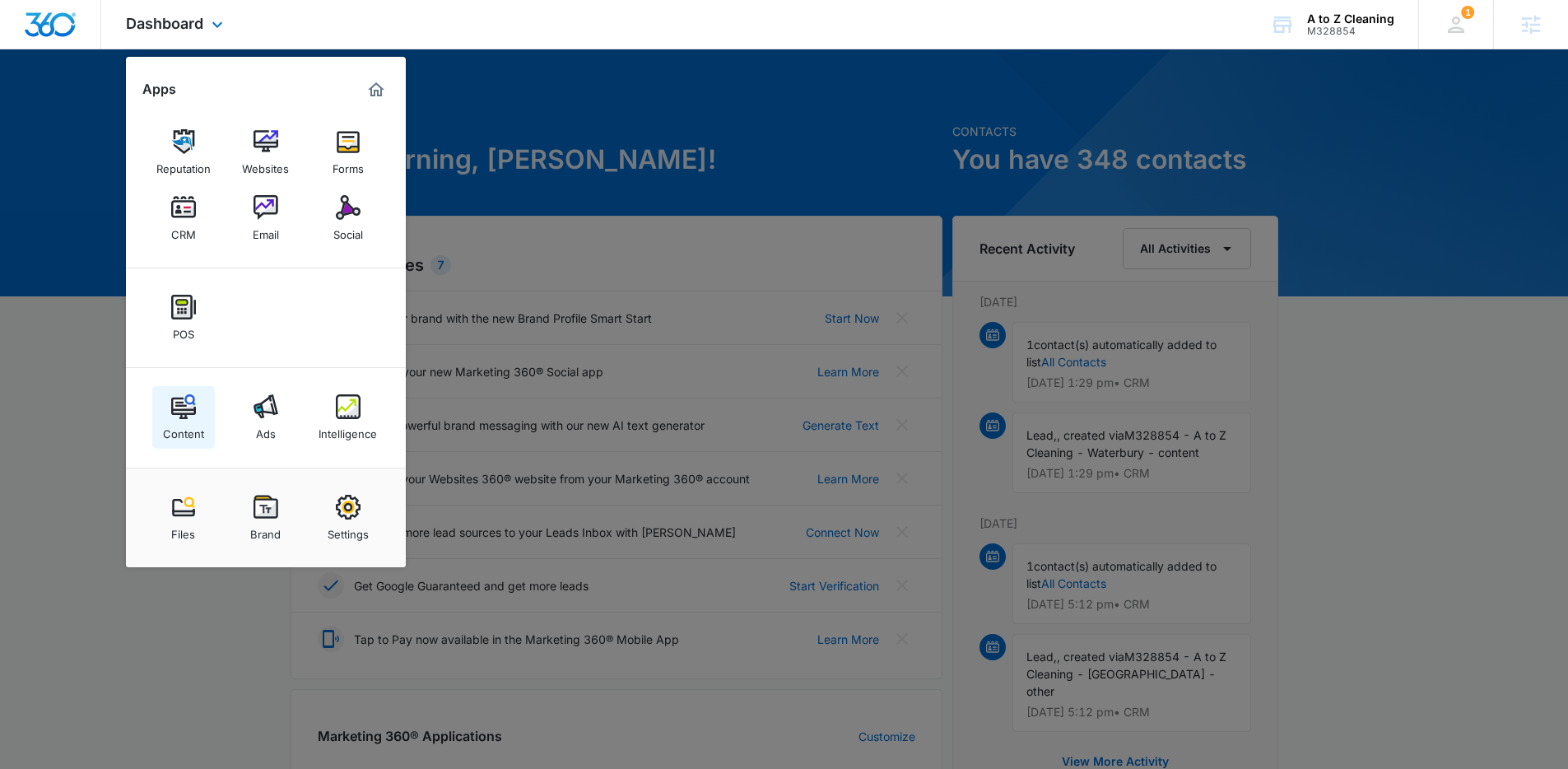
click at [180, 402] on img at bounding box center [183, 406] width 25 height 25
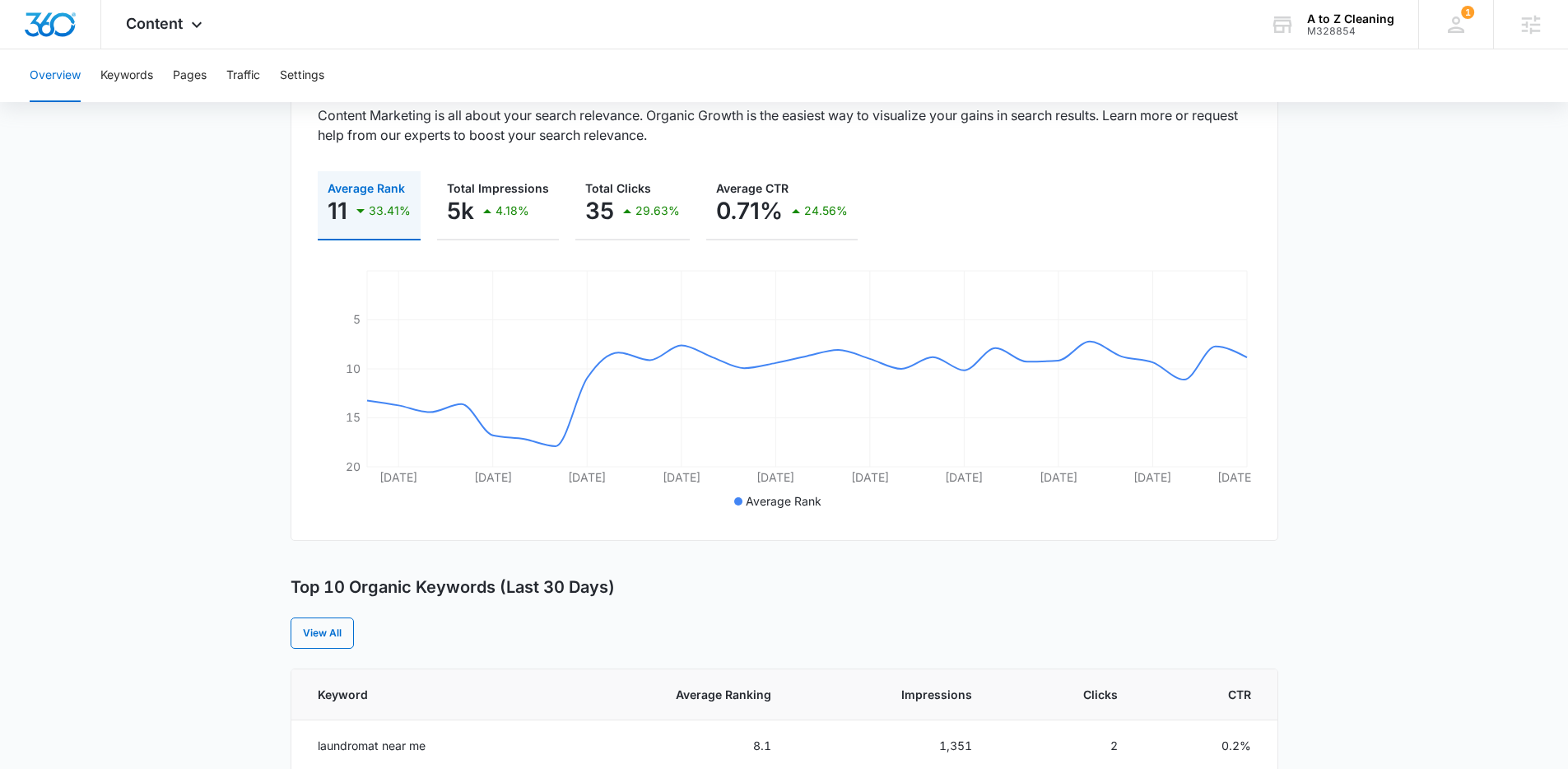
scroll to position [173, 0]
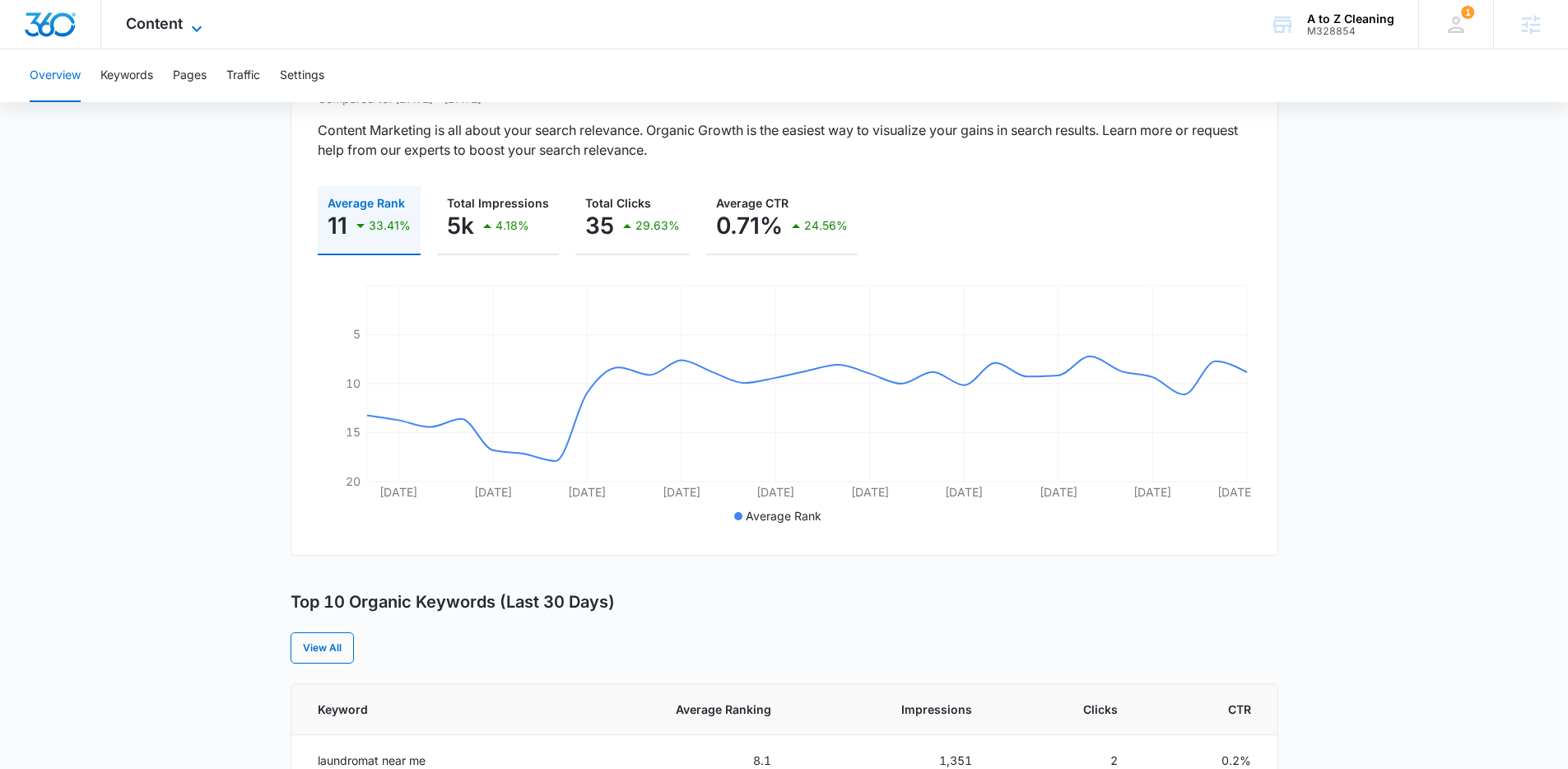
click at [199, 26] on icon at bounding box center [196, 28] width 20 height 20
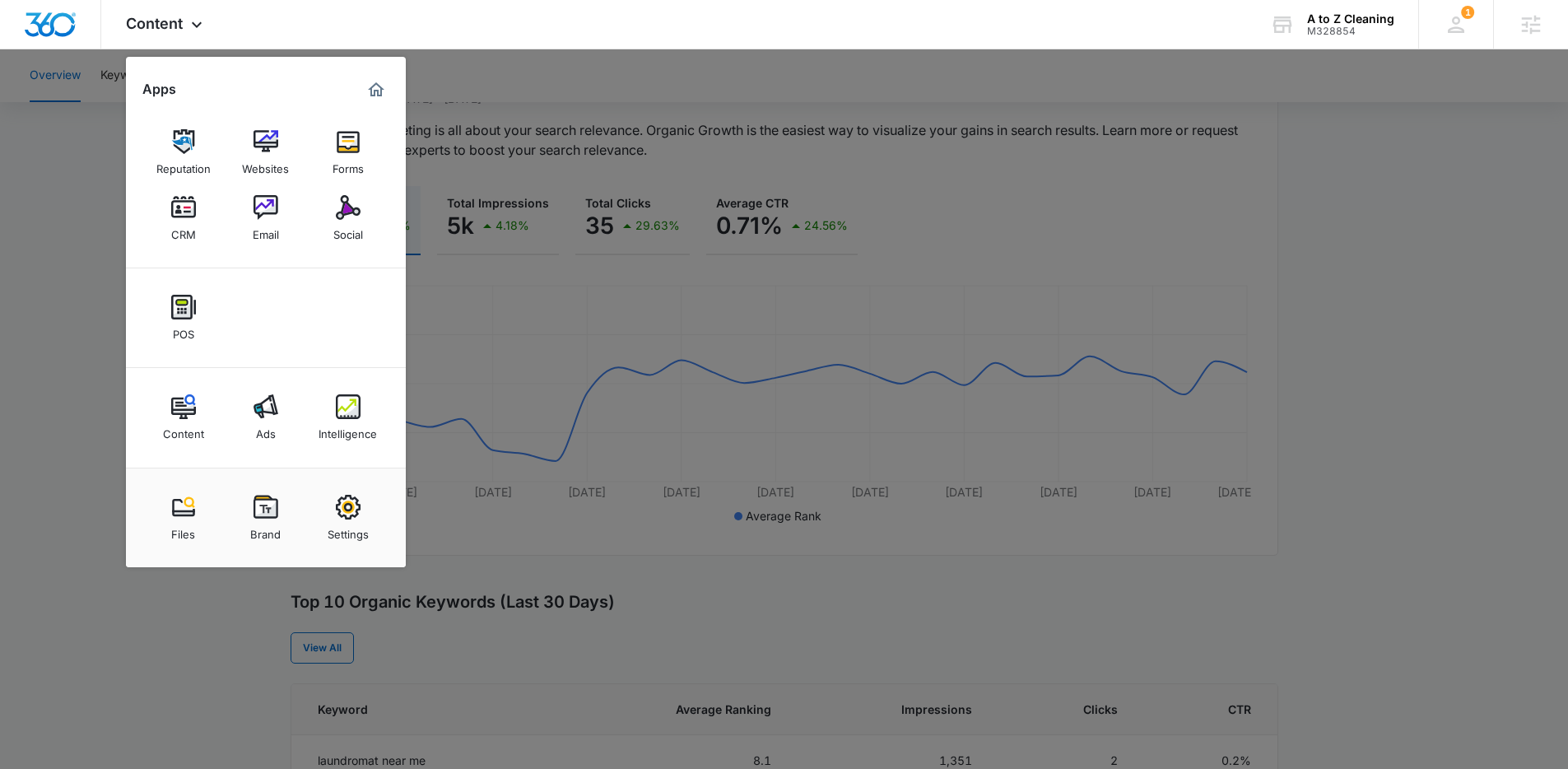
click at [640, 135] on div at bounding box center [784, 384] width 1568 height 769
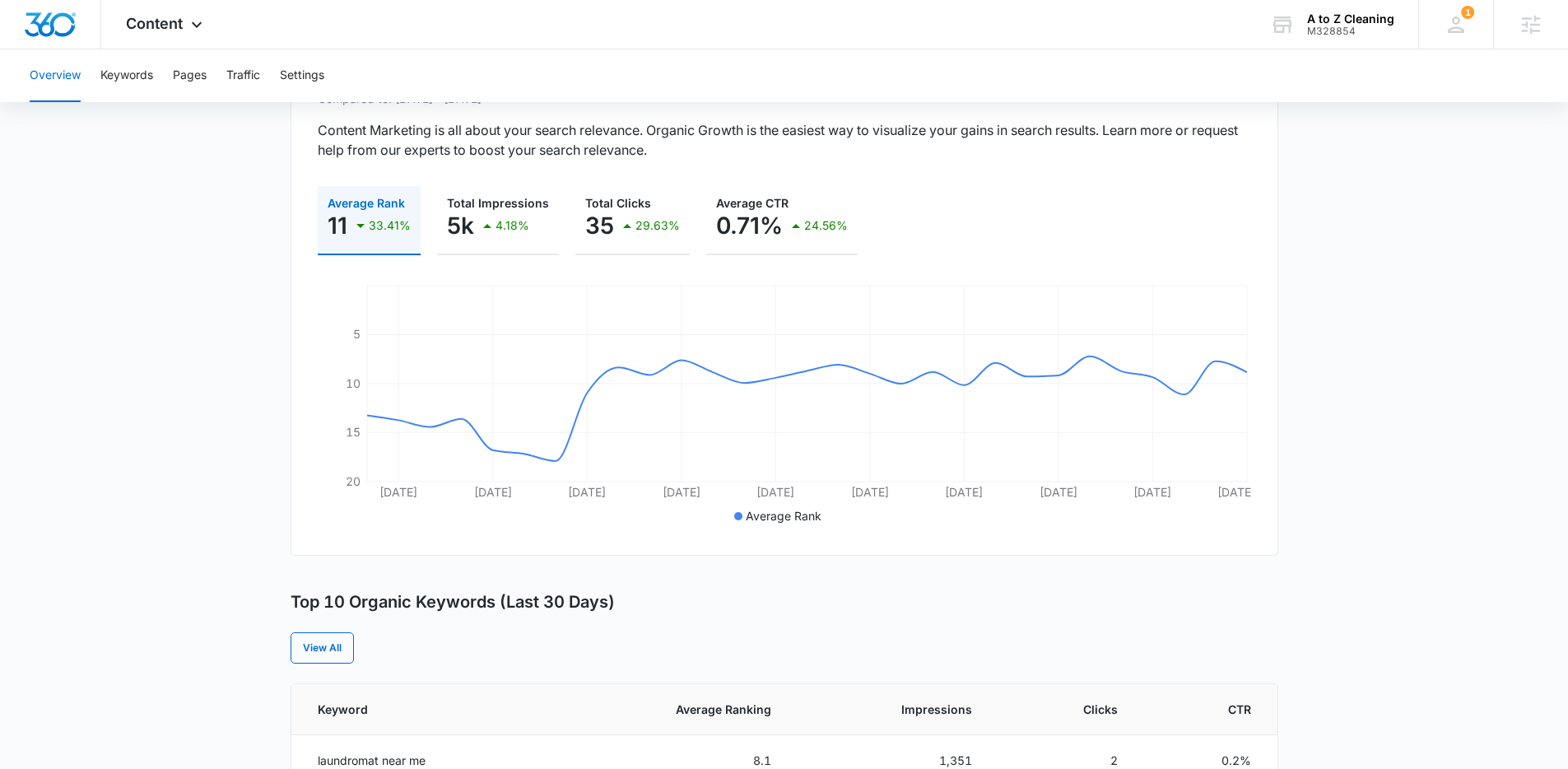
click at [242, 237] on main "Overview Overall Organic Performance (Last 30 Days) Compared to: Aug 7, 2025 - …" at bounding box center [784, 779] width 1568 height 1595
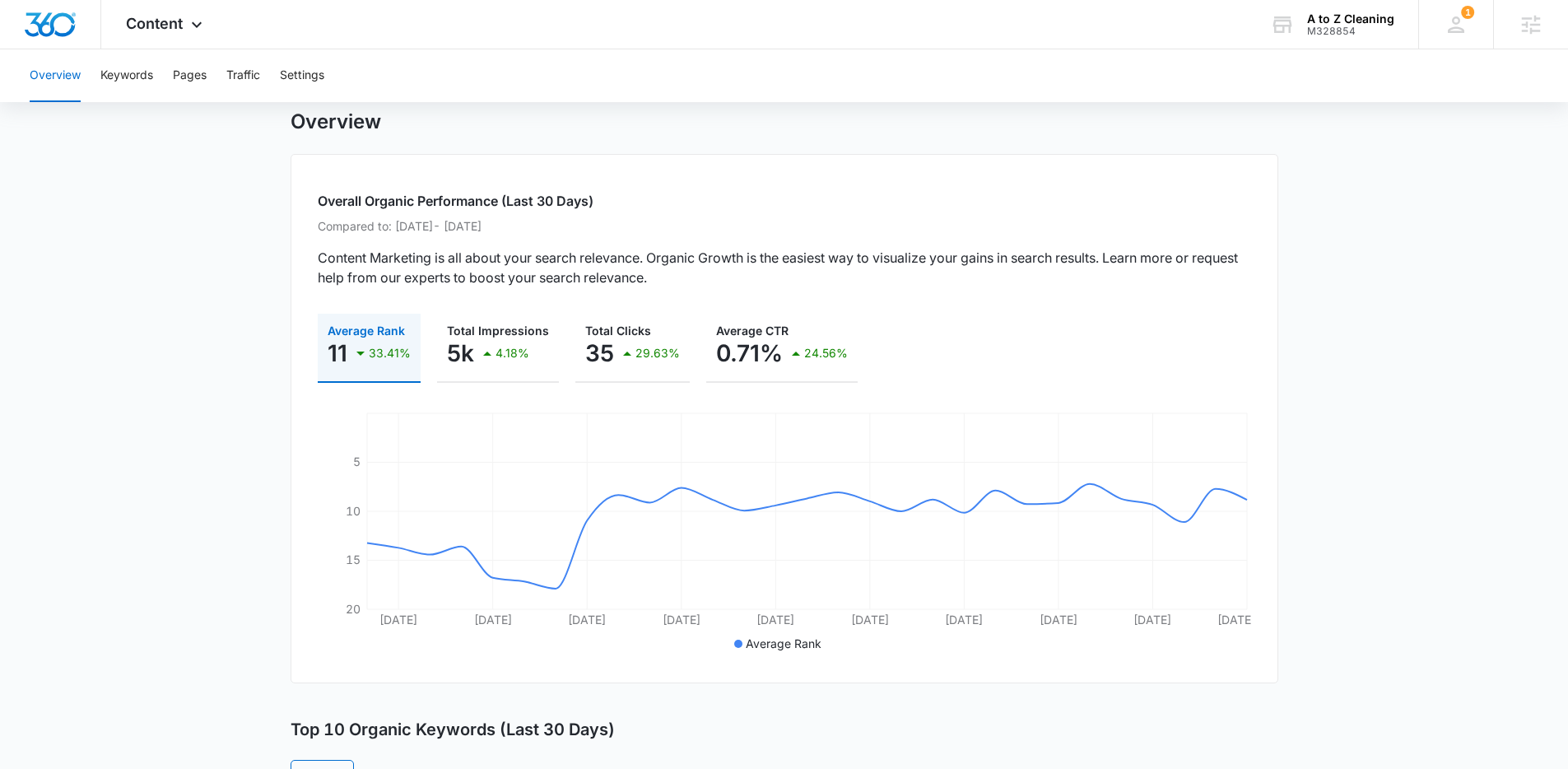
scroll to position [45, 0]
click at [169, 25] on span "Content" at bounding box center [154, 23] width 57 height 18
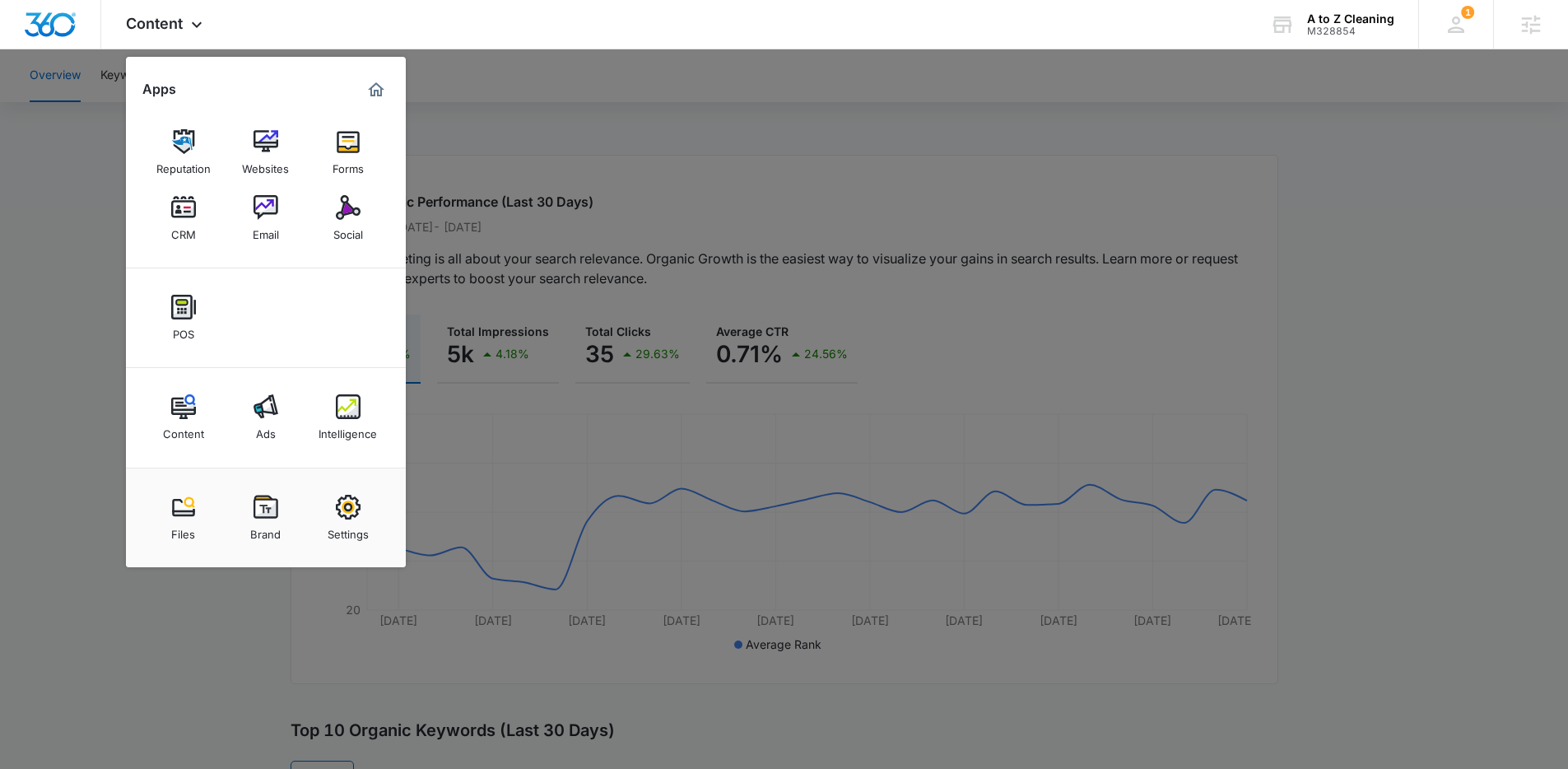
click at [97, 285] on div at bounding box center [784, 384] width 1568 height 769
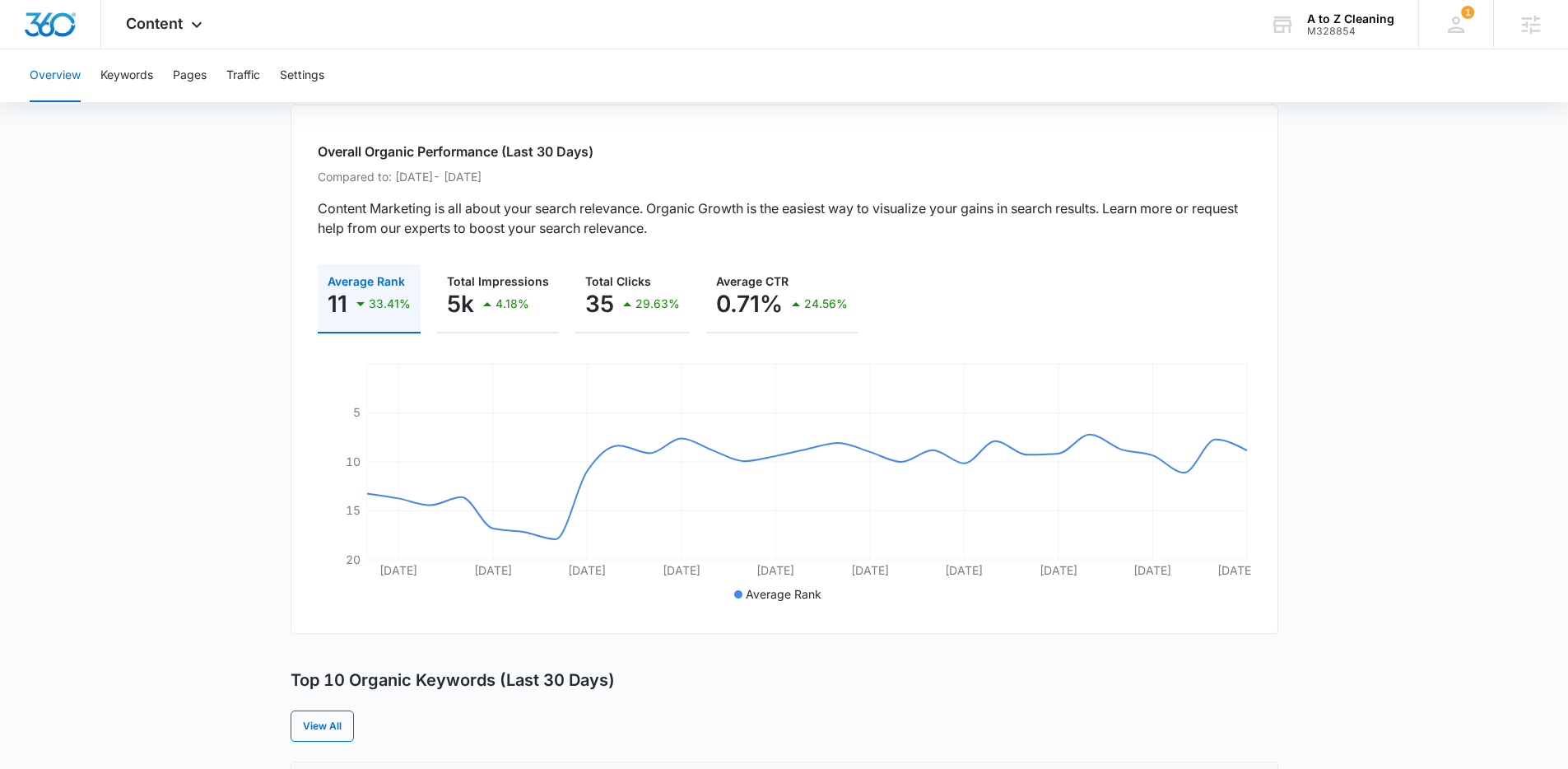
scroll to position [91, 0]
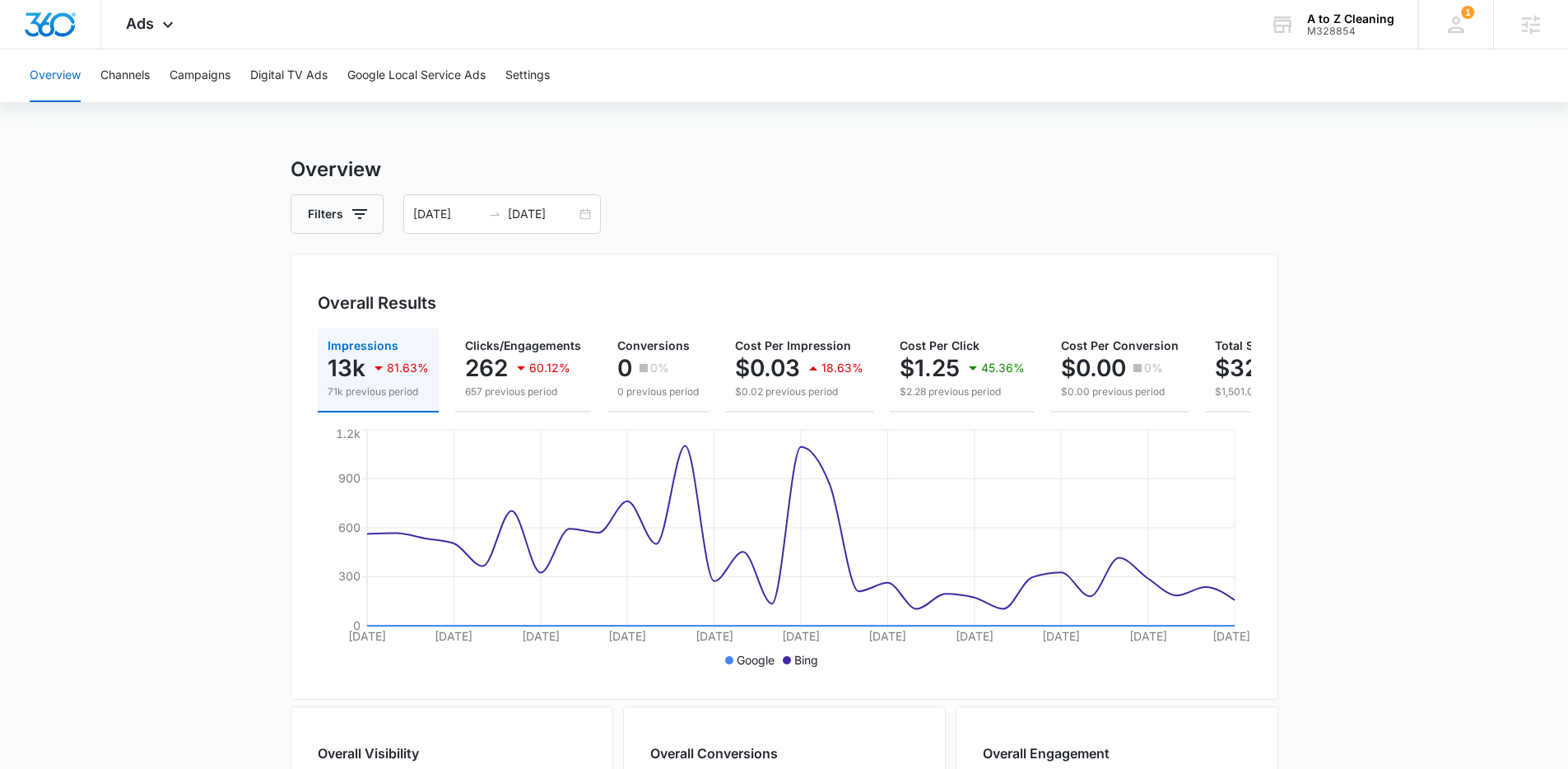
click at [786, 203] on div "Filters [DATE] [DATE]" at bounding box center [784, 214] width 987 height 40
click at [587, 214] on div "[DATE] [DATE]" at bounding box center [502, 214] width 198 height 40
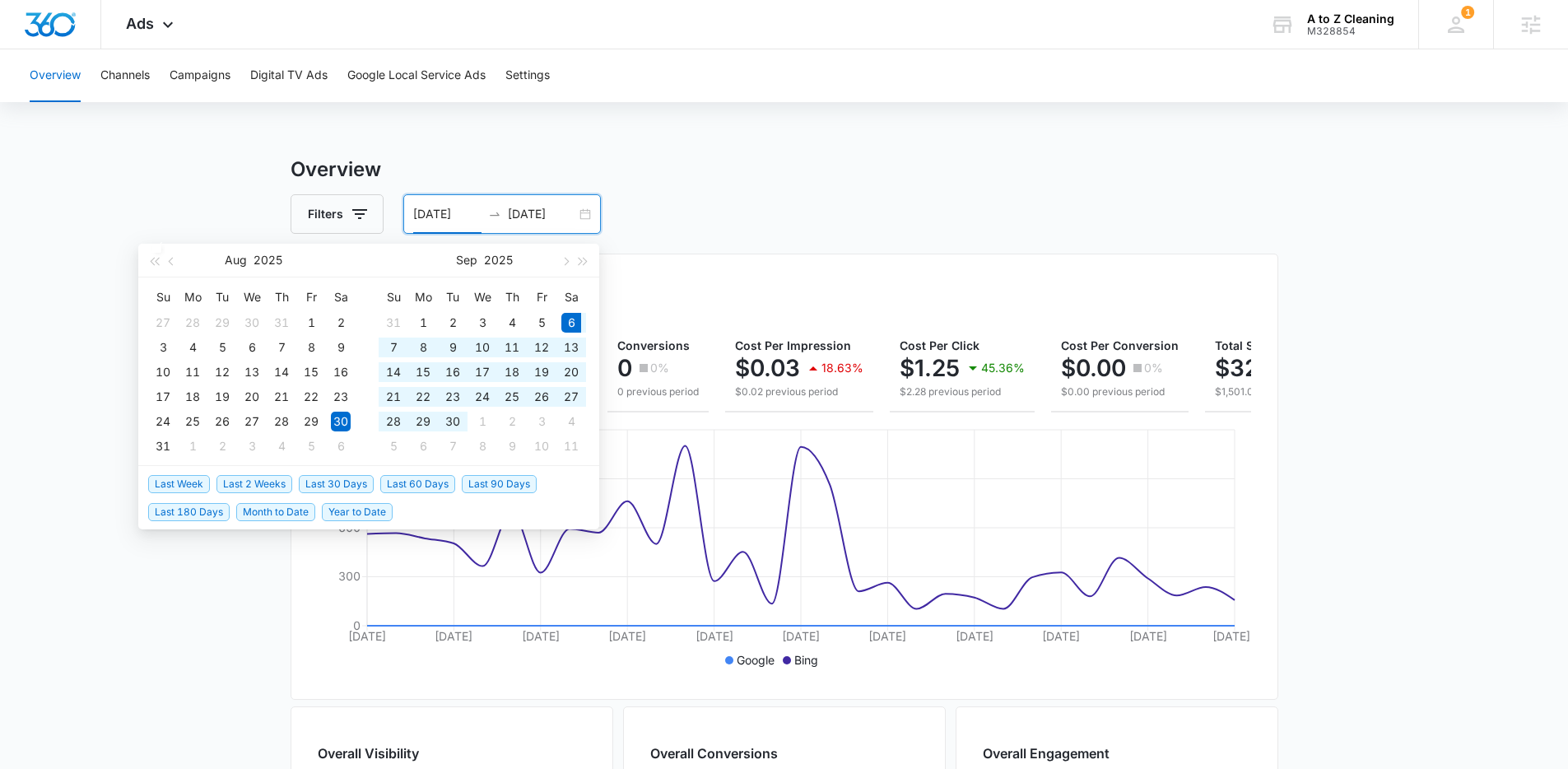
click at [359, 487] on span "Last 30 Days" at bounding box center [336, 483] width 75 height 18
type input "[DATE]"
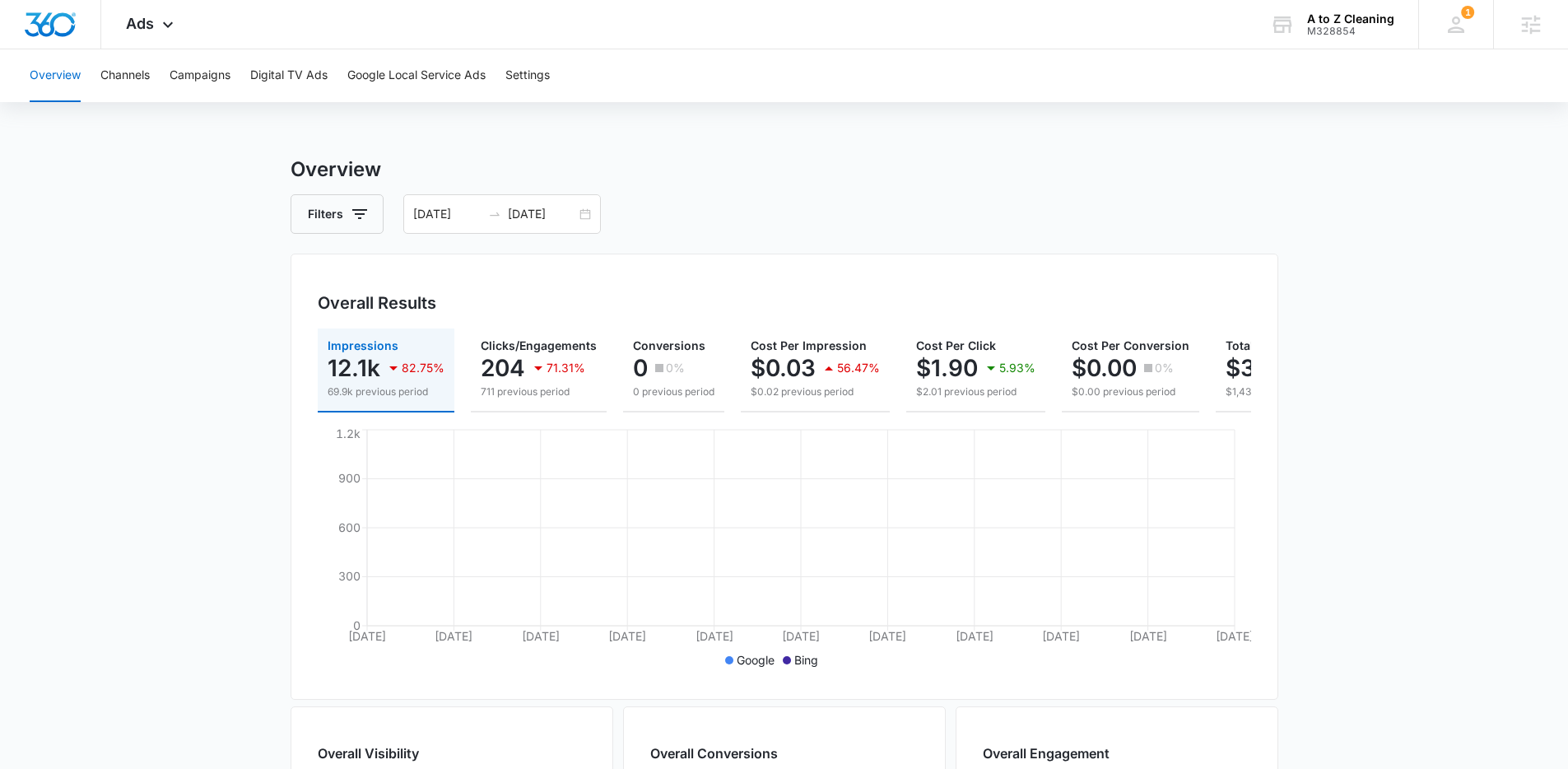
click at [235, 510] on main "Overview Filters [DATE] [DATE] Overall Results Impressions 12.1k 82.75% 69.9k p…" at bounding box center [784, 746] width 1568 height 1182
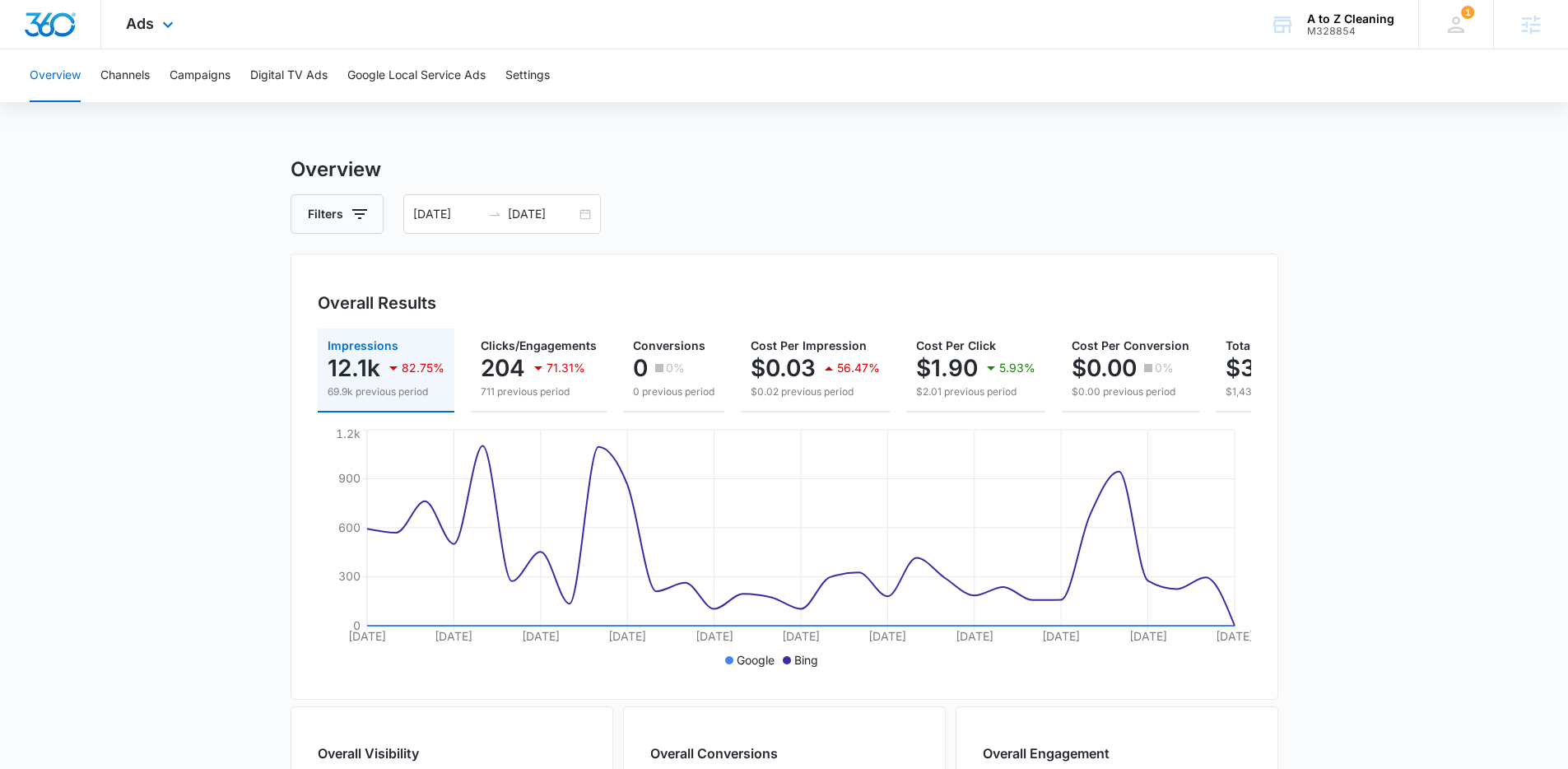
click at [169, 34] on div "Ads Apps Reputation Websites Forms CRM Email Social POS Content Ads Intelligenc…" at bounding box center [151, 24] width 101 height 48
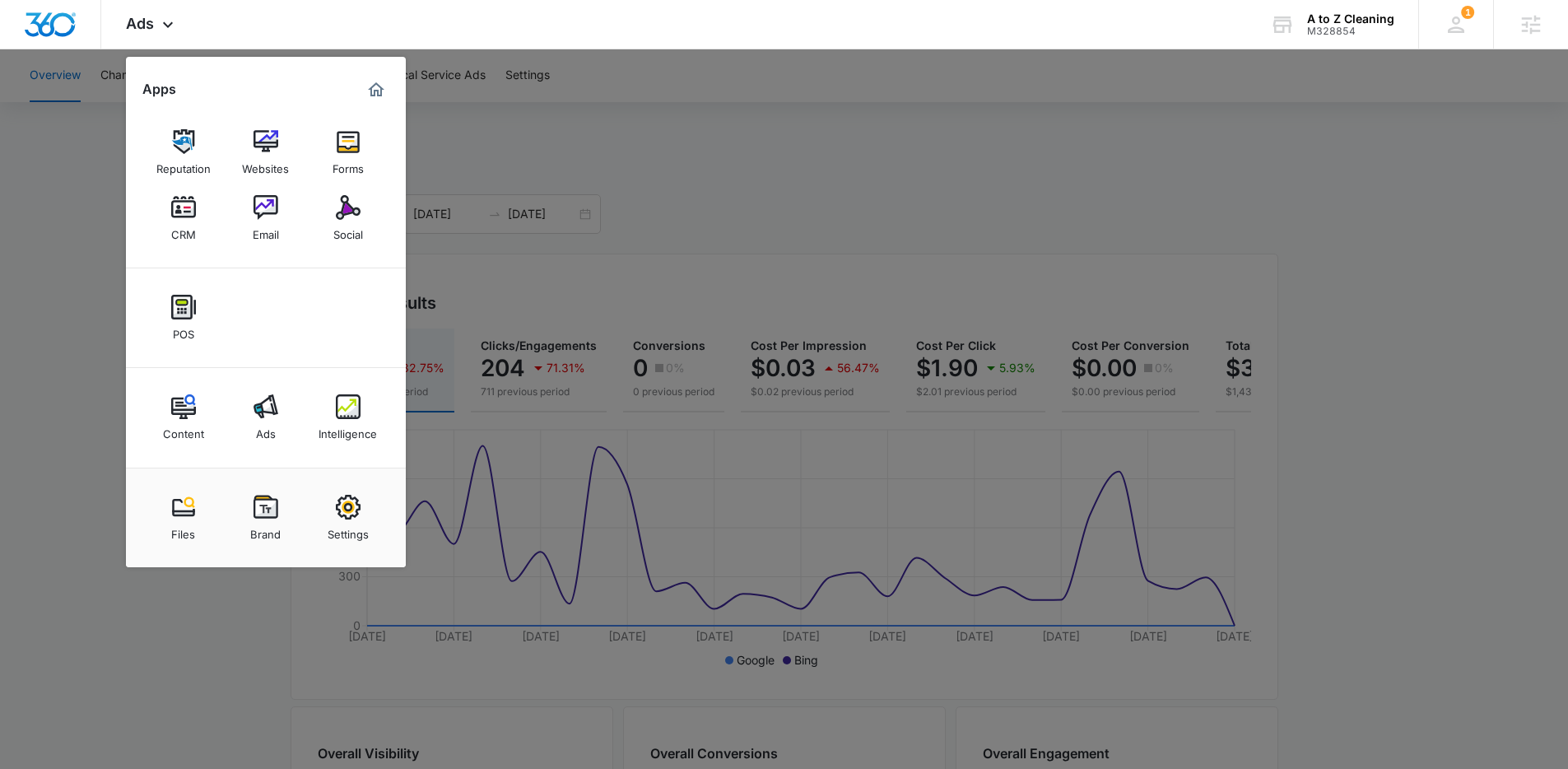
click at [786, 220] on div at bounding box center [784, 384] width 1568 height 769
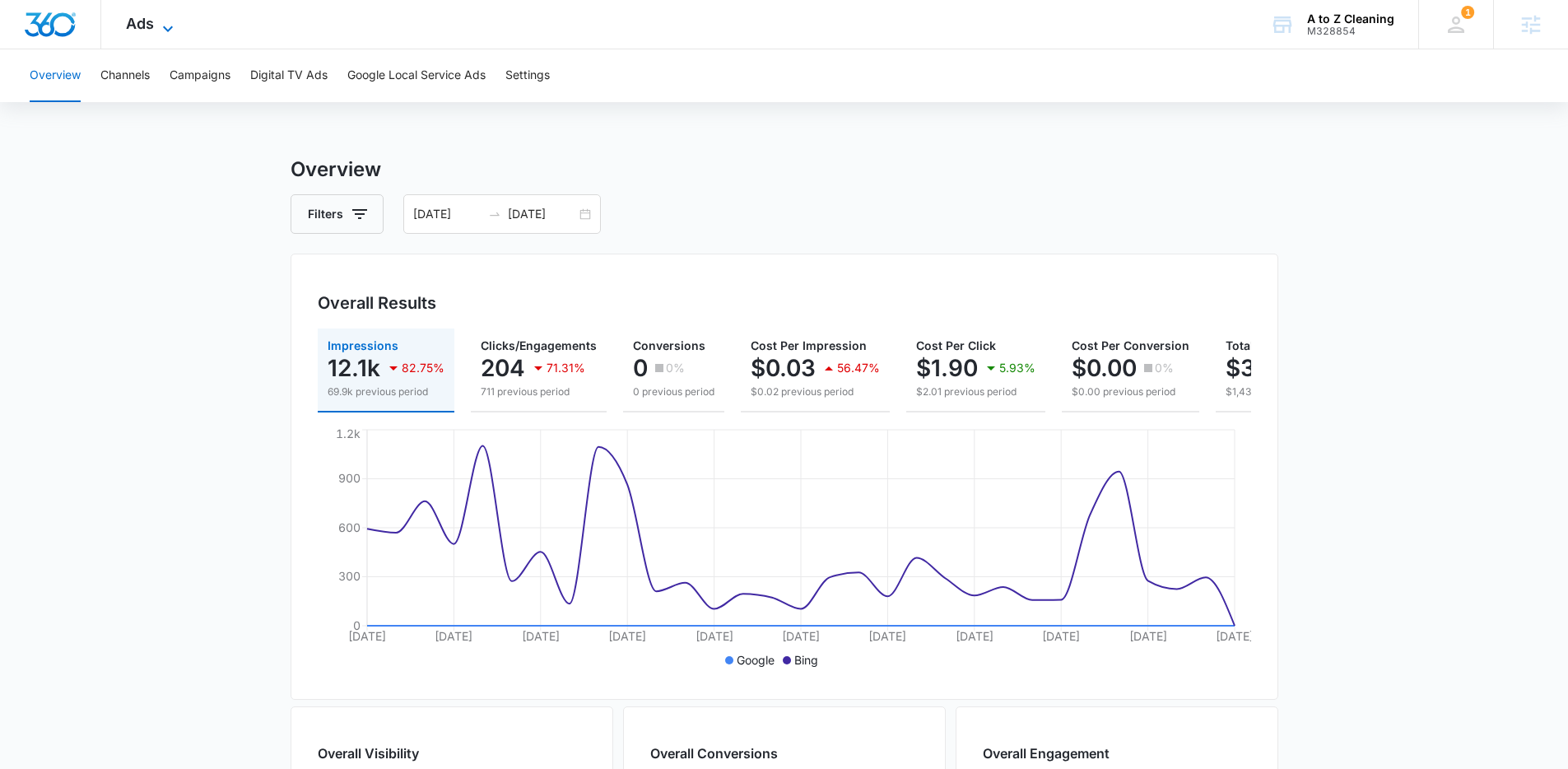
click at [165, 25] on icon at bounding box center [167, 28] width 20 height 20
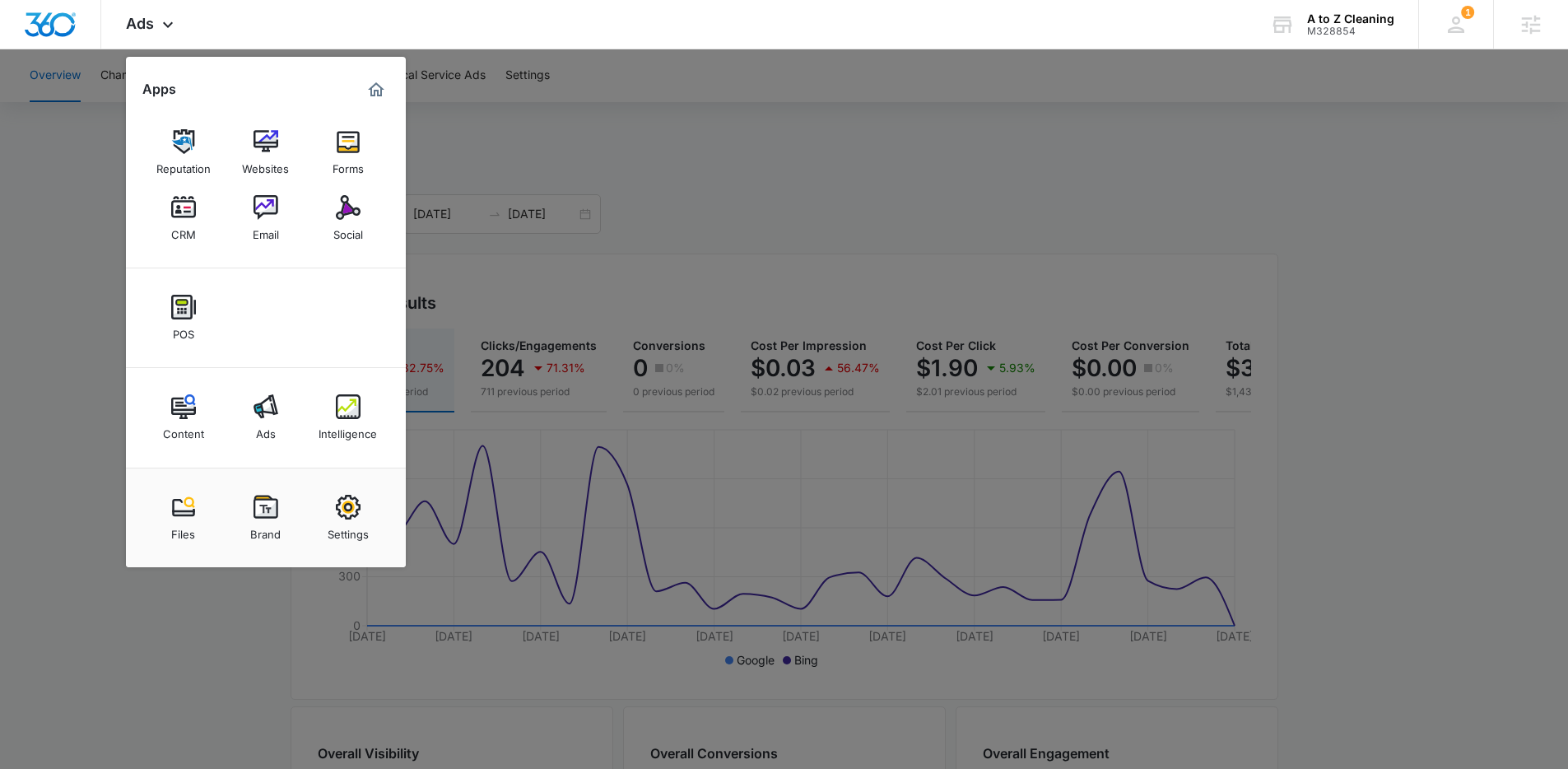
click at [717, 133] on div at bounding box center [784, 384] width 1568 height 769
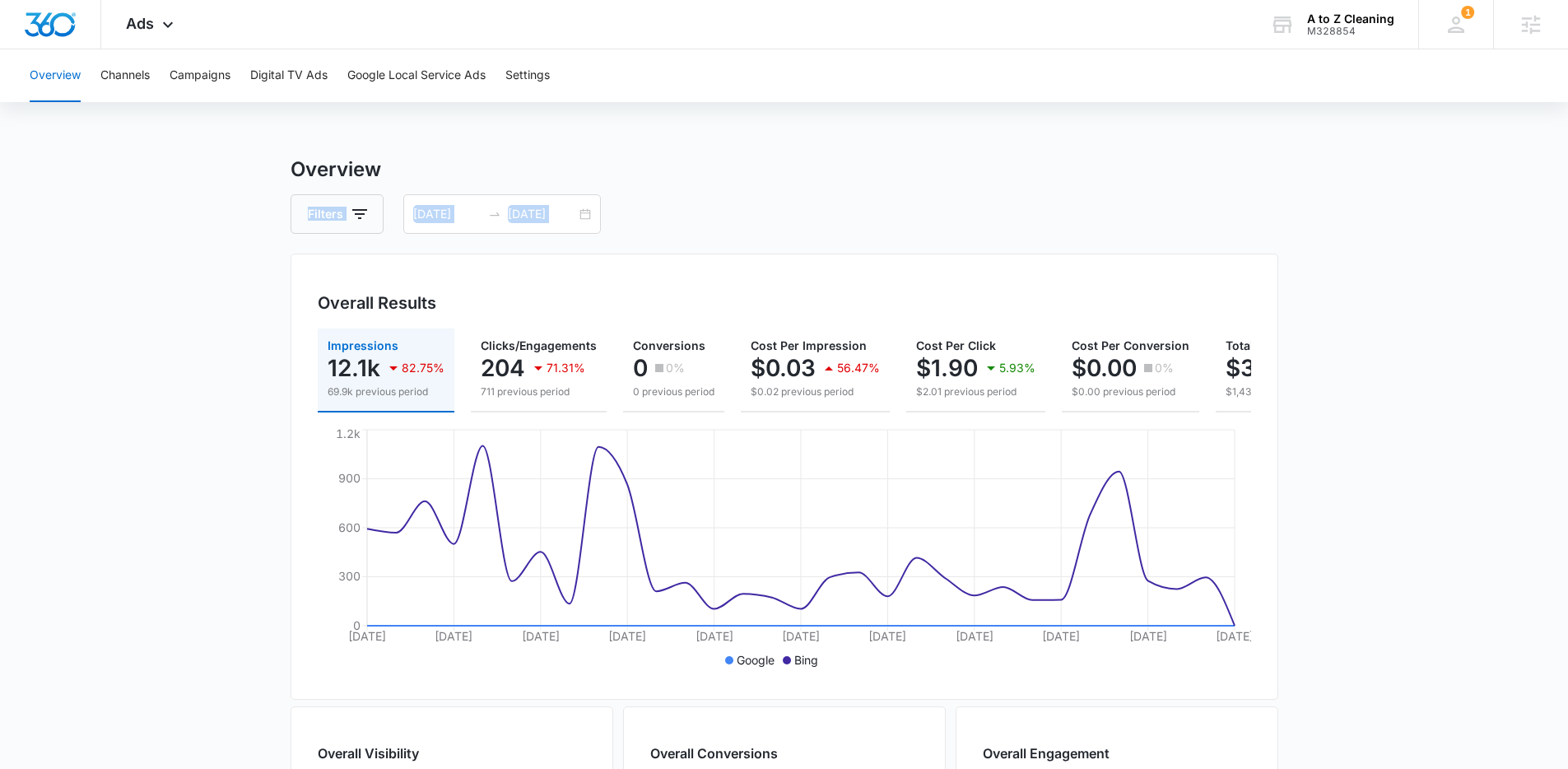
click at [762, 181] on div "Overview Filters 09/06/2025 10/06/2025 Overall Results Impressions 12.1k 82.75%…" at bounding box center [784, 746] width 987 height 1182
click at [734, 149] on div "Overview Channels Campaigns Digital TV Ads Google Local Service Ads Settings Ov…" at bounding box center [784, 693] width 1568 height 1287
click at [742, 192] on div "Overview Filters 09/06/2025 10/06/2025 Overall Results Impressions 12.1k 82.75%…" at bounding box center [784, 746] width 987 height 1182
click at [279, 276] on main "Overview Filters 09/06/2025 10/06/2025 Overall Results Impressions 12.1k 82.75%…" at bounding box center [784, 746] width 1568 height 1182
click at [228, 392] on main "Overview Filters 09/06/2025 10/06/2025 Overall Results Impressions 12.1k 82.75%…" at bounding box center [784, 746] width 1568 height 1182
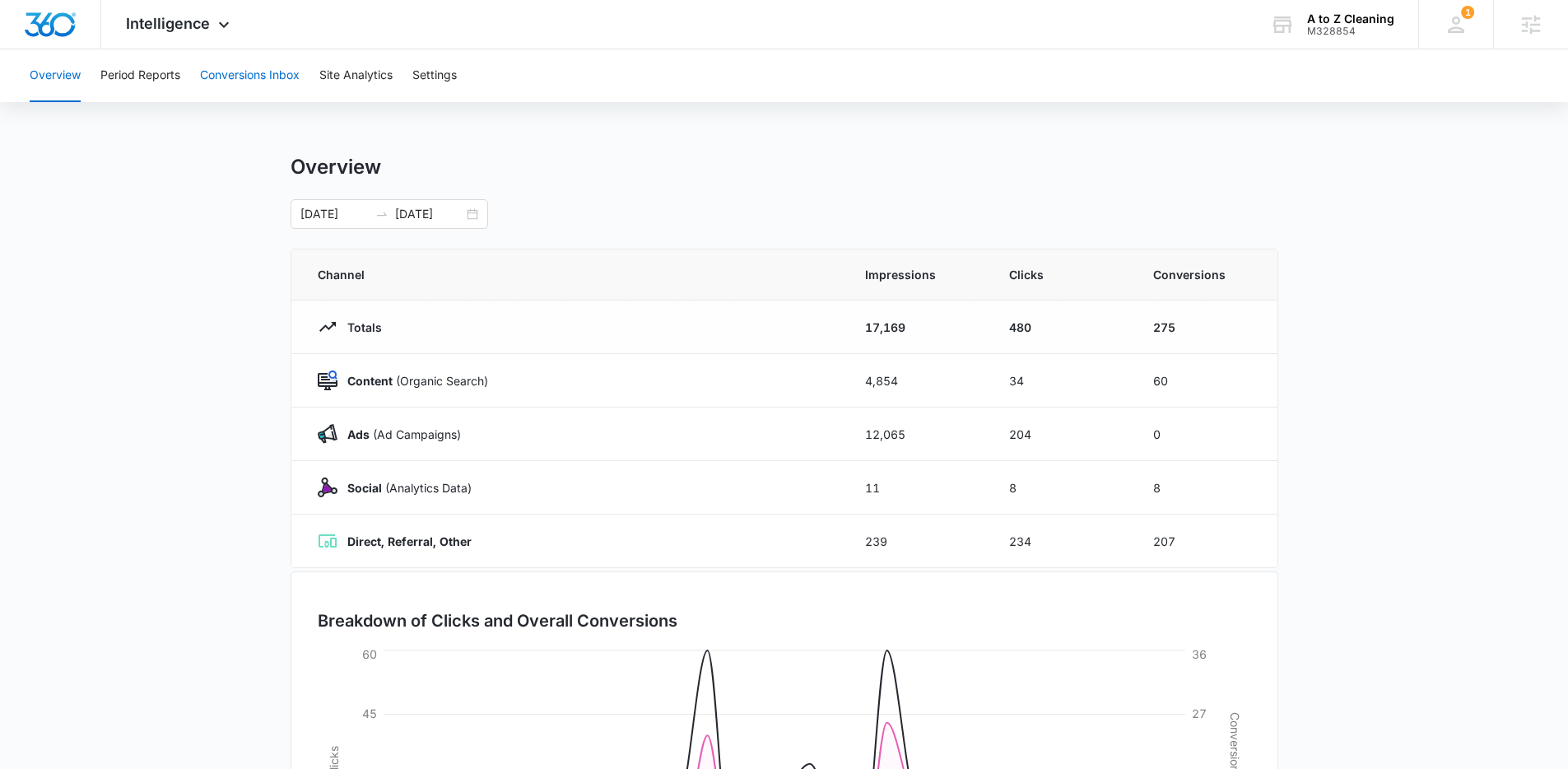
click at [242, 67] on button "Conversions Inbox" at bounding box center [249, 75] width 99 height 53
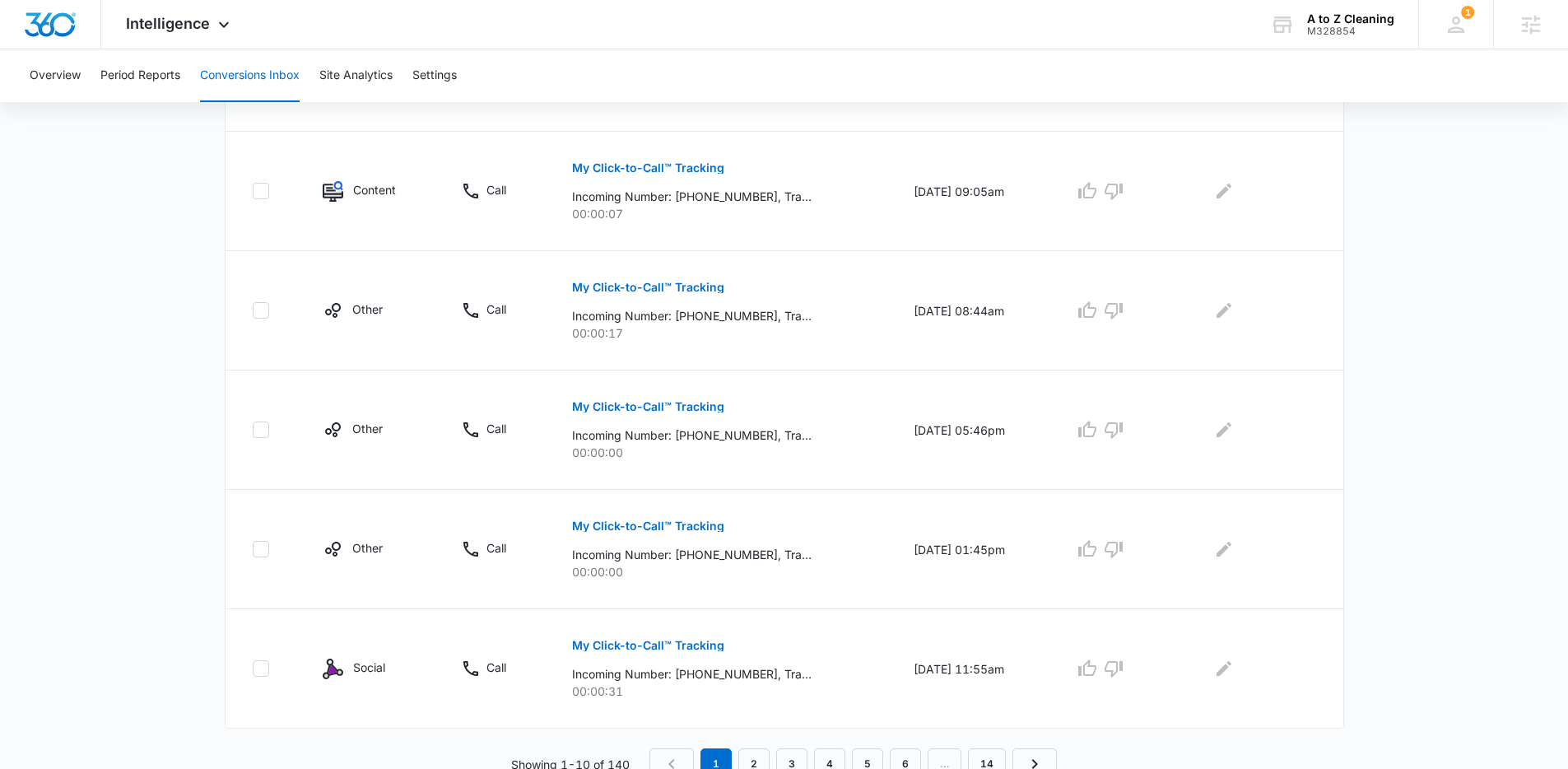
scroll to position [995, 0]
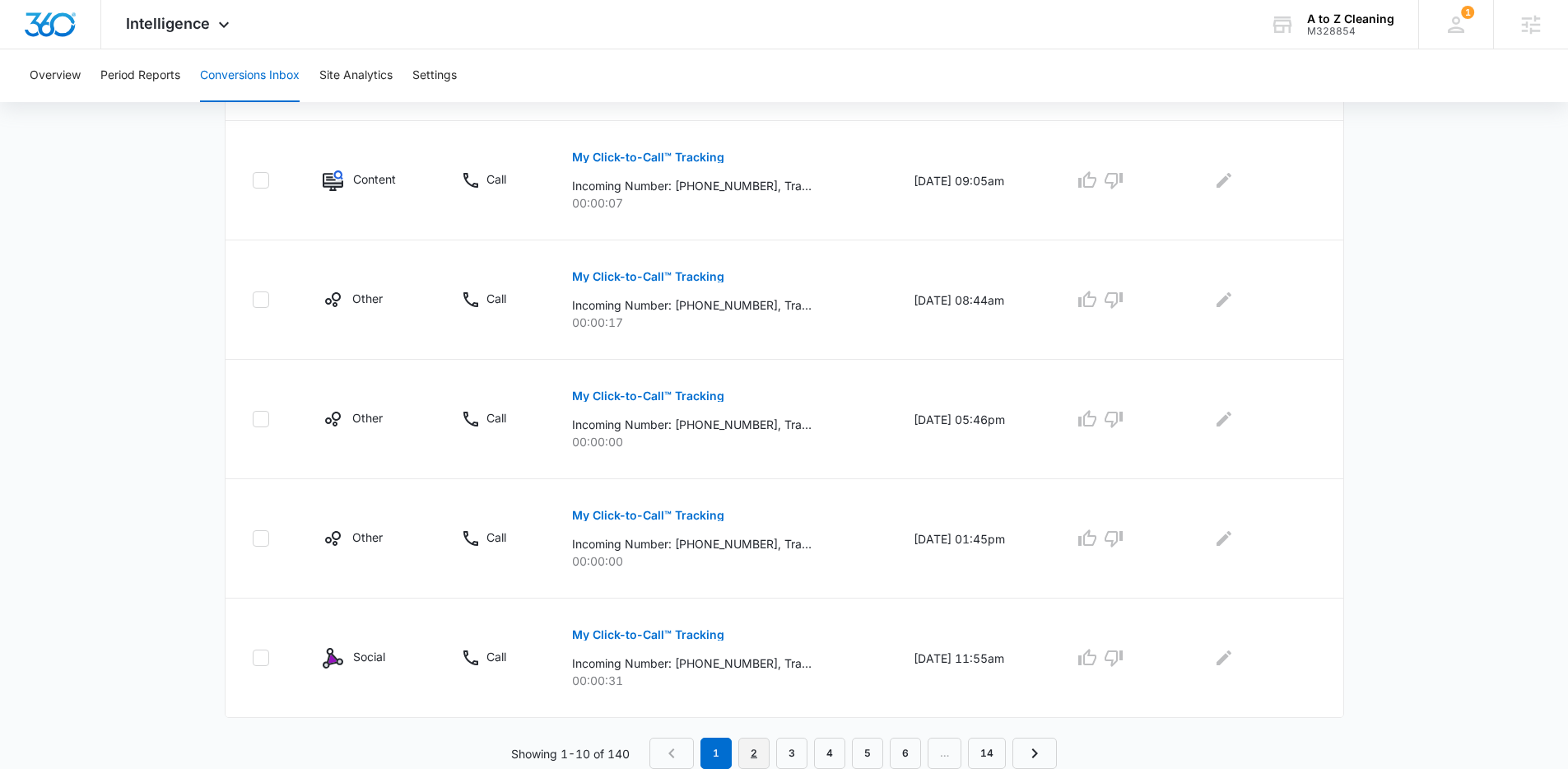
click at [759, 755] on link "2" at bounding box center [754, 753] width 32 height 32
click at [796, 749] on link "3" at bounding box center [796, 753] width 32 height 32
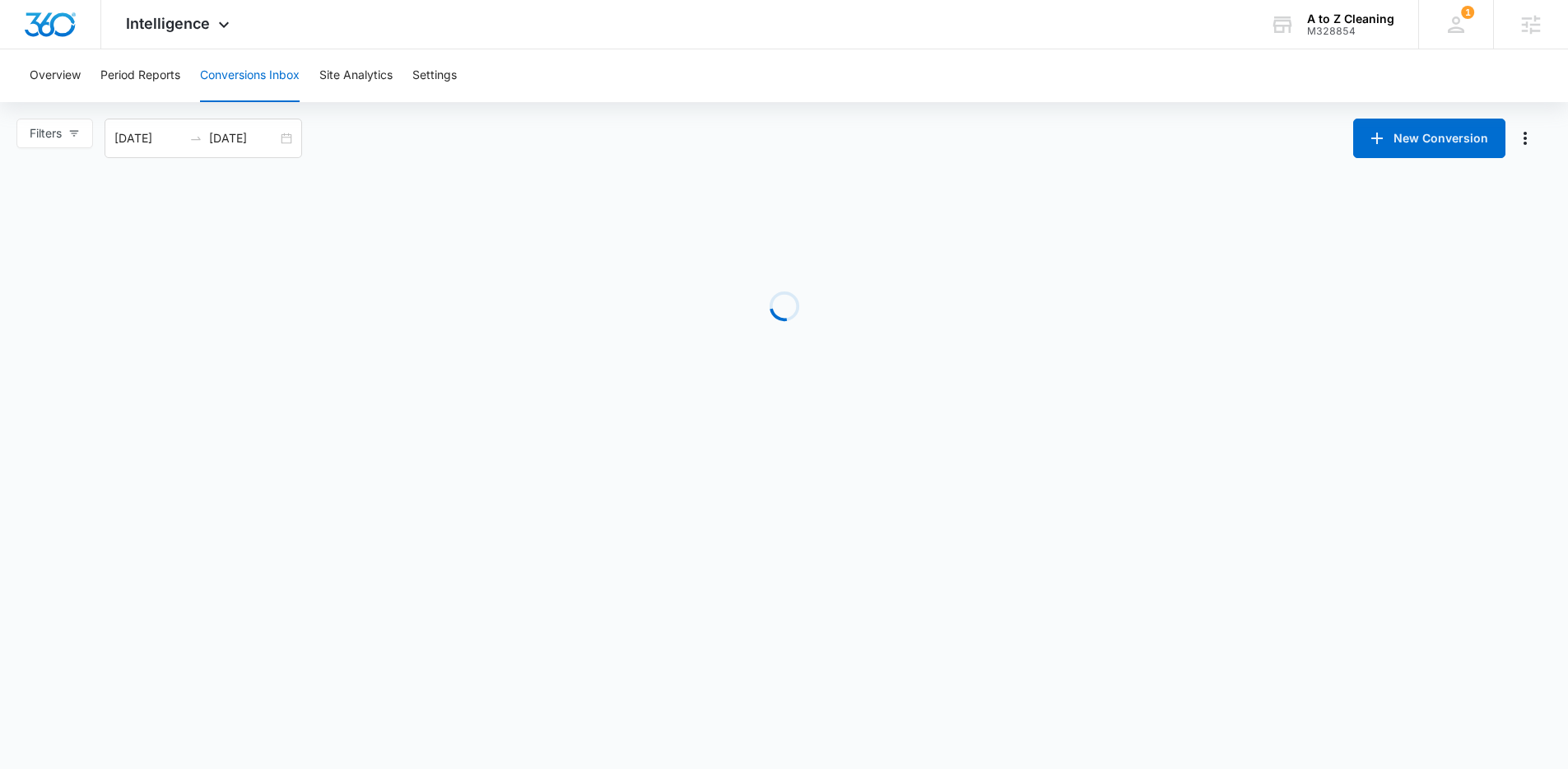
scroll to position [0, 0]
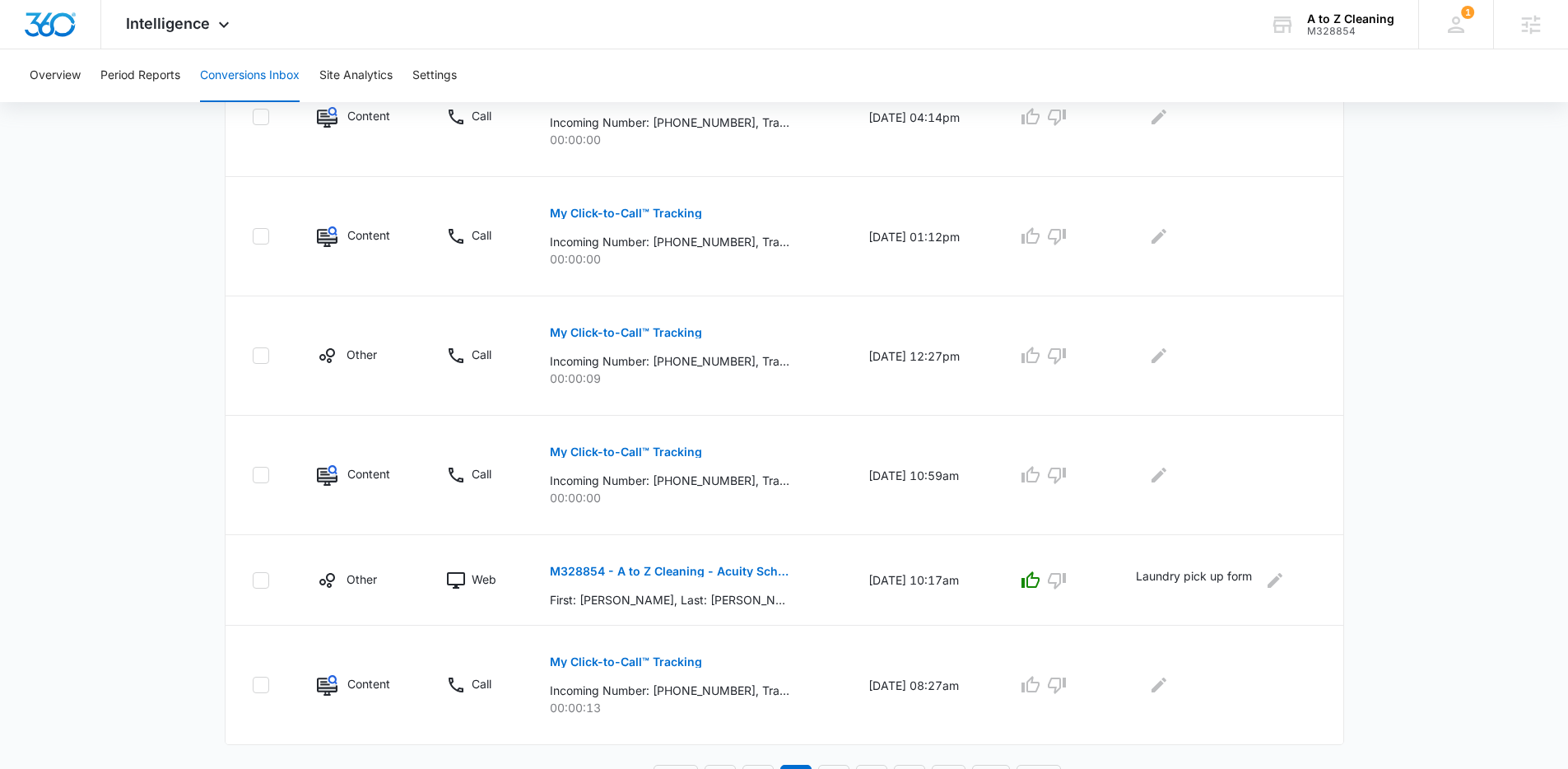
scroll to position [966, 0]
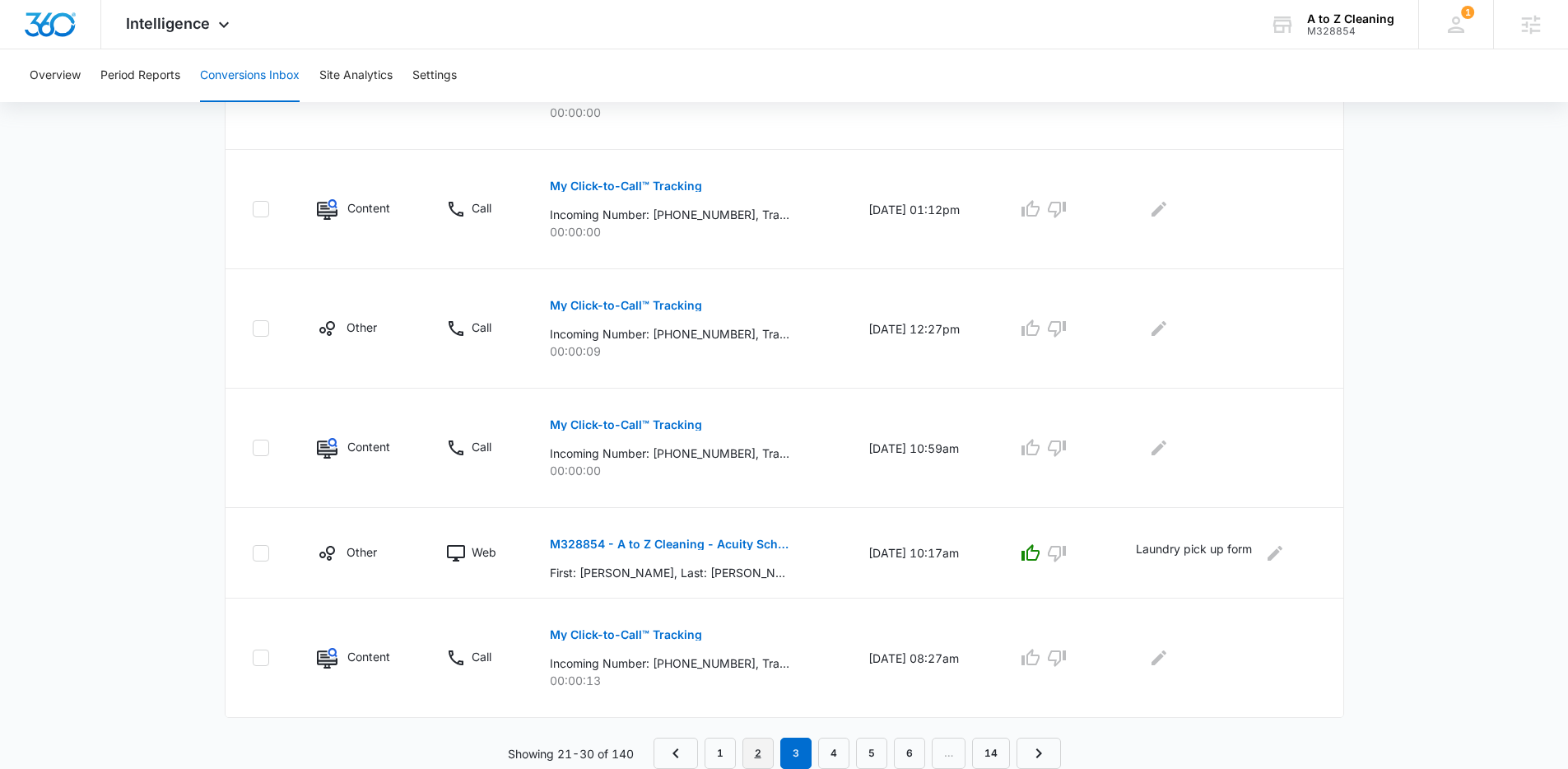
click at [752, 749] on link "2" at bounding box center [758, 753] width 32 height 32
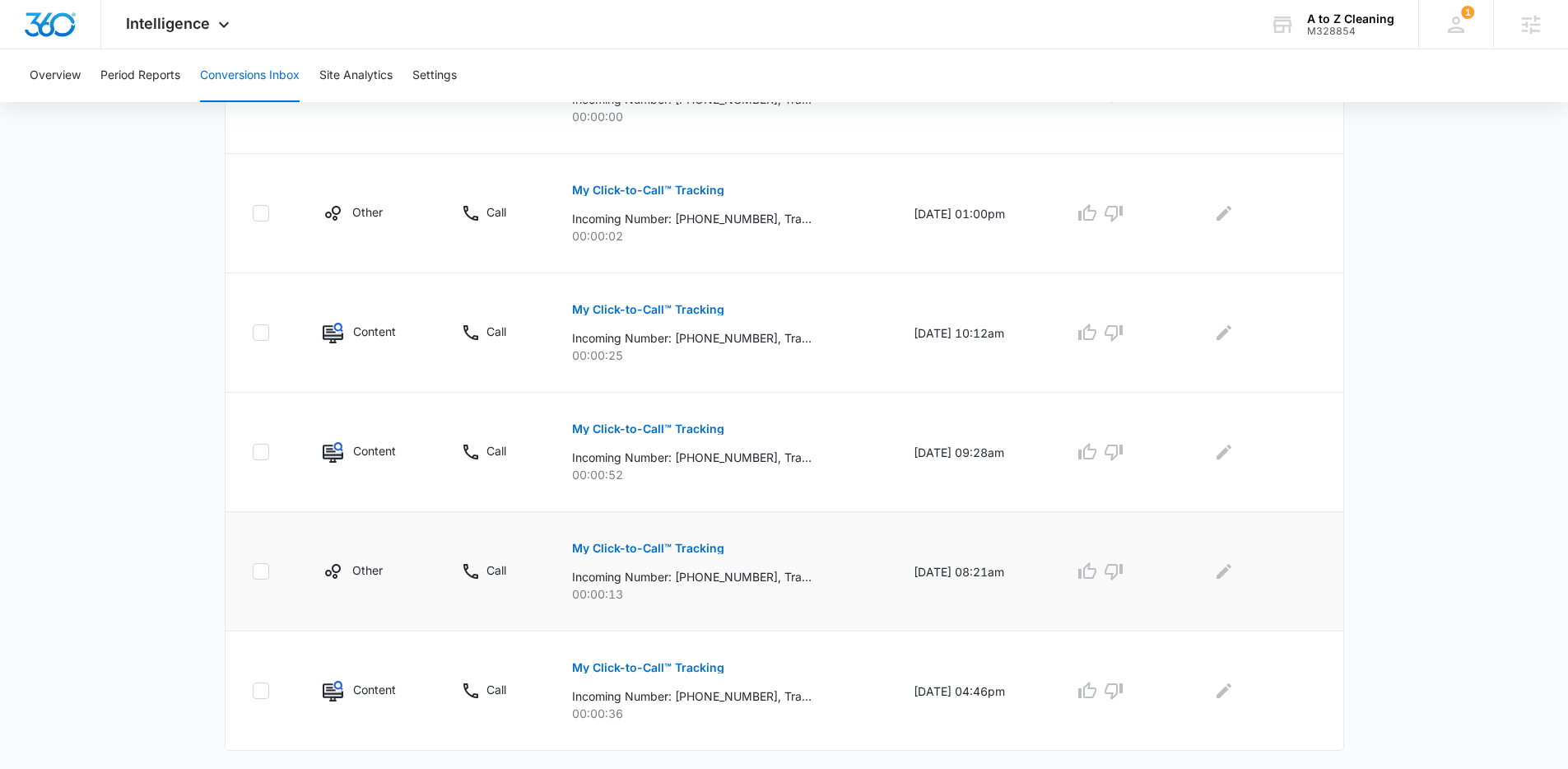
scroll to position [995, 0]
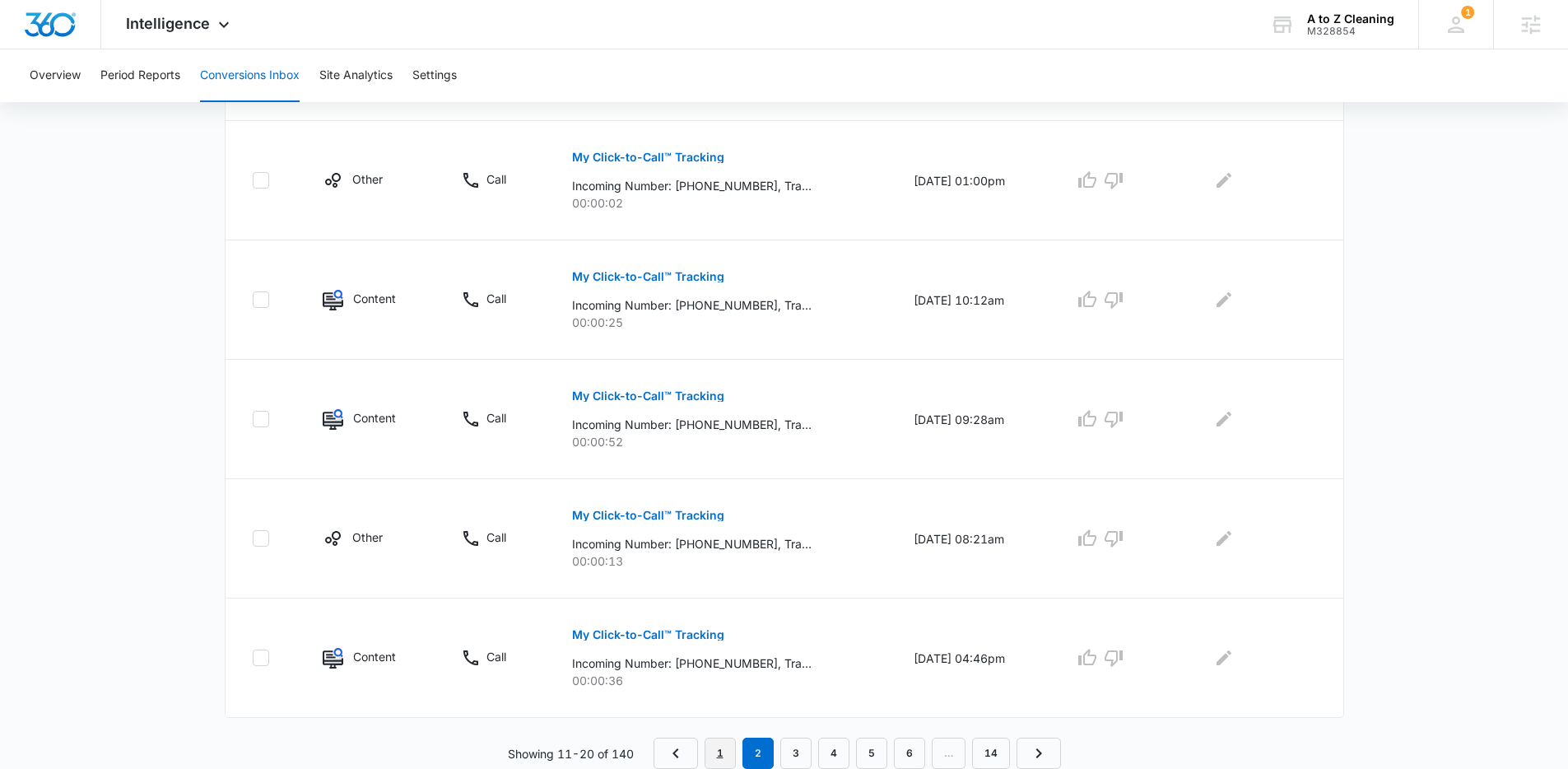
click at [718, 748] on link "1" at bounding box center [721, 753] width 32 height 32
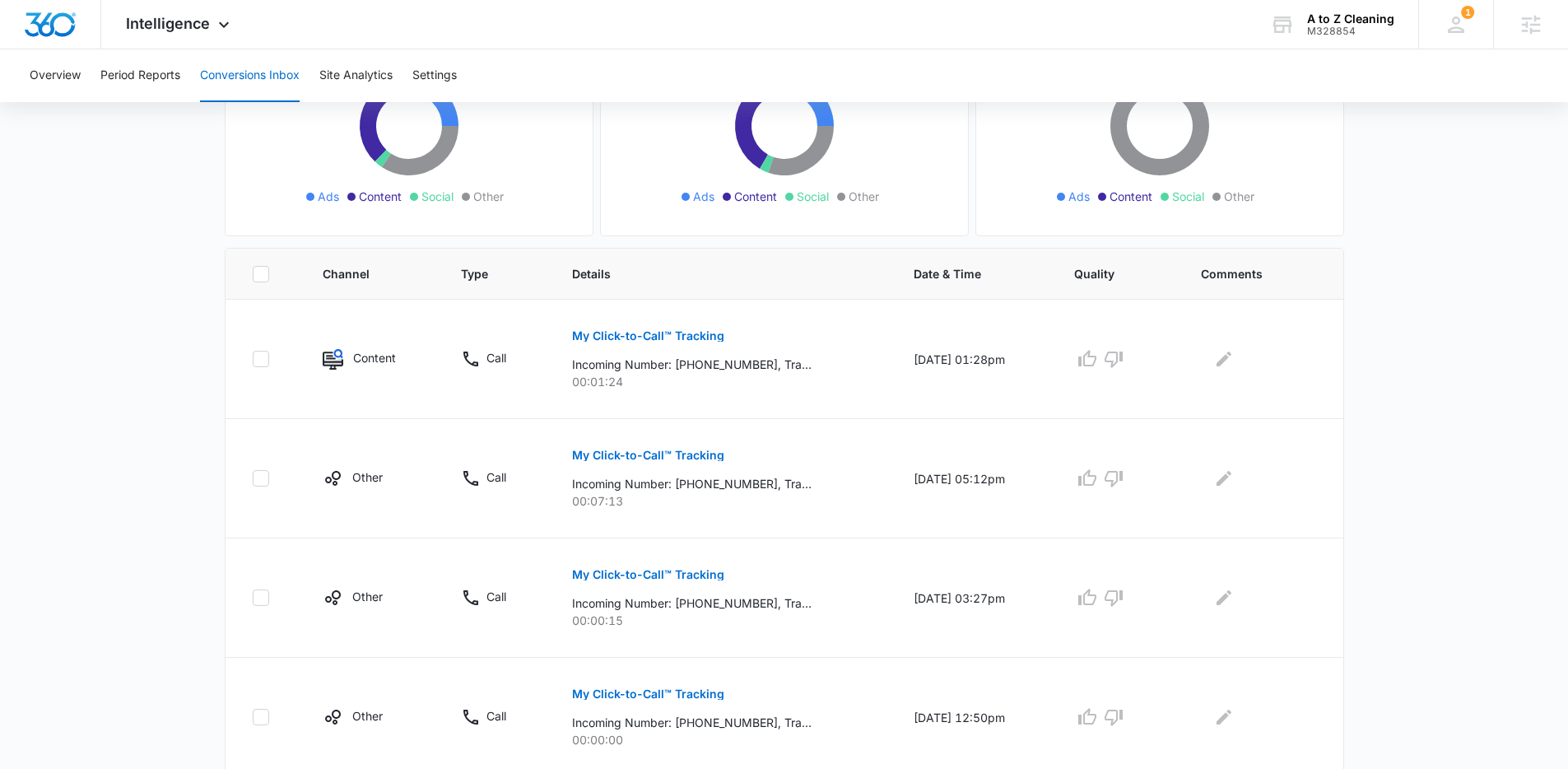
scroll to position [69, 0]
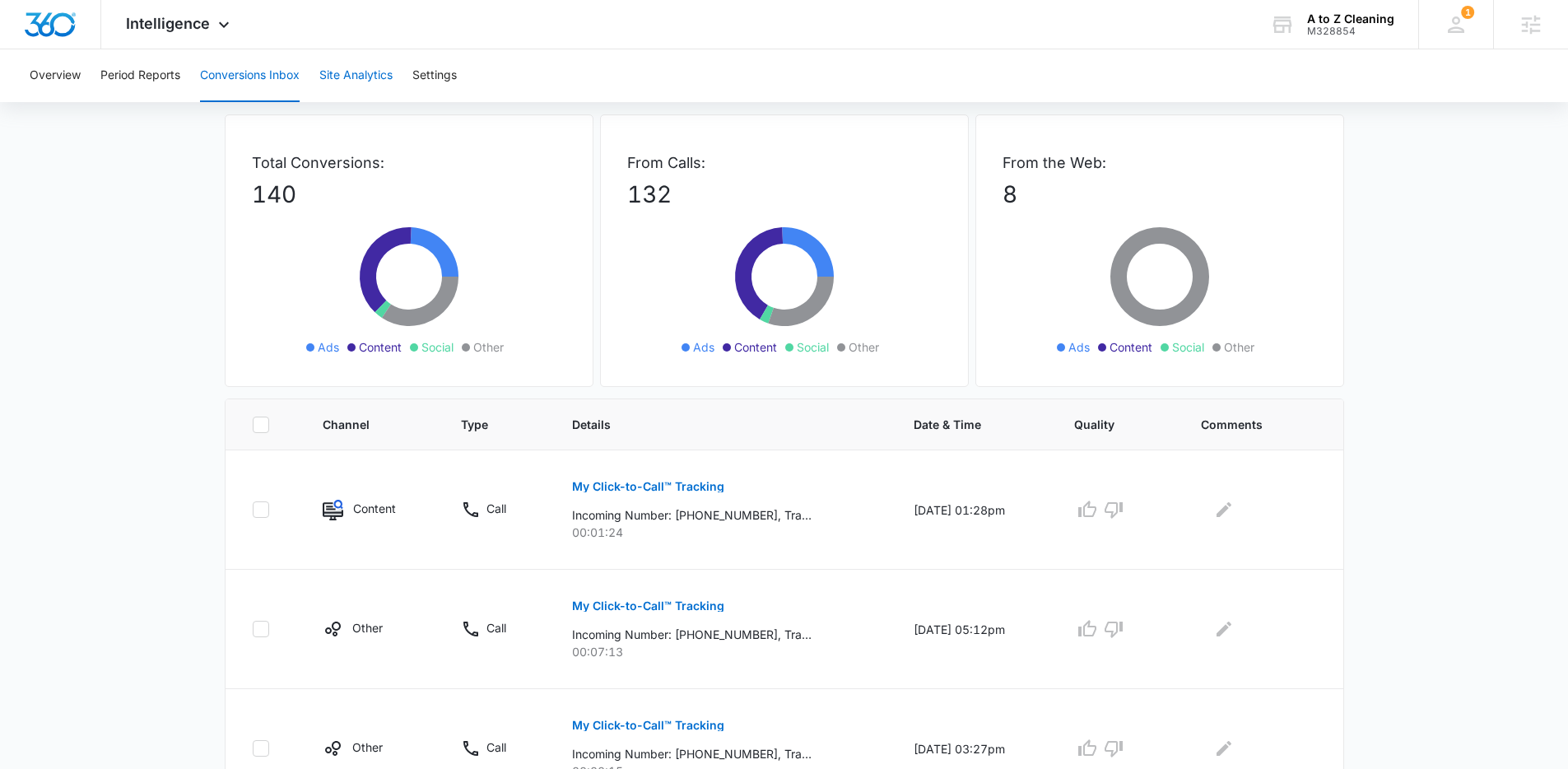
click at [365, 79] on button "Site Analytics" at bounding box center [356, 75] width 73 height 53
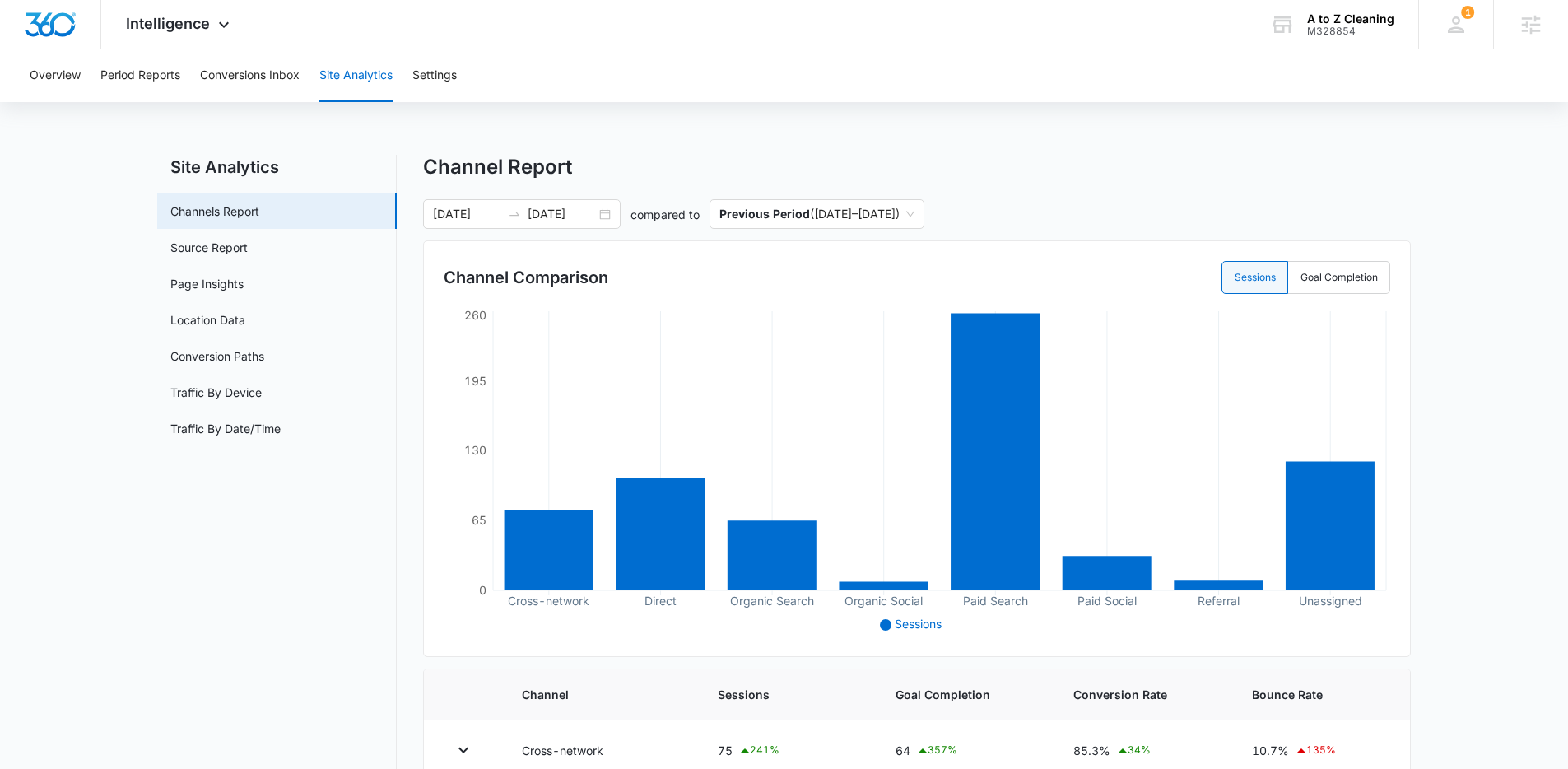
click at [116, 234] on main "Site Analytics Channels Report Source Report Page Insights Location Data Conver…" at bounding box center [784, 691] width 1568 height 1073
click at [266, 81] on button "Conversions Inbox" at bounding box center [249, 75] width 99 height 53
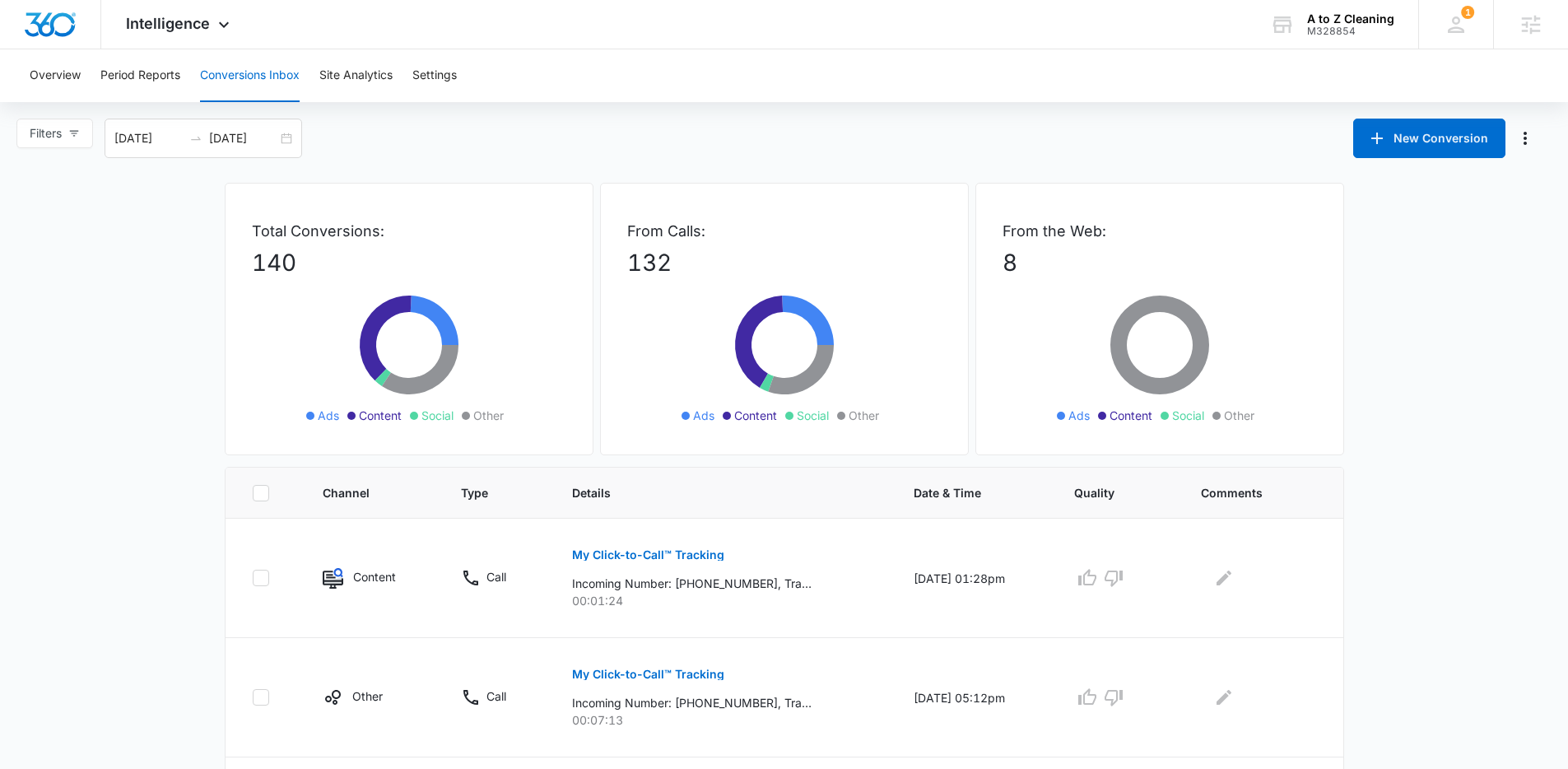
click at [799, 126] on div "Filters 09/06/2025 10/06/2025 New Conversion" at bounding box center [784, 138] width 1568 height 40
click at [367, 85] on button "Site Analytics" at bounding box center [356, 75] width 73 height 53
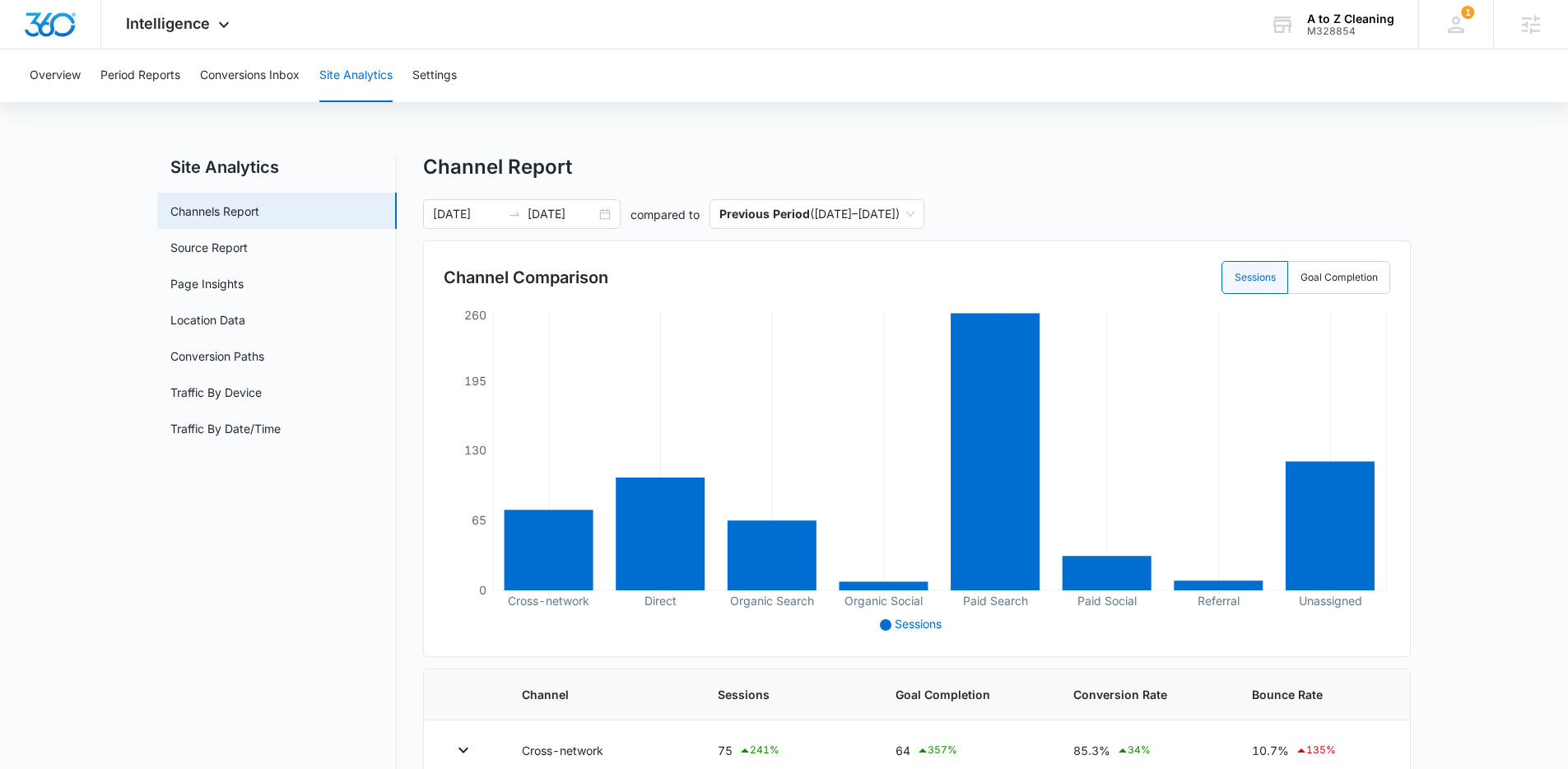
click at [116, 260] on main "Site Analytics Channels Report Source Report Page Insights Location Data Conver…" at bounding box center [784, 691] width 1568 height 1073
click at [120, 197] on main "Site Analytics Channels Report Source Report Page Insights Location Data Conver…" at bounding box center [784, 691] width 1568 height 1073
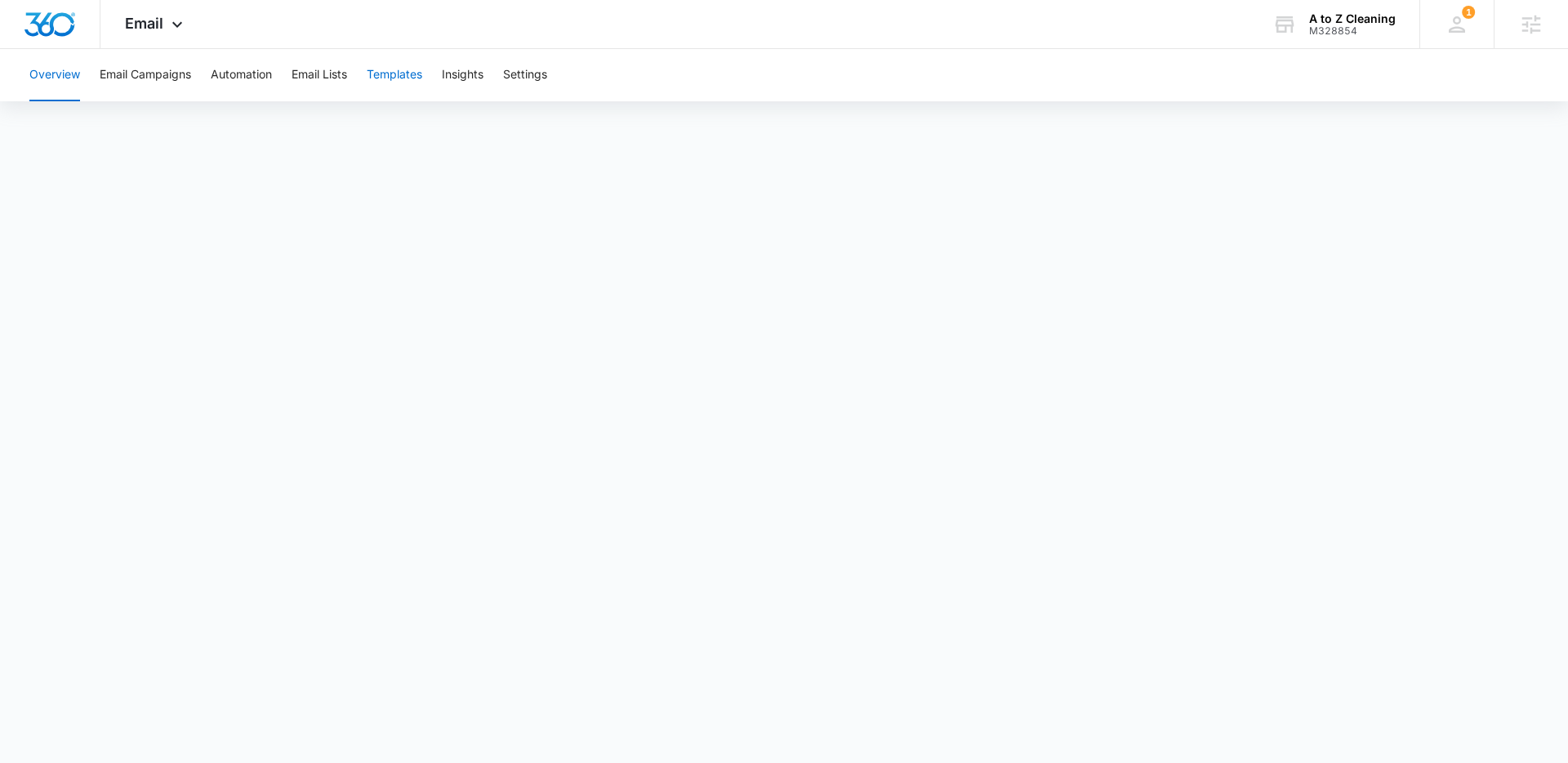
click at [394, 78] on button "Templates" at bounding box center [394, 75] width 55 height 53
click at [249, 78] on button "Automation" at bounding box center [241, 75] width 61 height 53
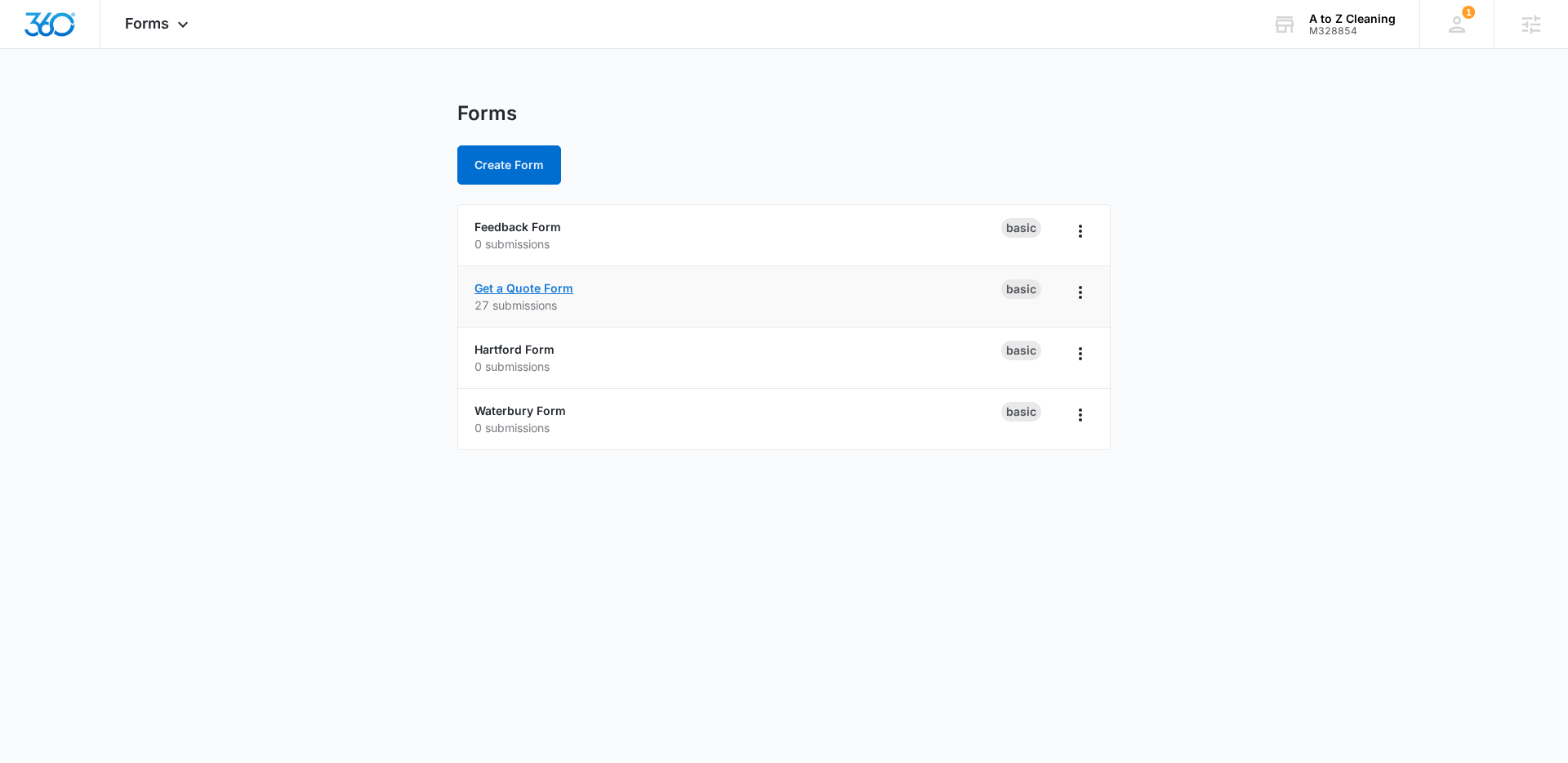
click at [521, 290] on link "Get a Quote Form" at bounding box center [523, 288] width 99 height 14
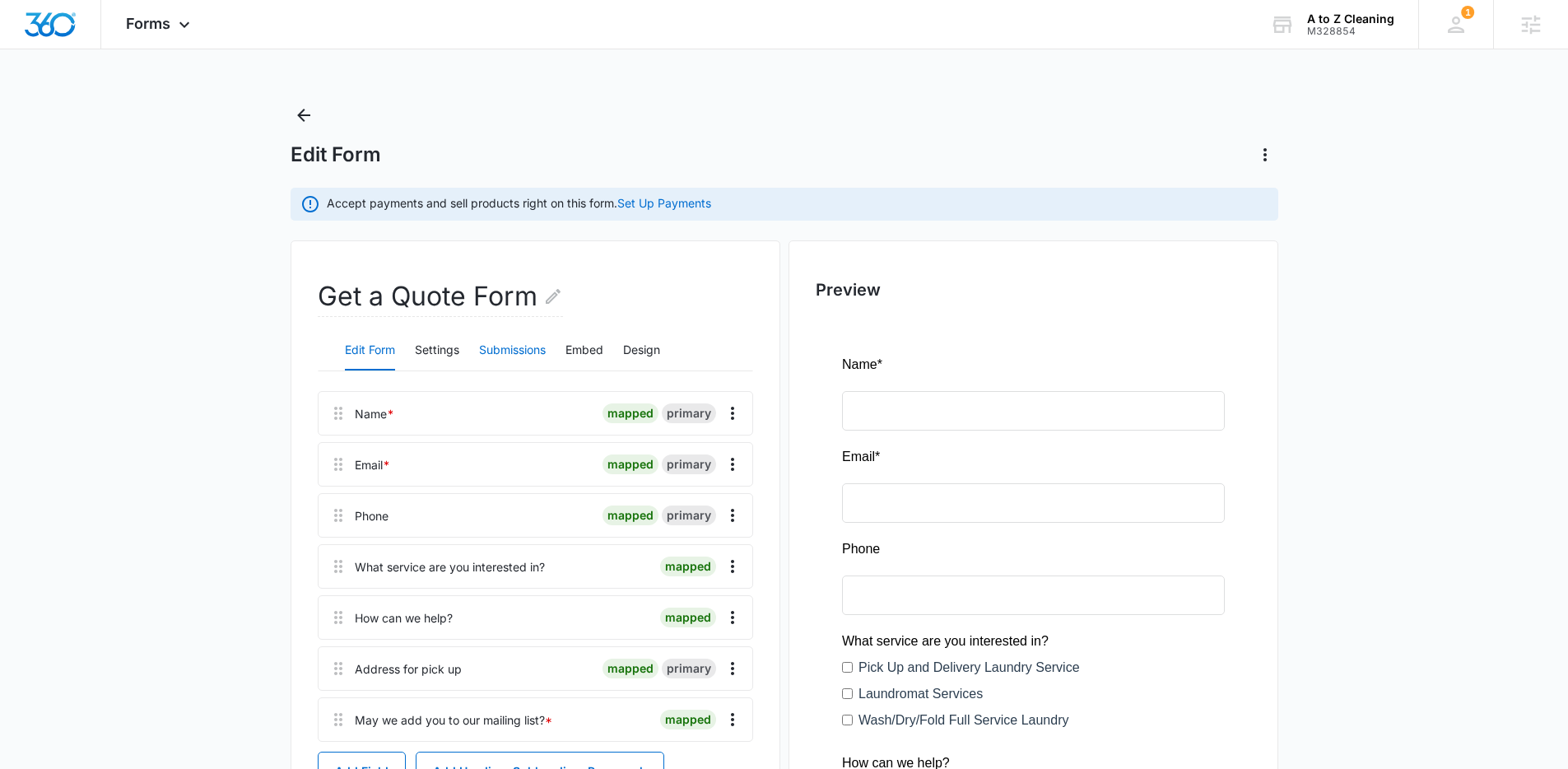
click at [505, 343] on button "Submissions" at bounding box center [513, 350] width 67 height 40
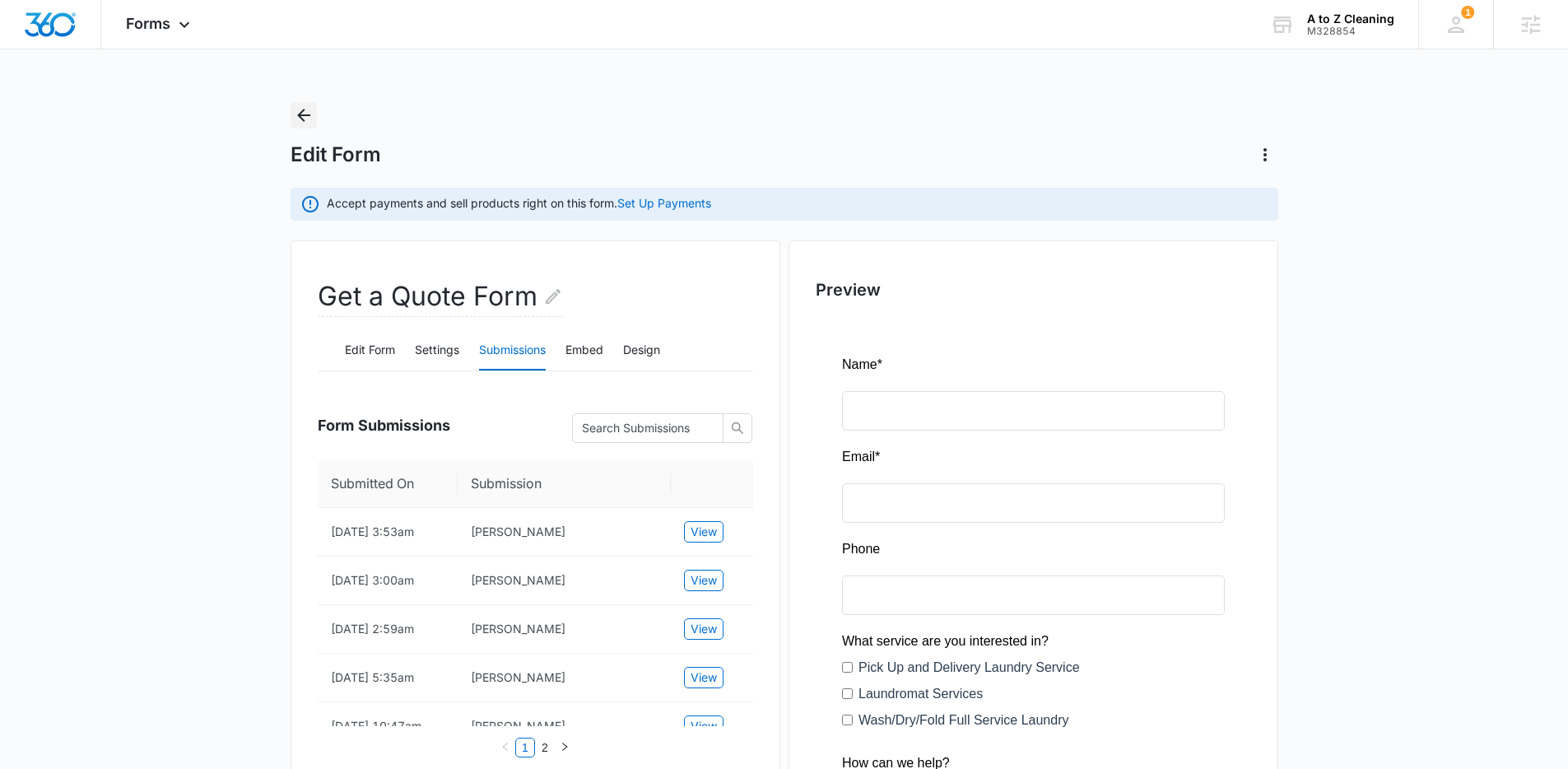
click at [302, 116] on icon "Back" at bounding box center [303, 114] width 20 height 20
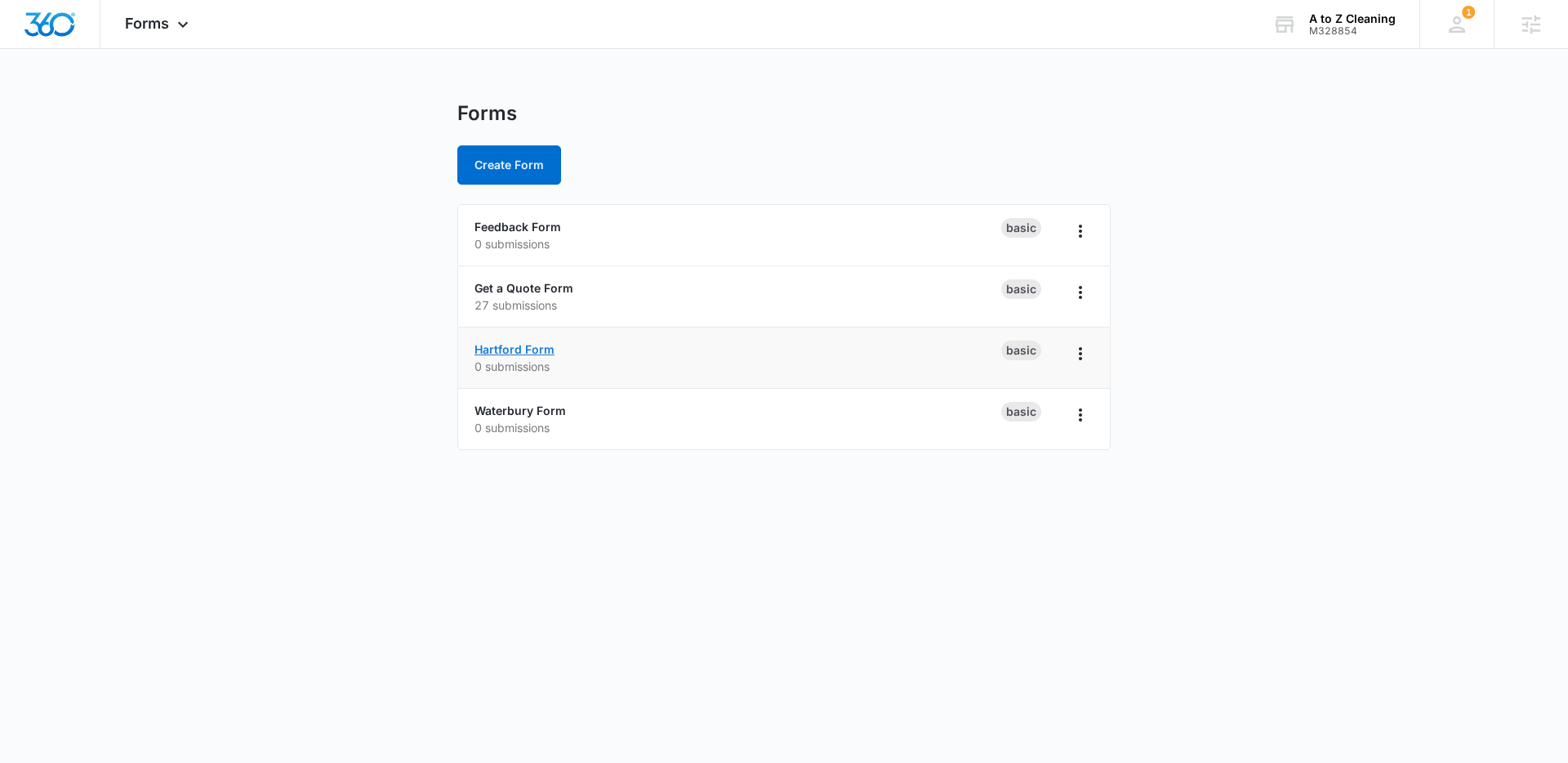
click at [537, 349] on link "Hartford Form" at bounding box center [514, 348] width 80 height 14
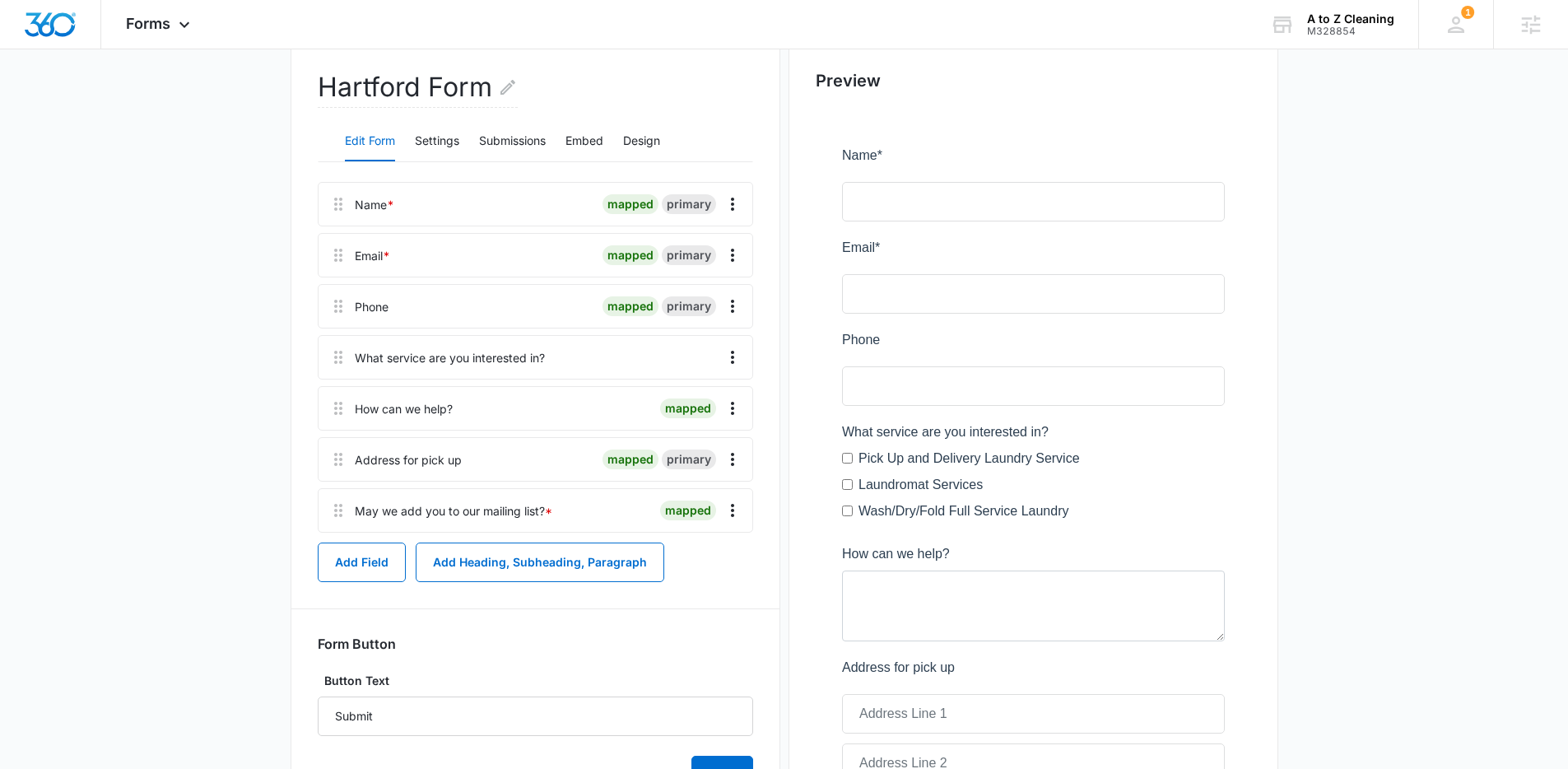
scroll to position [235, 0]
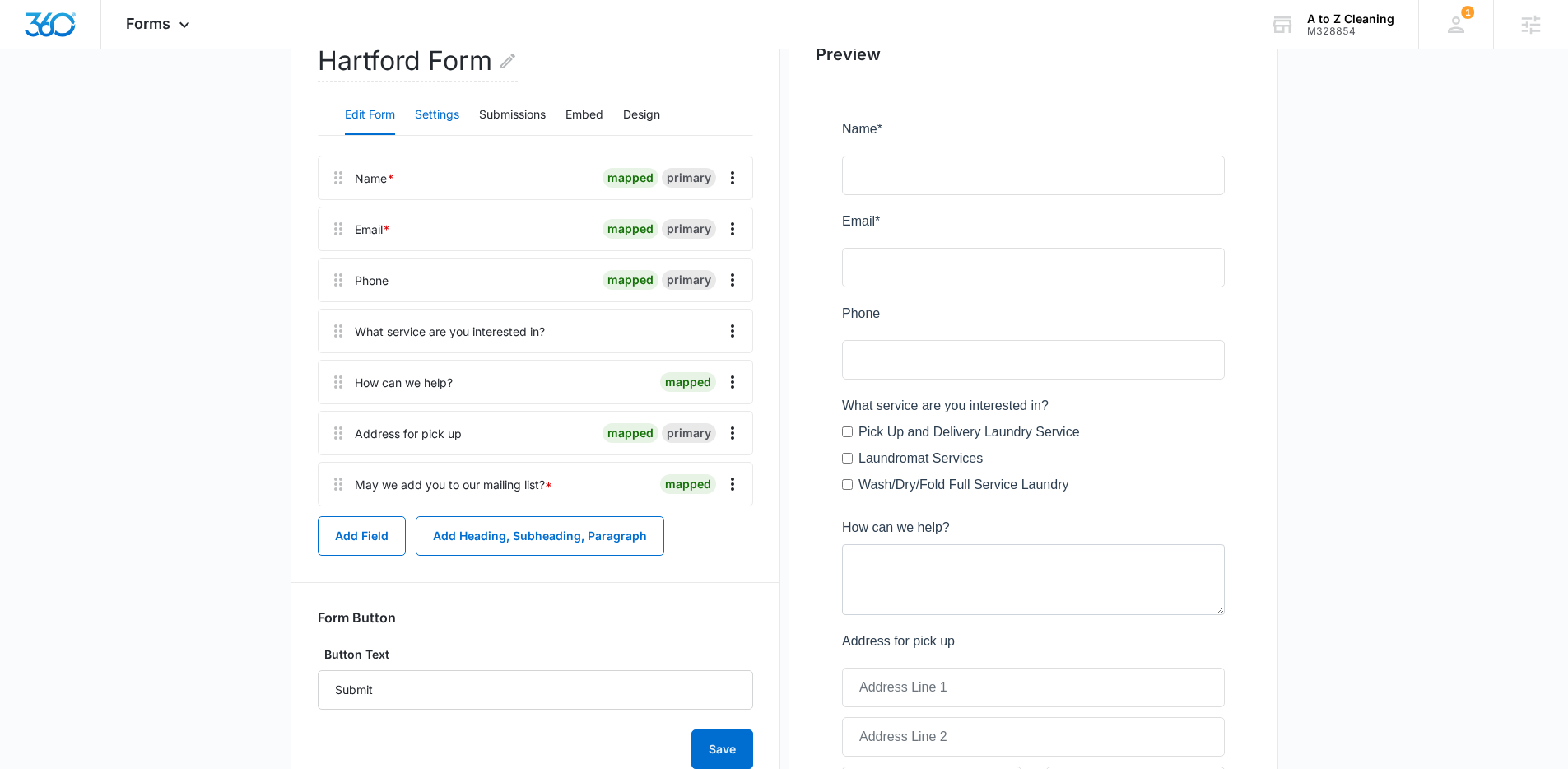
click at [445, 124] on button "Settings" at bounding box center [438, 115] width 45 height 40
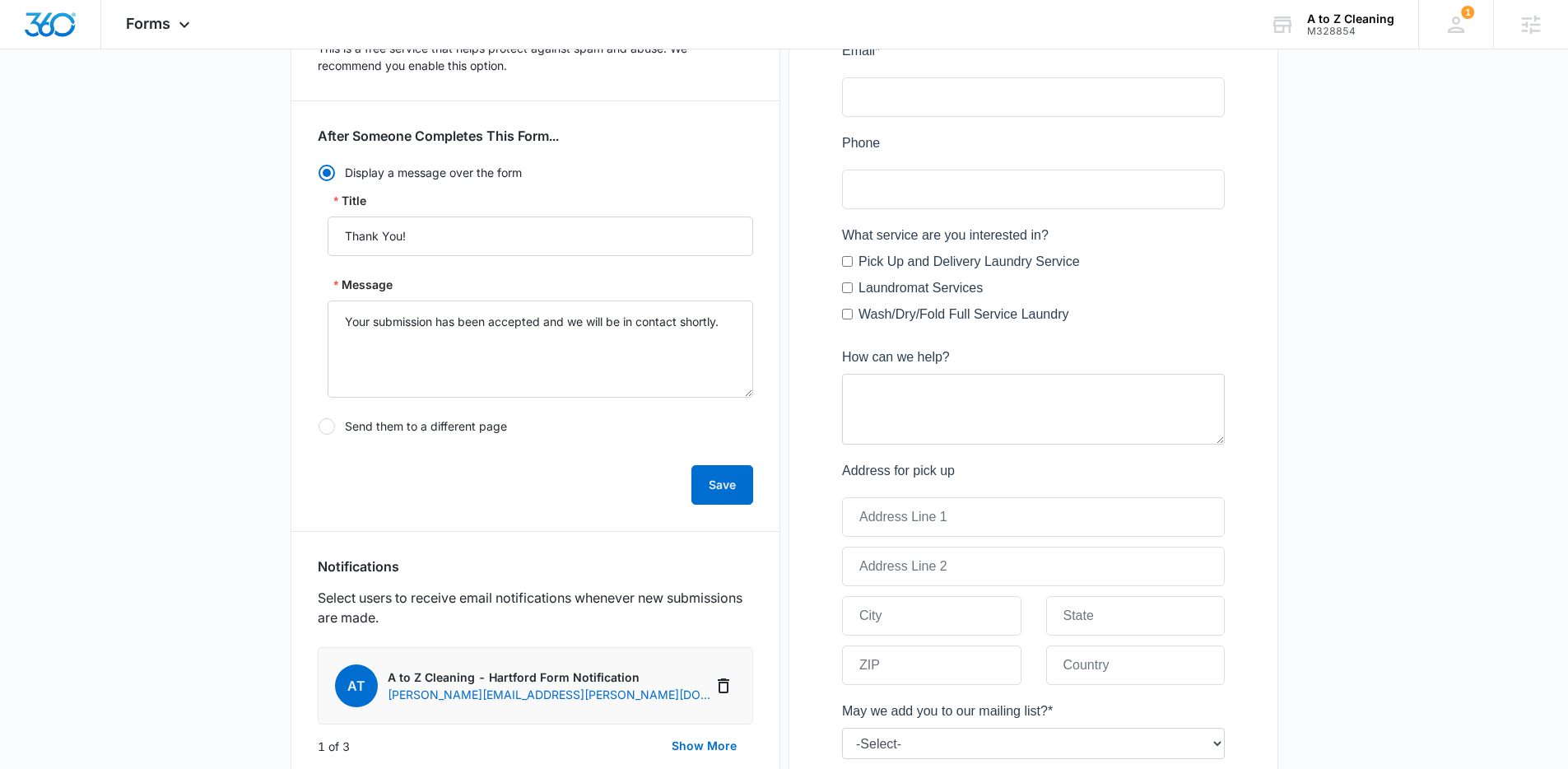
scroll to position [610, 0]
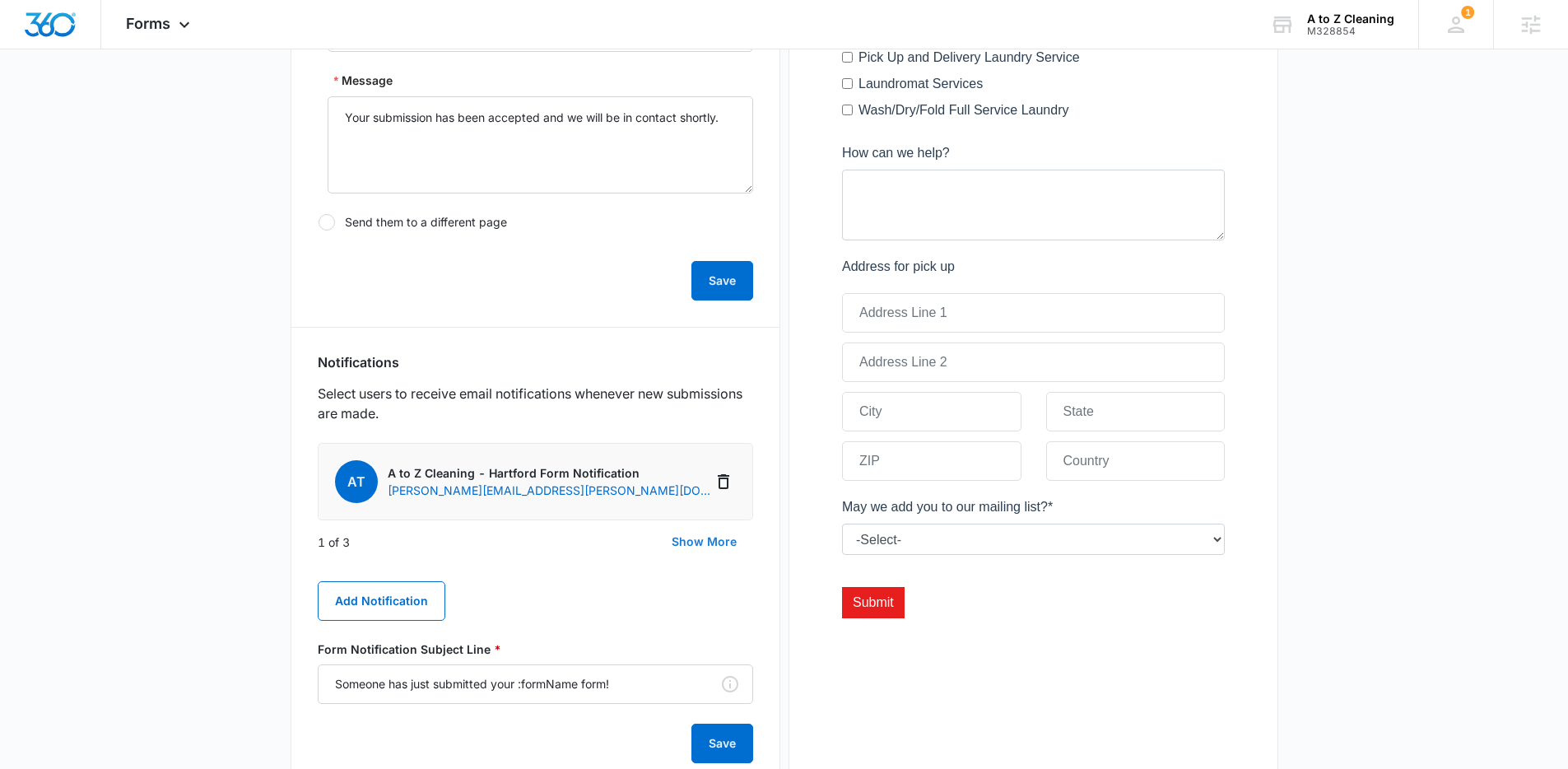
drag, startPoint x: 695, startPoint y: 546, endPoint x: 684, endPoint y: 547, distance: 11.0
click at [695, 546] on button "Show More" at bounding box center [703, 541] width 98 height 40
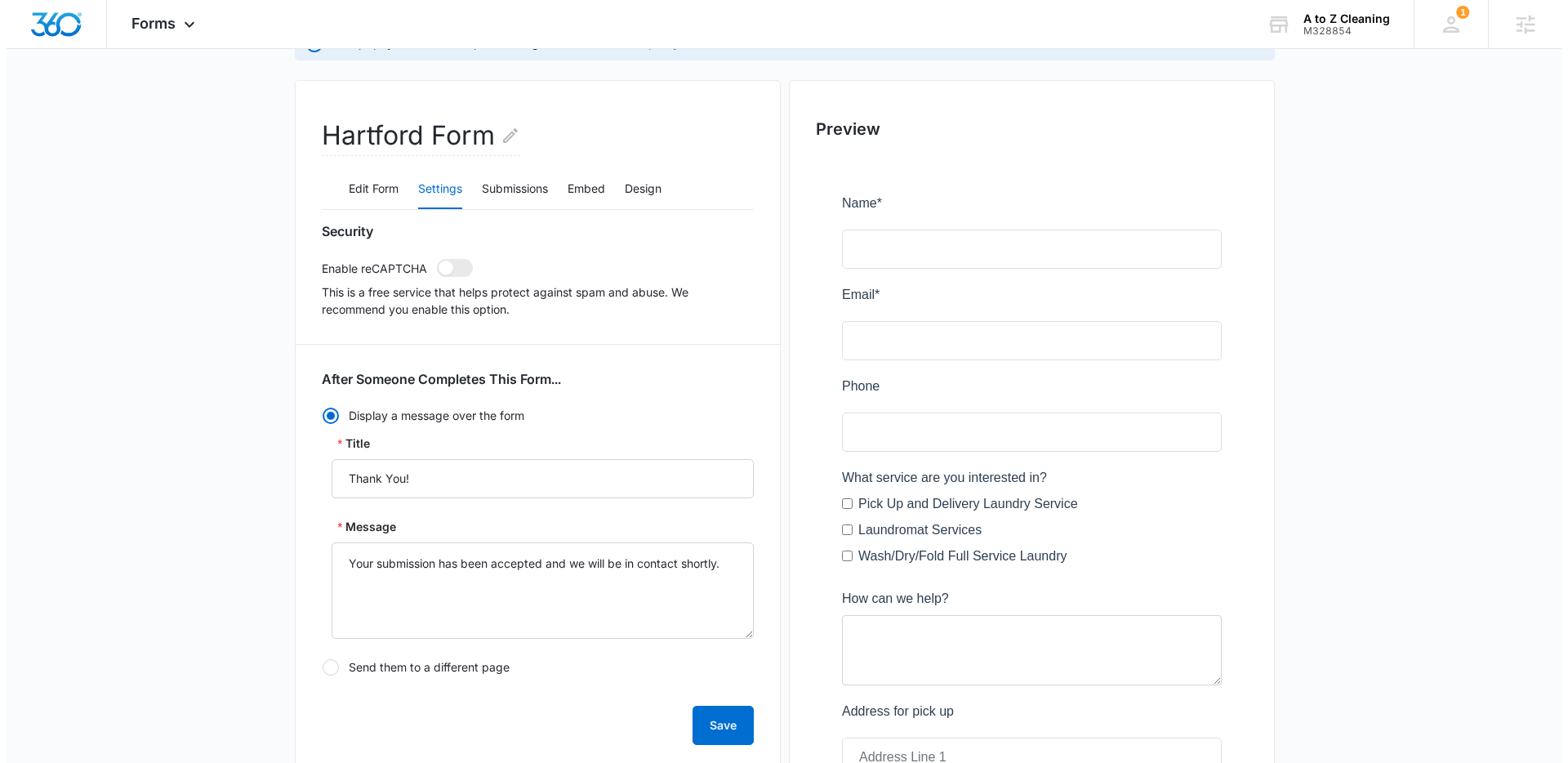
scroll to position [0, 0]
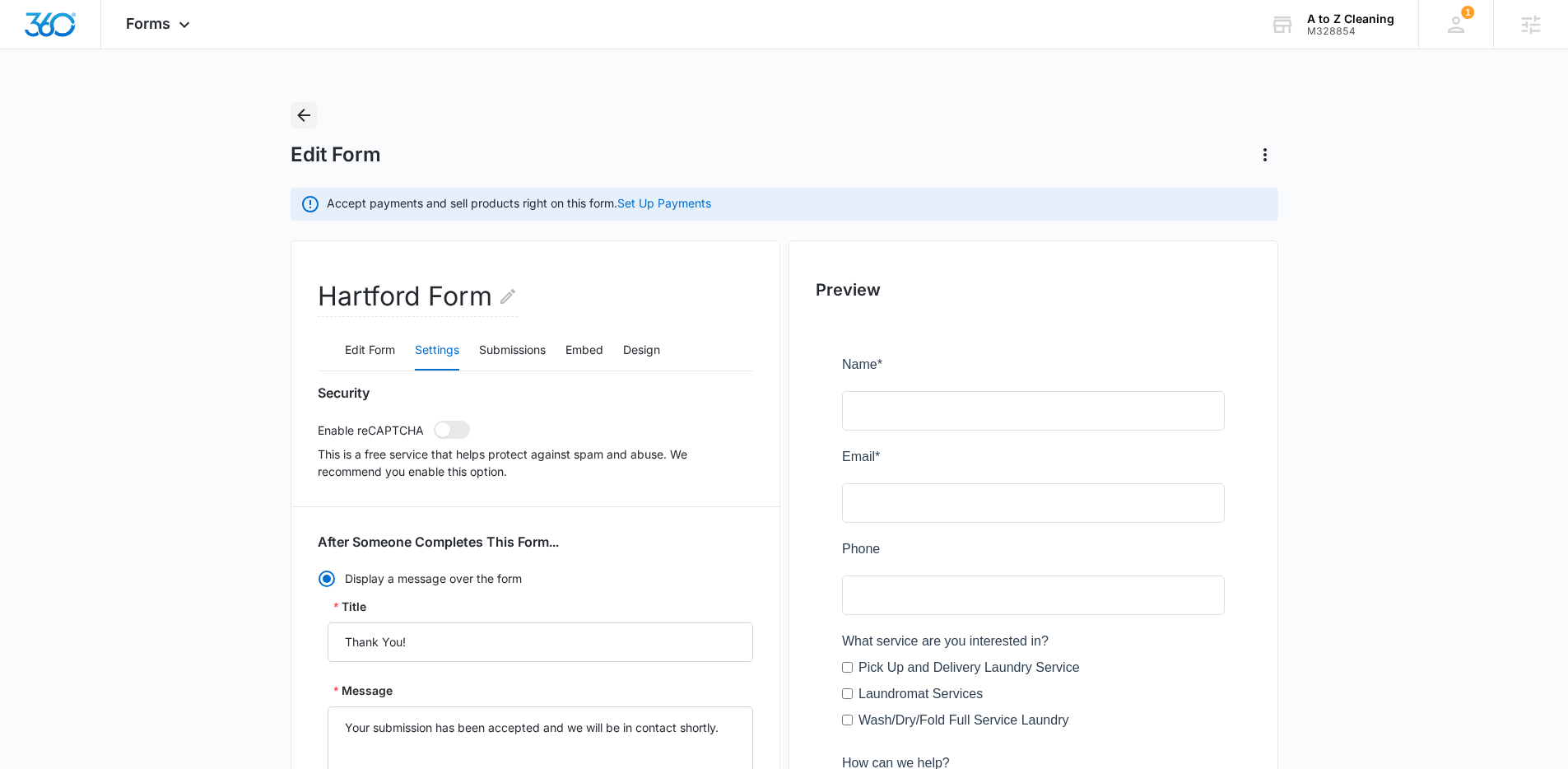
click at [300, 116] on icon "Back" at bounding box center [303, 114] width 20 height 20
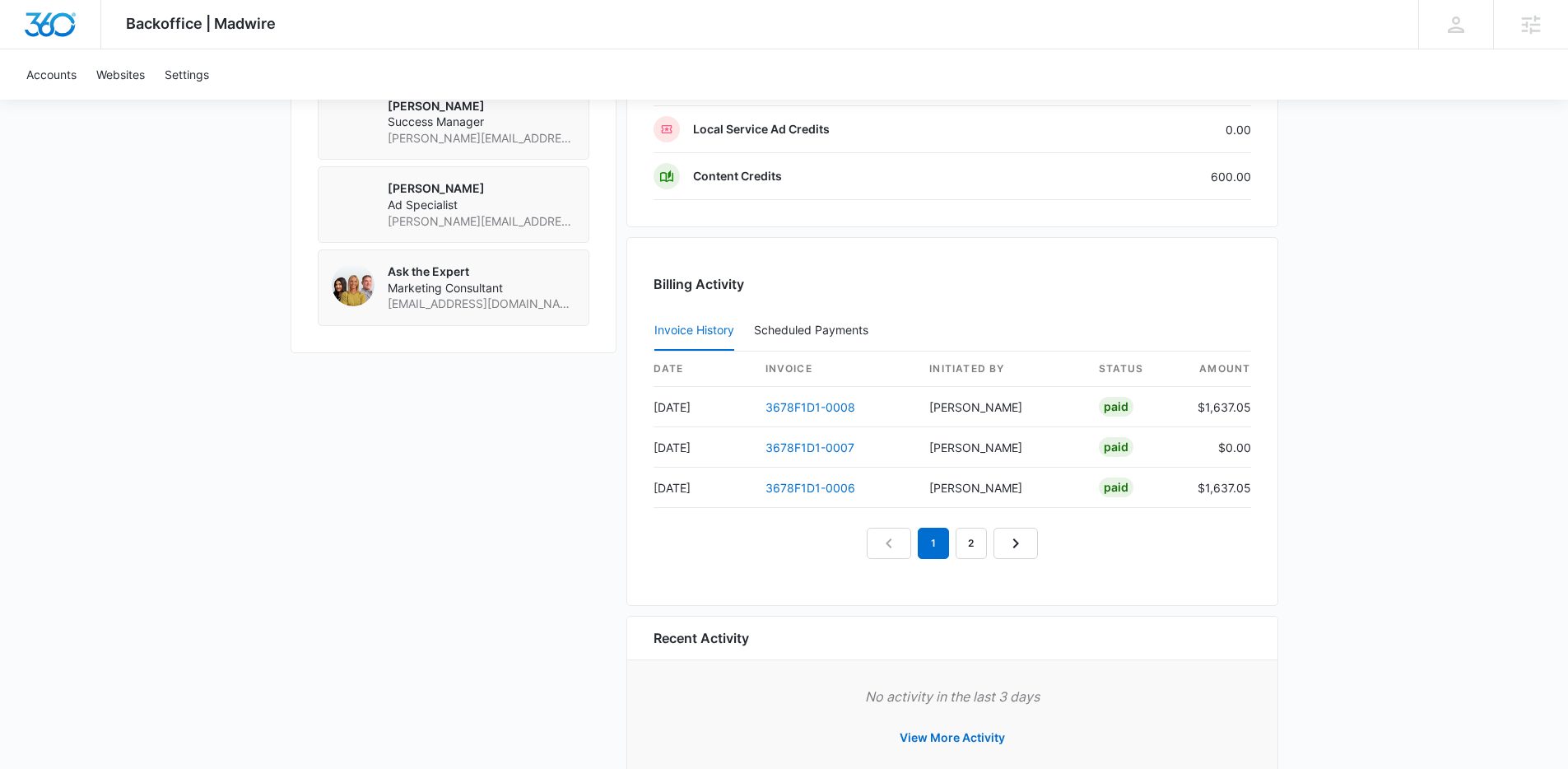
scroll to position [1450, 0]
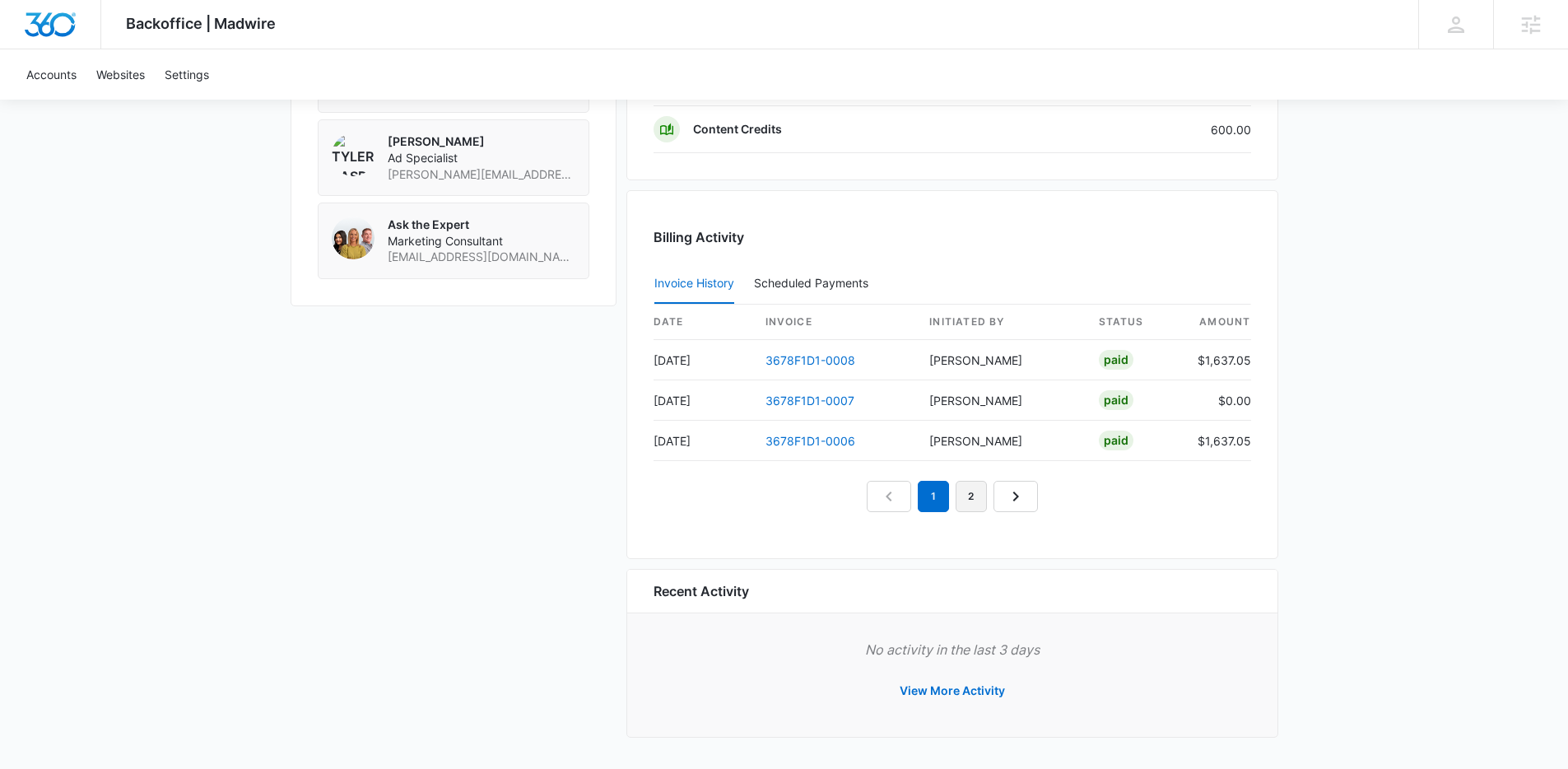
click at [968, 500] on link "2" at bounding box center [972, 497] width 32 height 32
click at [922, 497] on link "1" at bounding box center [915, 497] width 32 height 32
click at [977, 493] on link "3" at bounding box center [990, 497] width 32 height 32
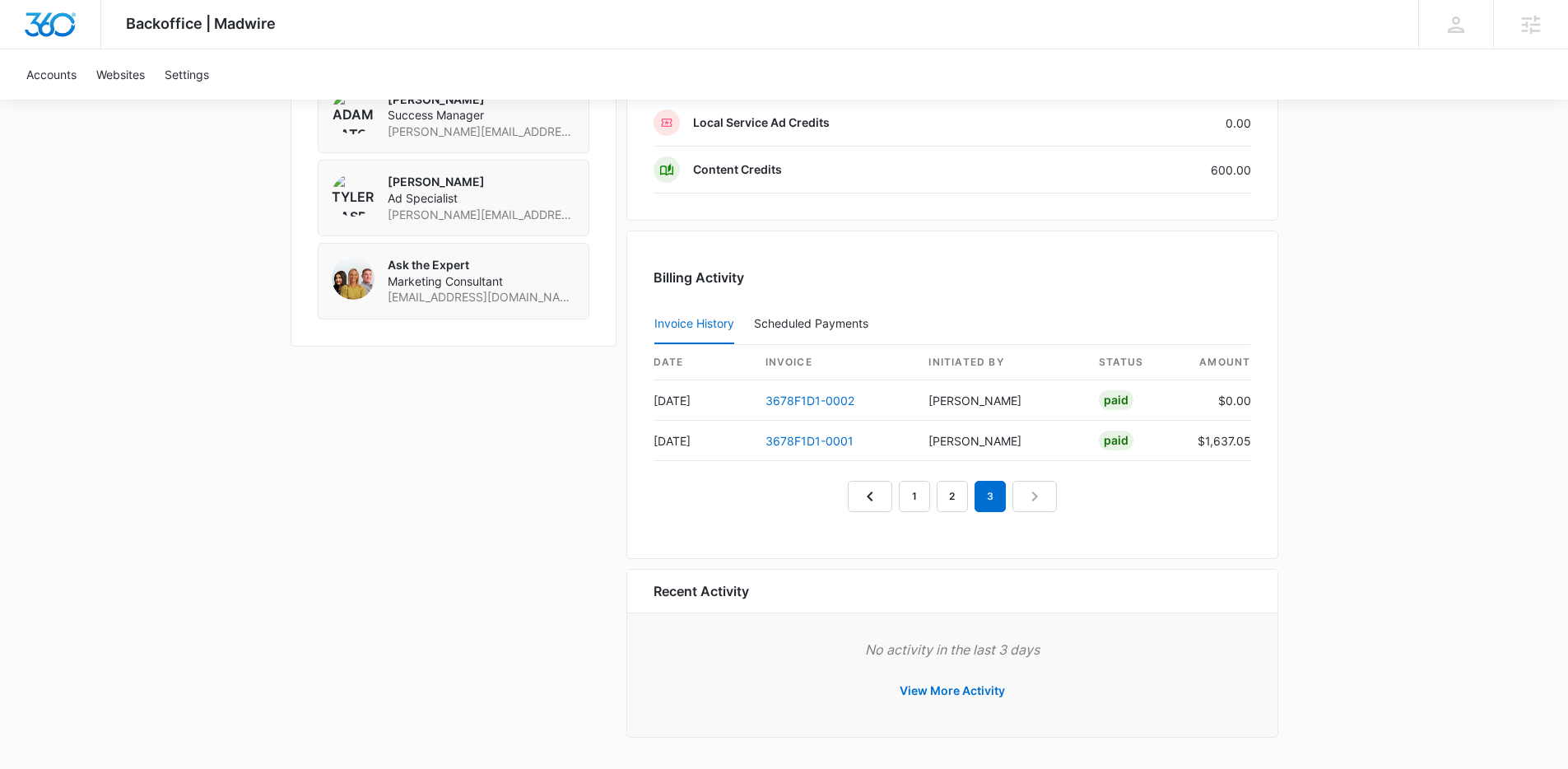
scroll to position [1409, 0]
click at [959, 500] on link "2" at bounding box center [952, 497] width 32 height 32
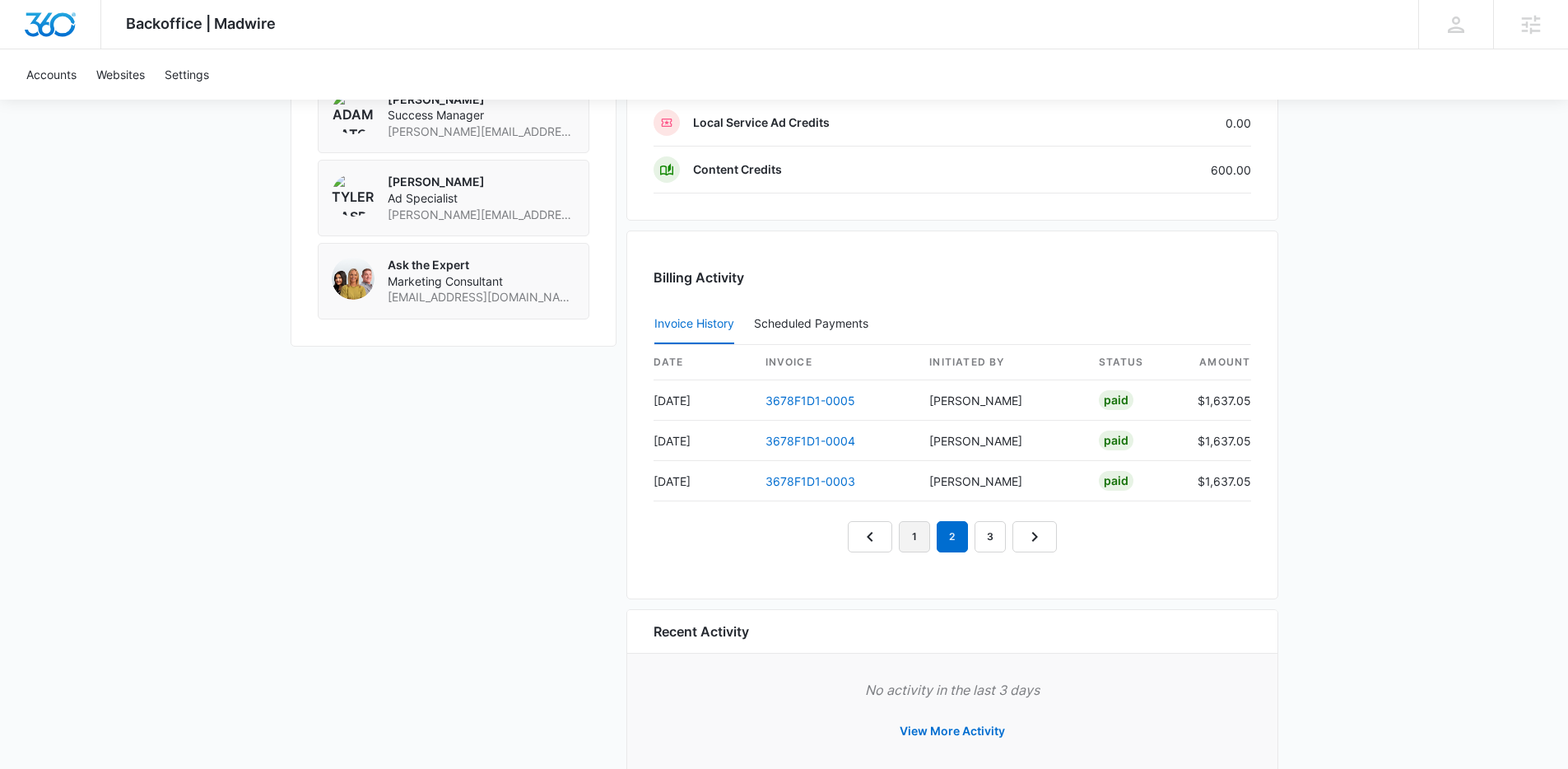
click at [920, 540] on link "1" at bounding box center [915, 537] width 32 height 32
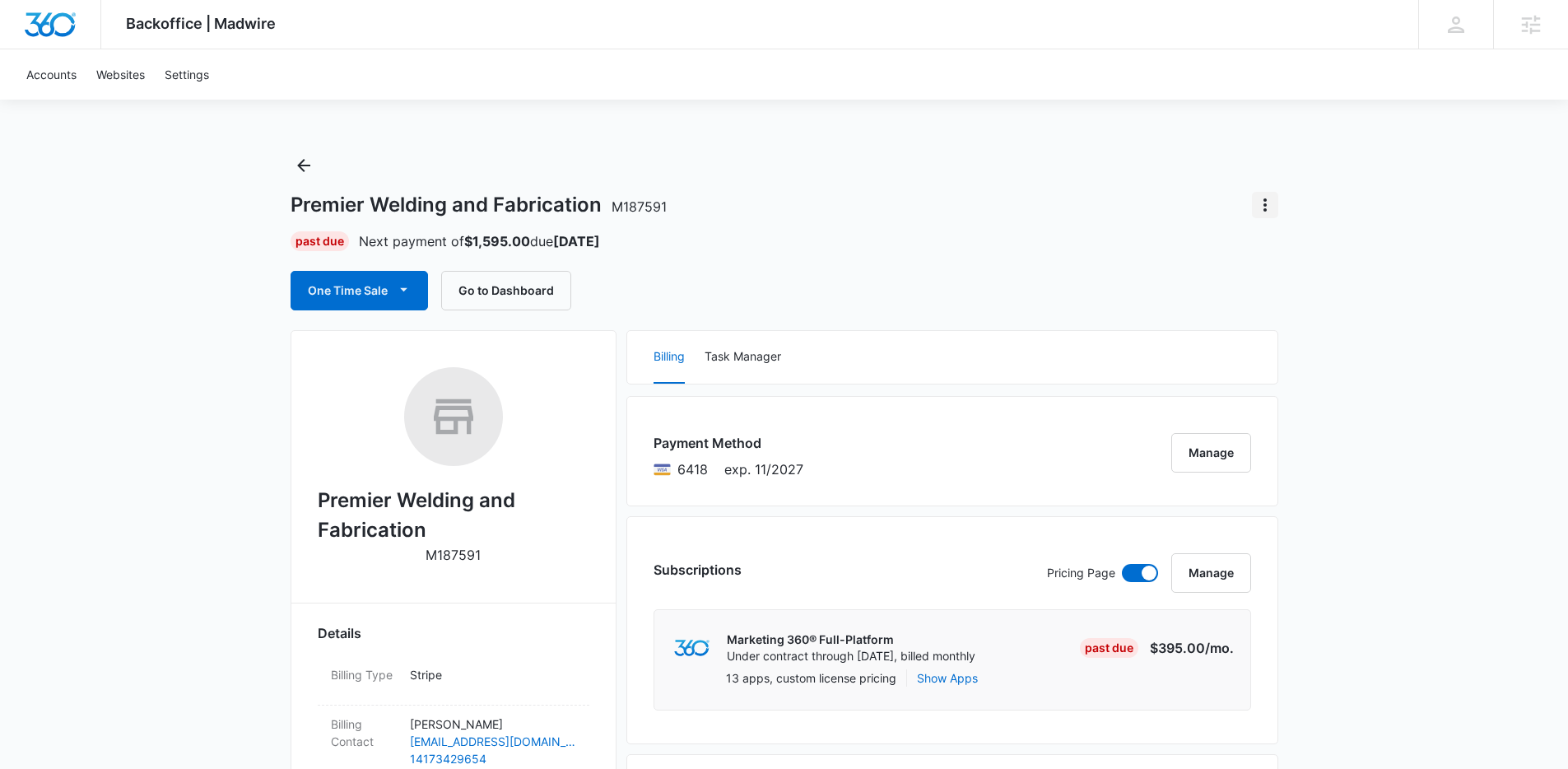
click at [1255, 203] on icon "Actions" at bounding box center [1264, 204] width 20 height 20
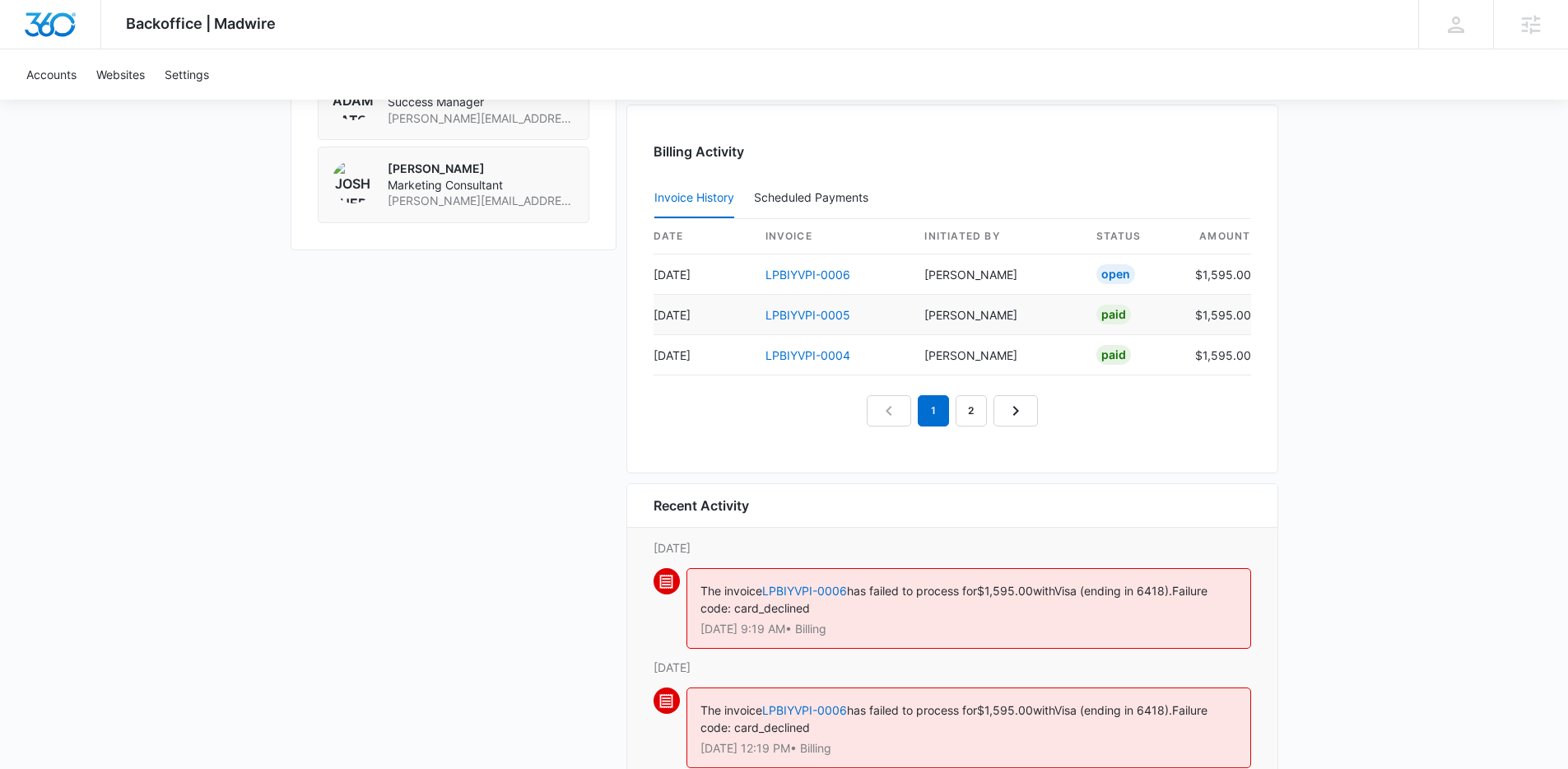
scroll to position [1514, 0]
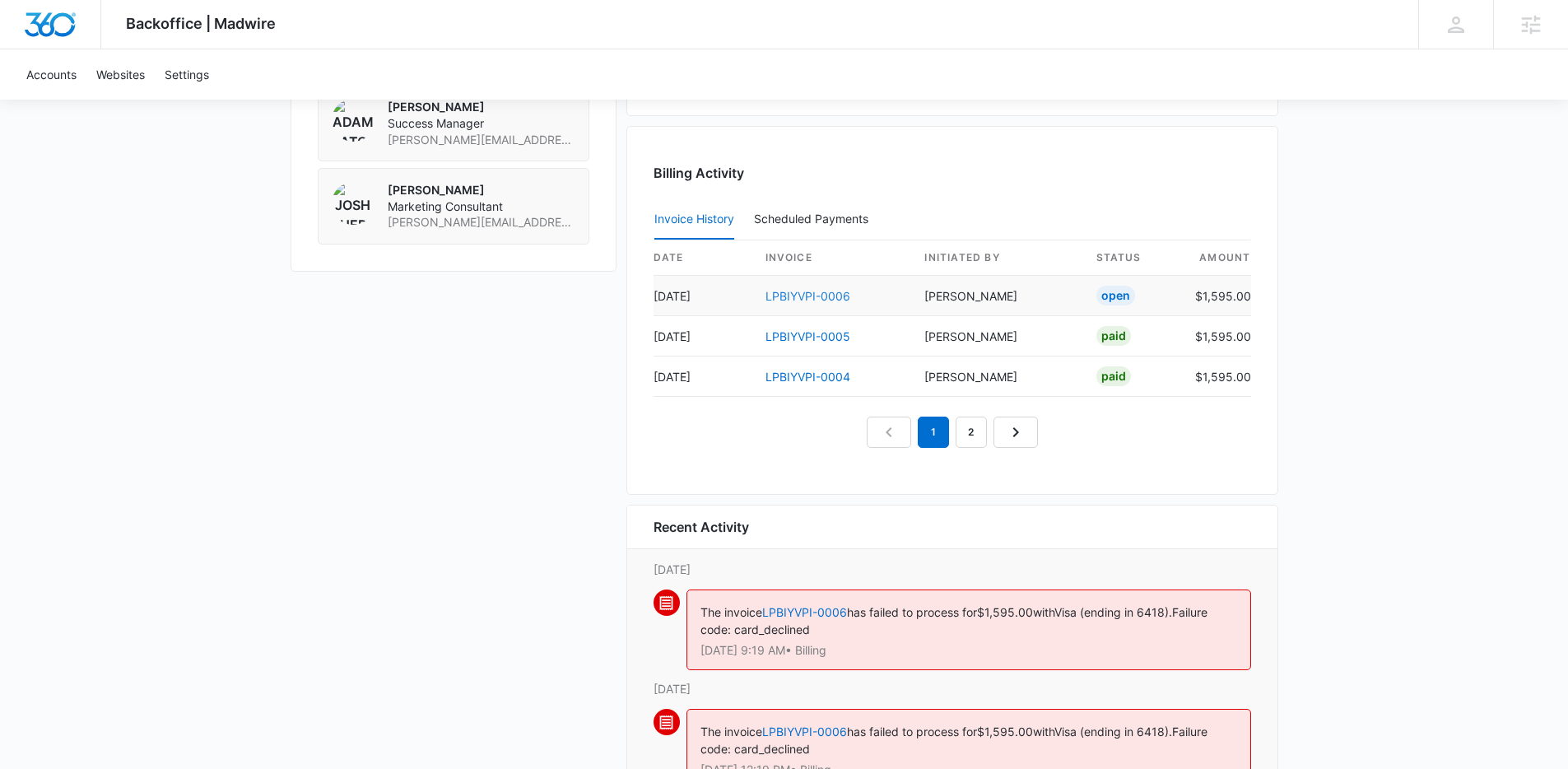
click at [835, 294] on link "LPBIYVPI-0006" at bounding box center [807, 295] width 85 height 14
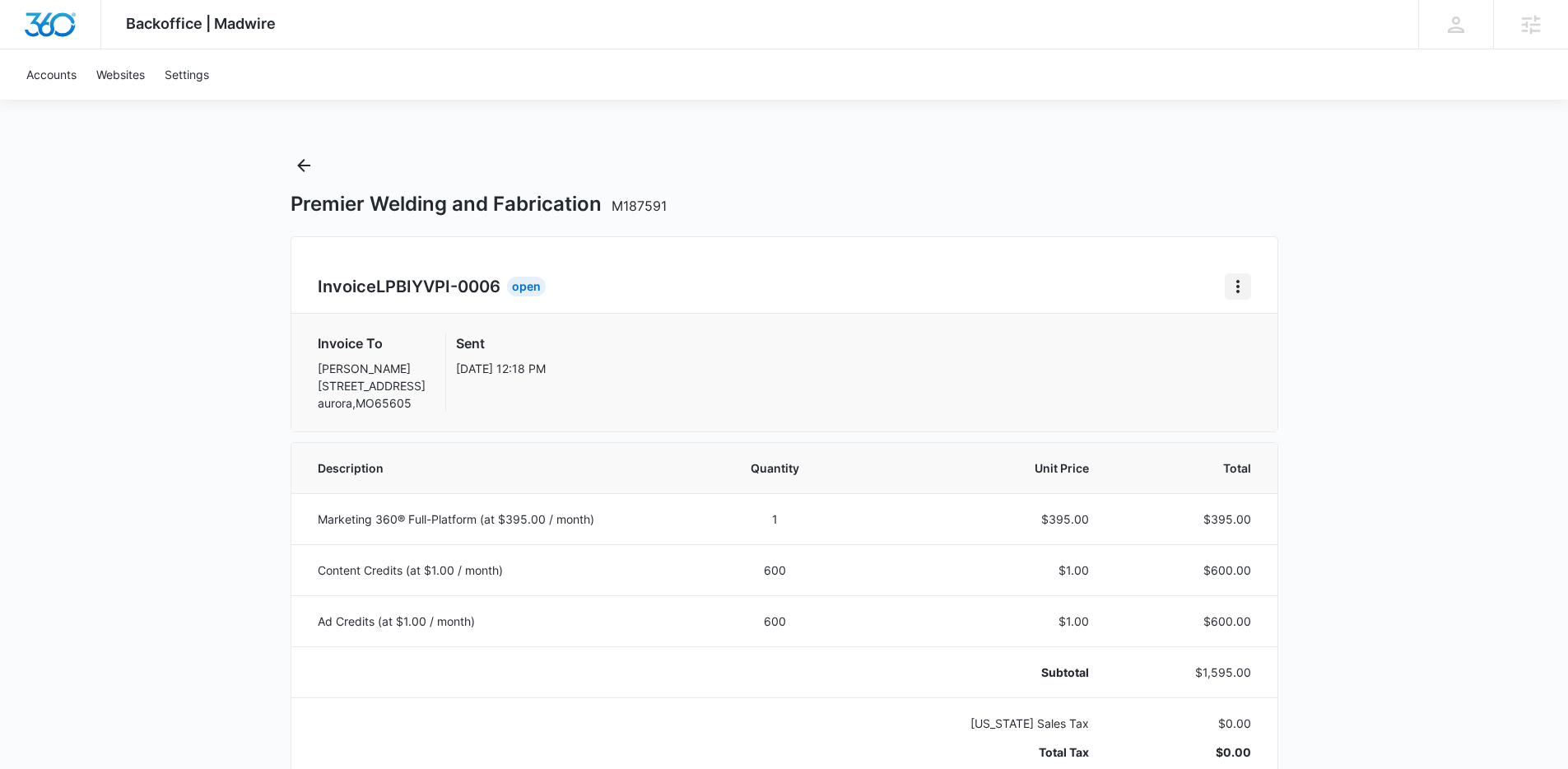
click at [1235, 283] on icon "Home" at bounding box center [1237, 286] width 20 height 20
click at [1258, 330] on link "Download Invoice" at bounding box center [1293, 332] width 96 height 14
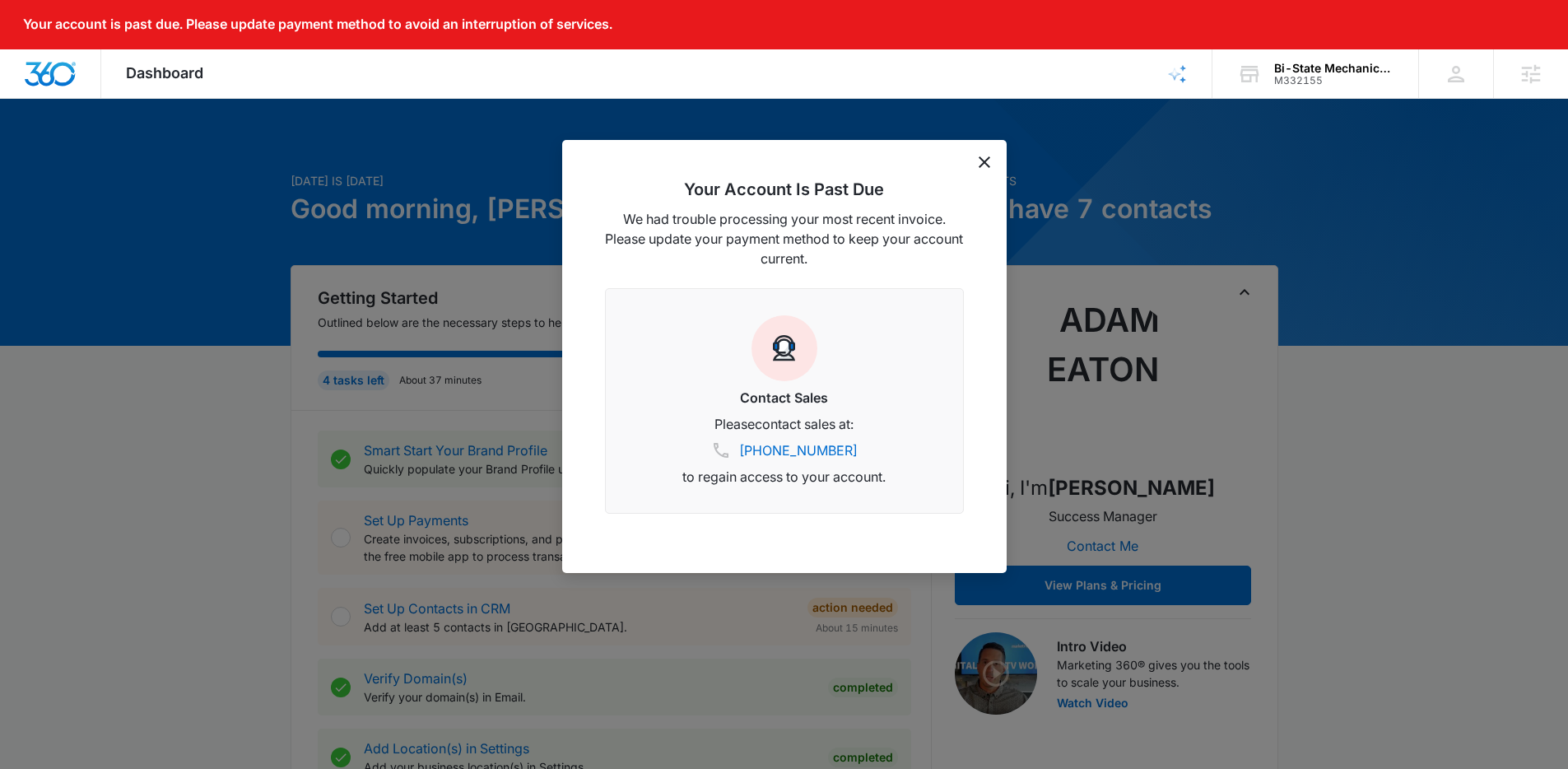
click at [980, 158] on icon "dismiss this dialog" at bounding box center [985, 162] width 11 height 11
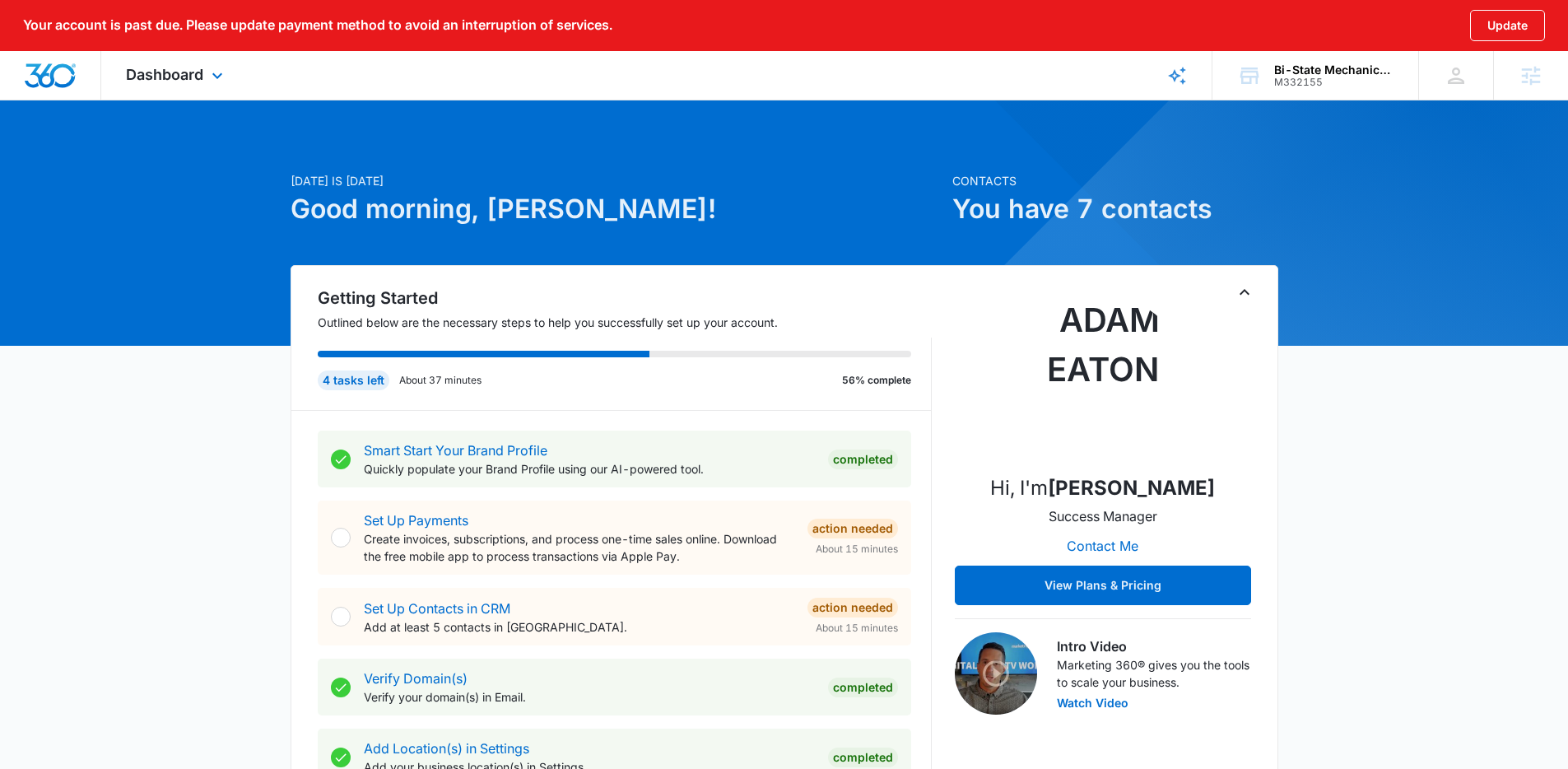
click at [205, 78] on div "Dashboard Apps Reputation Websites Forms CRM Email Social Payments POS Content …" at bounding box center [176, 75] width 150 height 48
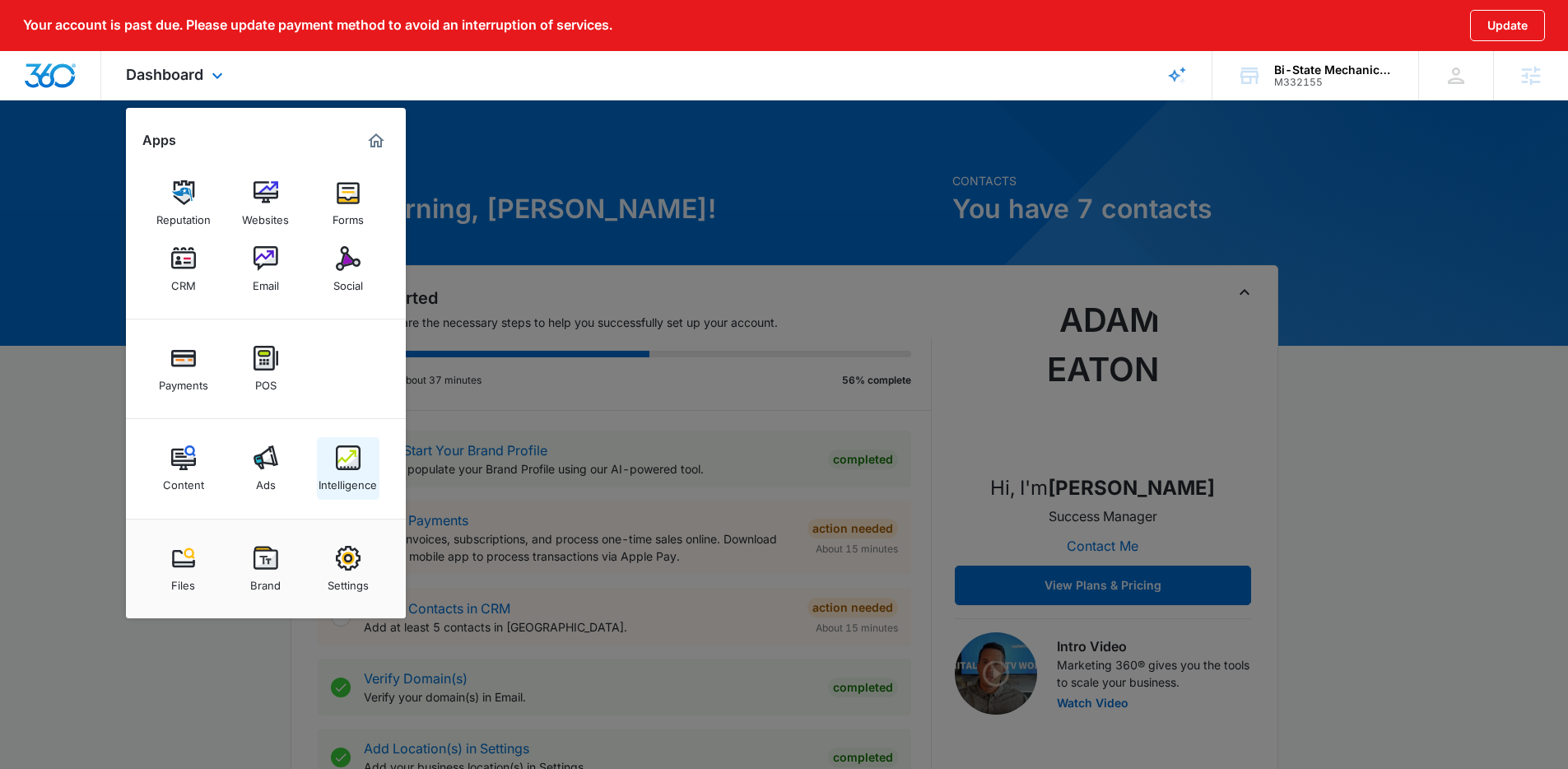
click at [336, 449] on img at bounding box center [348, 457] width 25 height 25
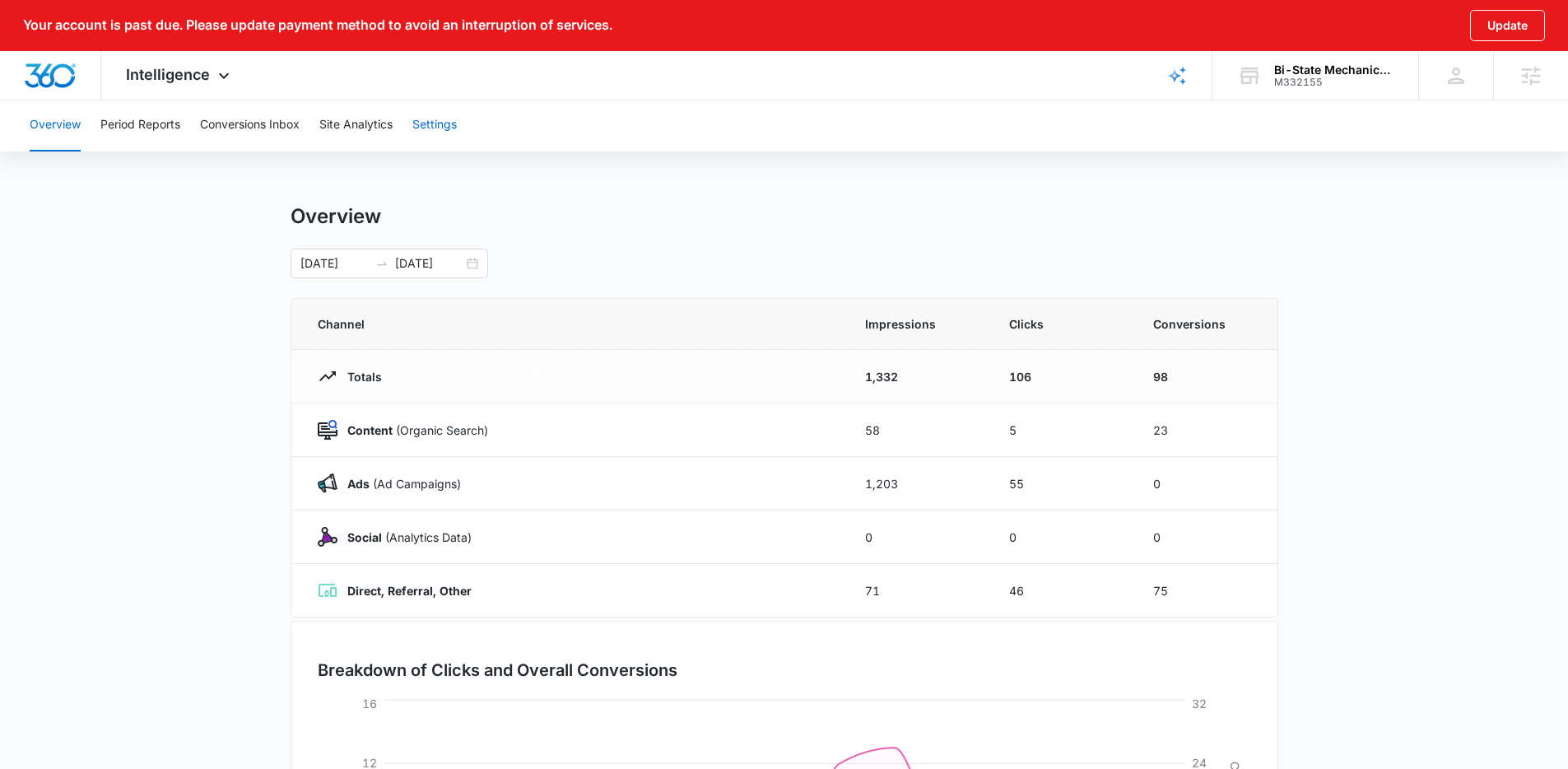
click at [442, 126] on button "Settings" at bounding box center [435, 124] width 45 height 53
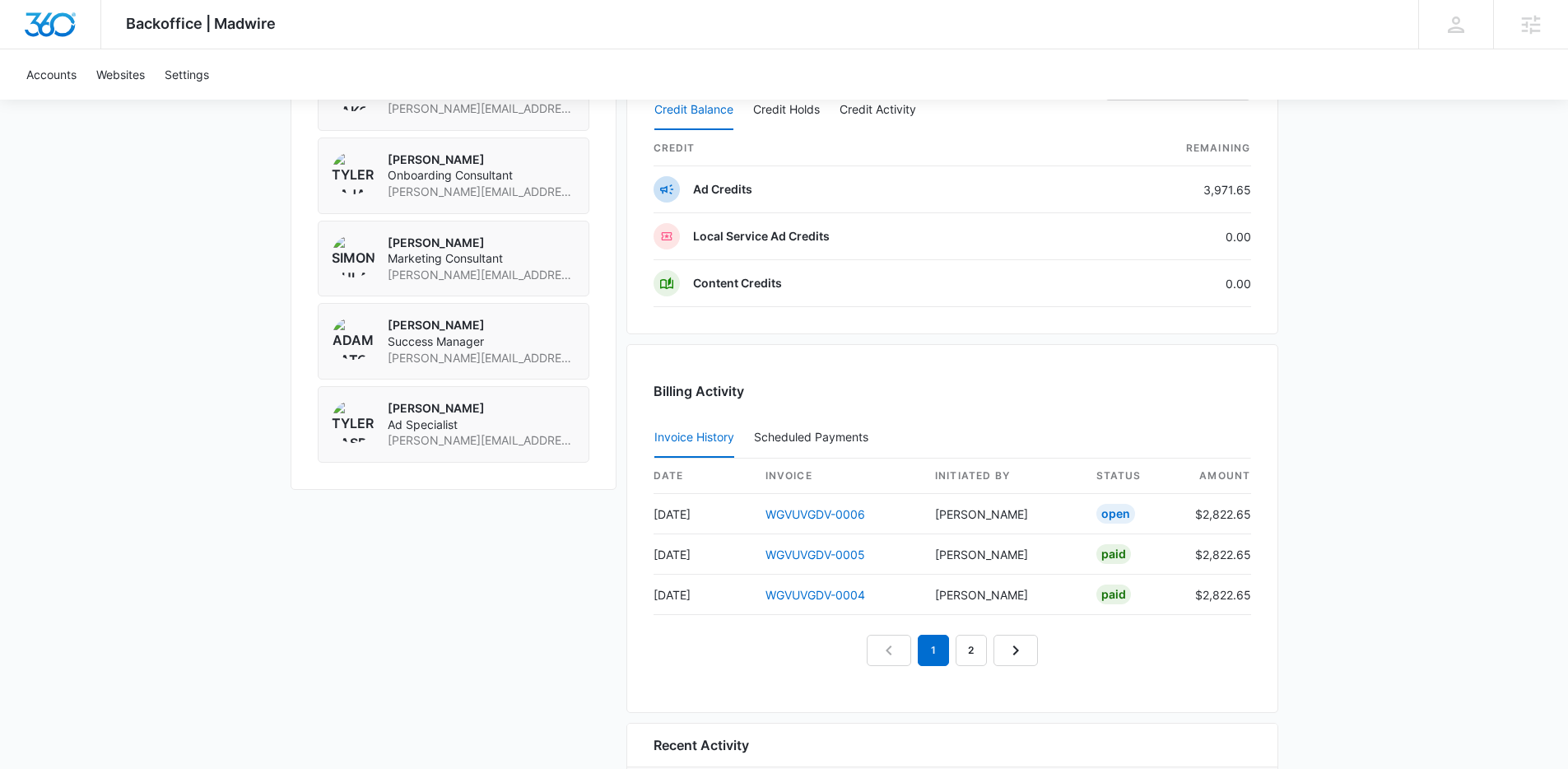
scroll to position [1375, 0]
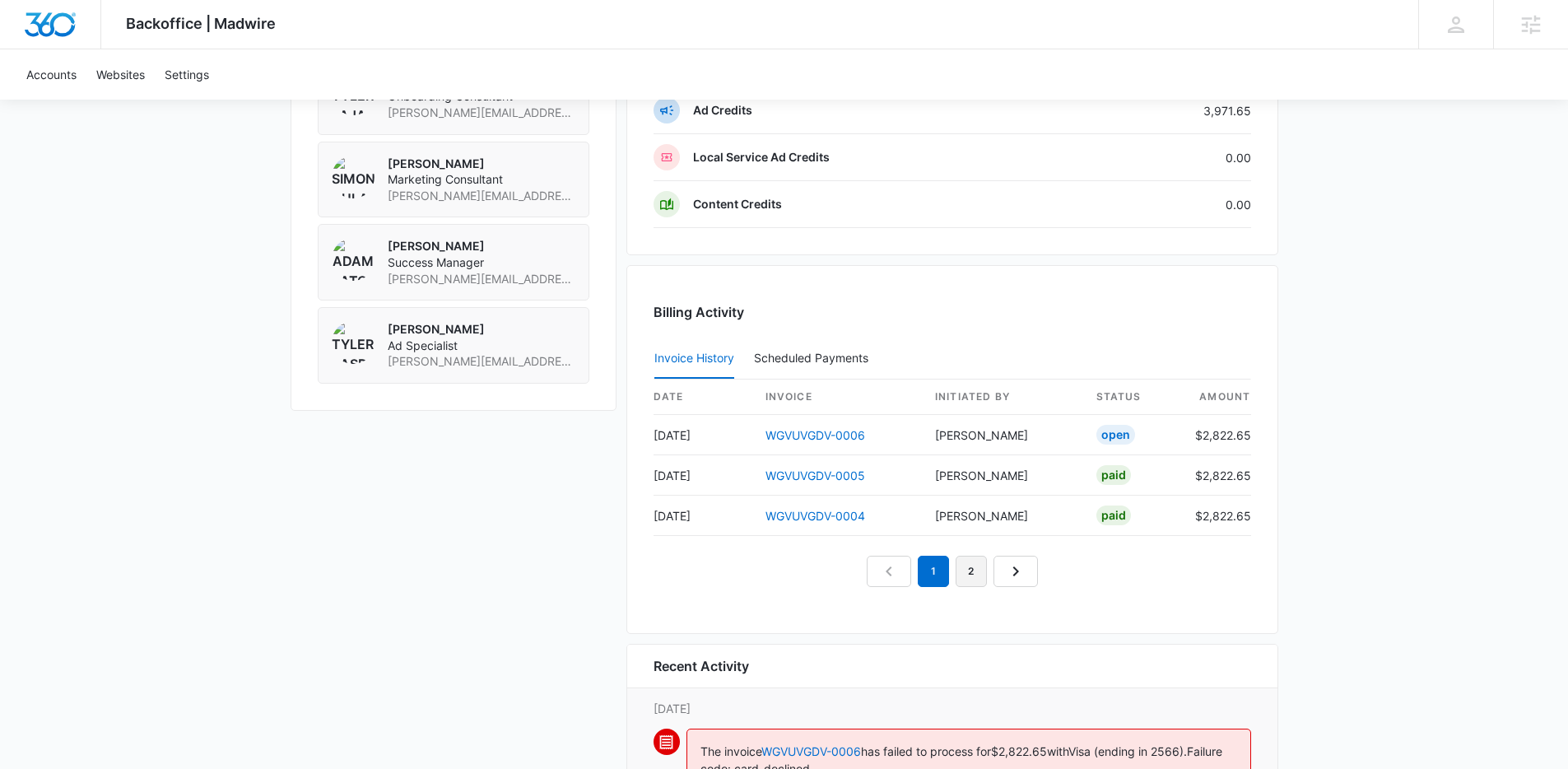
click at [966, 569] on link "2" at bounding box center [972, 571] width 32 height 32
click at [1013, 561] on nav "1 2" at bounding box center [952, 571] width 171 height 32
click at [934, 577] on link "1" at bounding box center [934, 571] width 32 height 32
click at [1213, 429] on td "$2,822.65" at bounding box center [1217, 435] width 69 height 40
click at [806, 431] on link "WGVUVGDV-0006" at bounding box center [815, 435] width 99 height 14
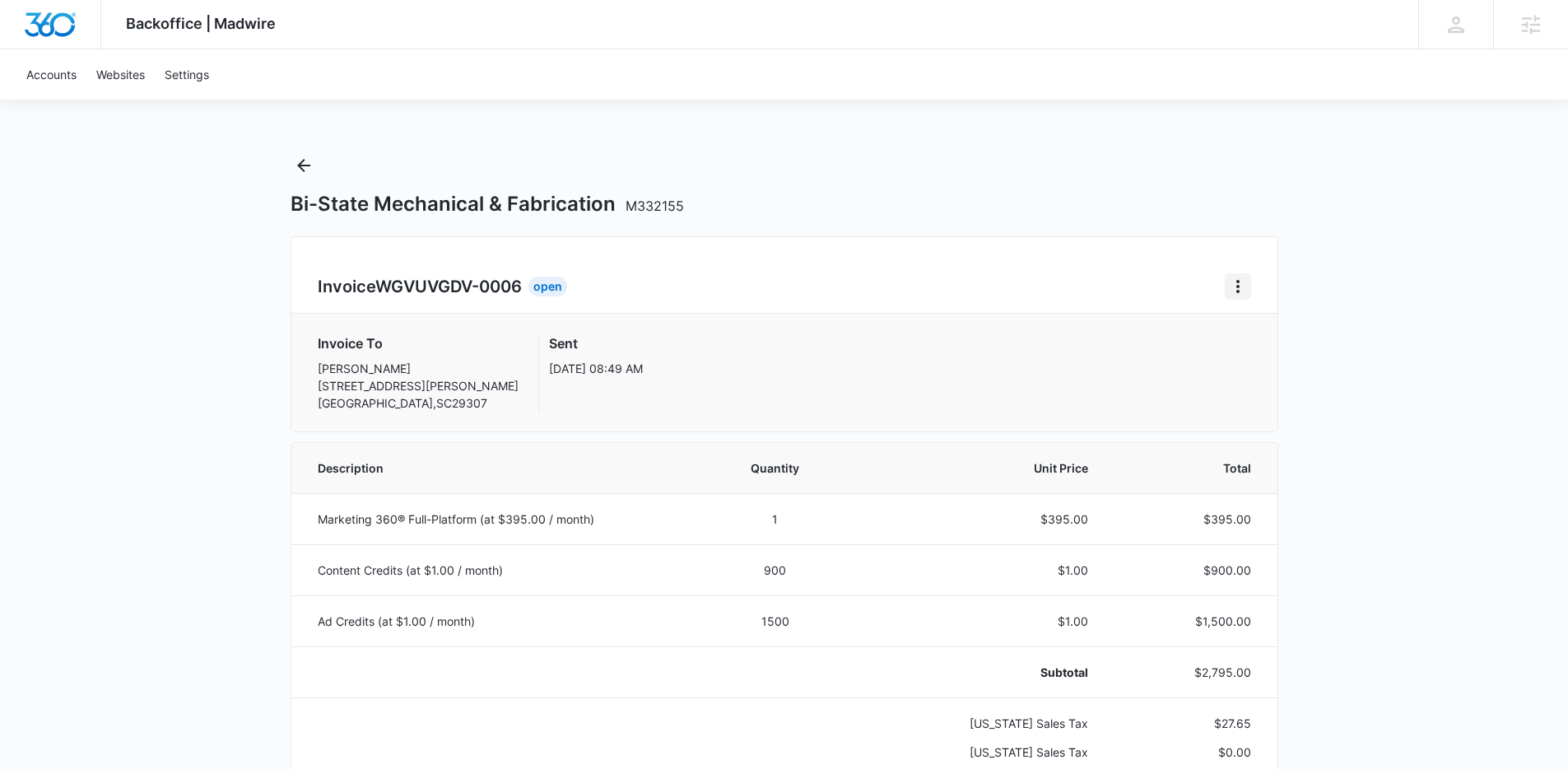
click at [1245, 286] on icon "Home" at bounding box center [1237, 286] width 20 height 20
click at [1269, 332] on link "Download Invoice" at bounding box center [1293, 332] width 96 height 14
